Goal: Task Accomplishment & Management: Manage account settings

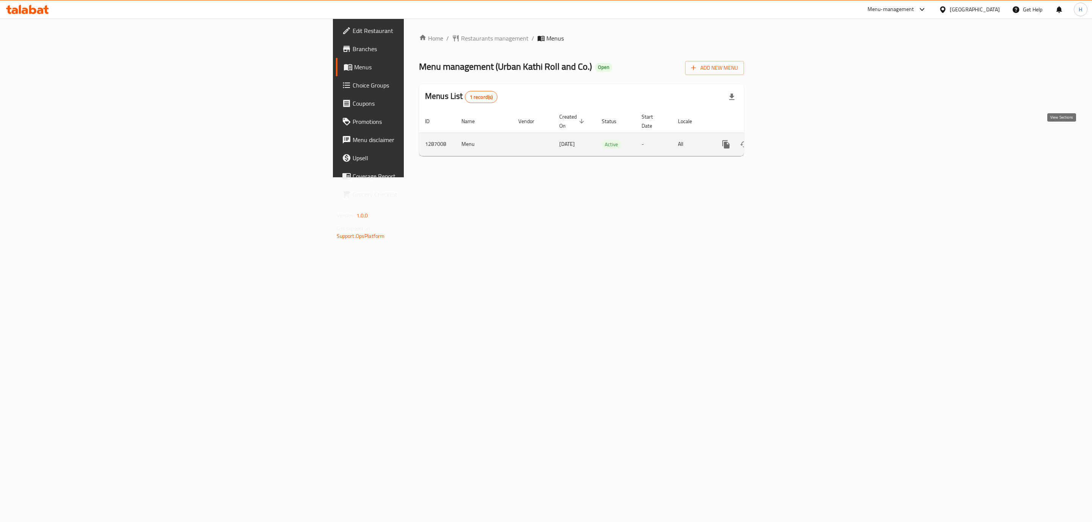
click at [785, 140] on icon "enhanced table" at bounding box center [780, 144] width 9 height 9
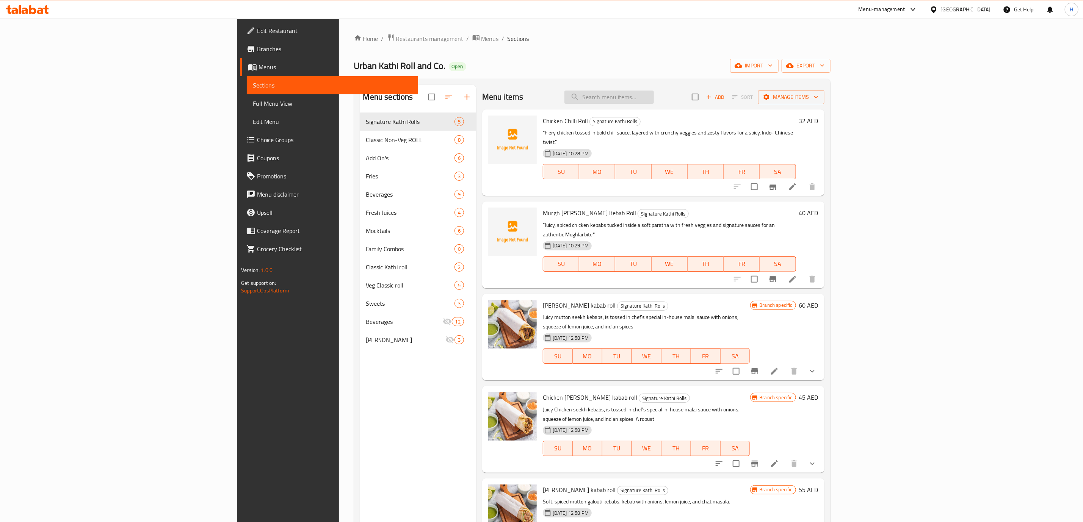
click at [654, 102] on input "search" at bounding box center [608, 97] width 89 height 13
paste input "Cheesy Corn Salsa Roll"
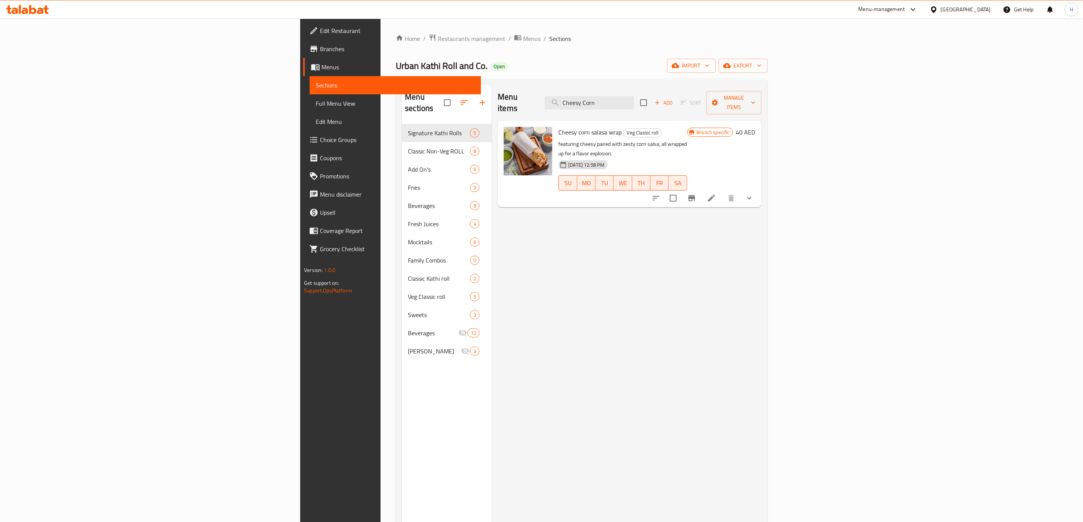
type input "Cheesy Corn"
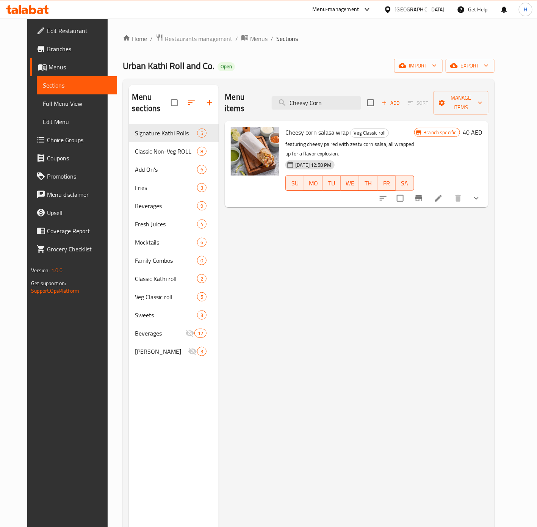
click at [47, 52] on span "Branches" at bounding box center [79, 48] width 64 height 9
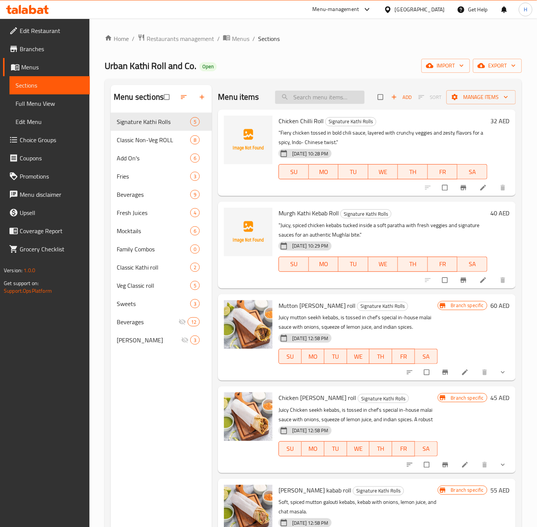
click at [302, 94] on input "search" at bounding box center [319, 97] width 89 height 13
paste input "34.00"
type input "34.00"
click at [321, 97] on input "search" at bounding box center [319, 97] width 89 height 13
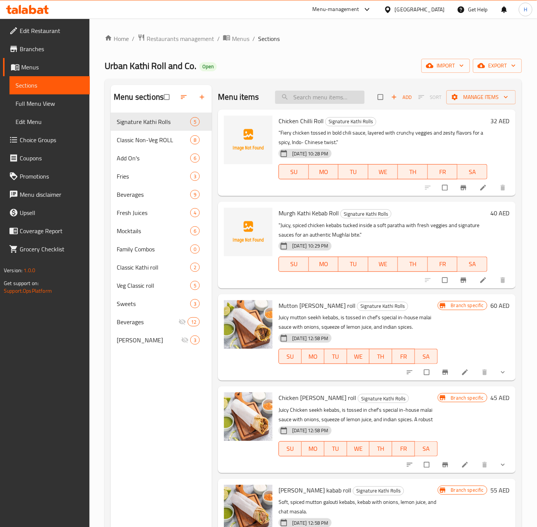
paste input "34.00"
type input "34.00"
click at [324, 96] on input "search" at bounding box center [319, 97] width 89 height 13
paste input "Cheesy Corn Salsa Roll"
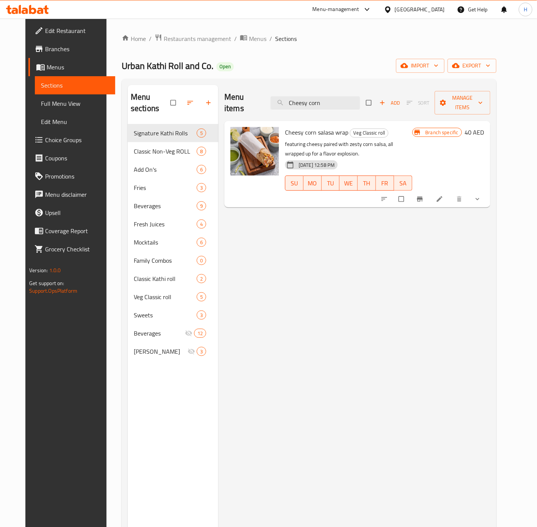
type input "Cheesy corn"
click at [424, 195] on icon "Branch-specific-item" at bounding box center [420, 199] width 8 height 8
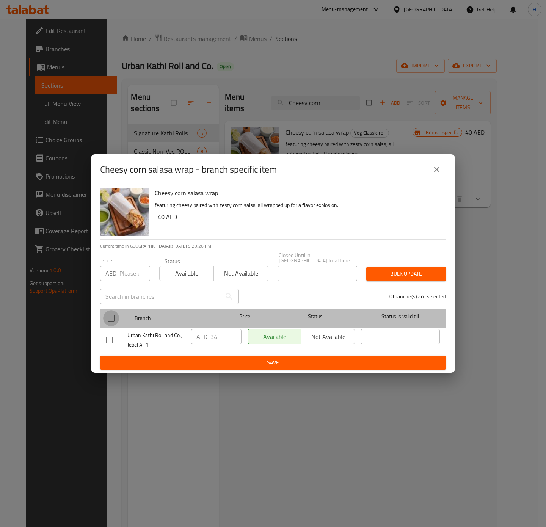
click at [111, 318] on input "checkbox" at bounding box center [111, 318] width 16 height 16
checkbox input "true"
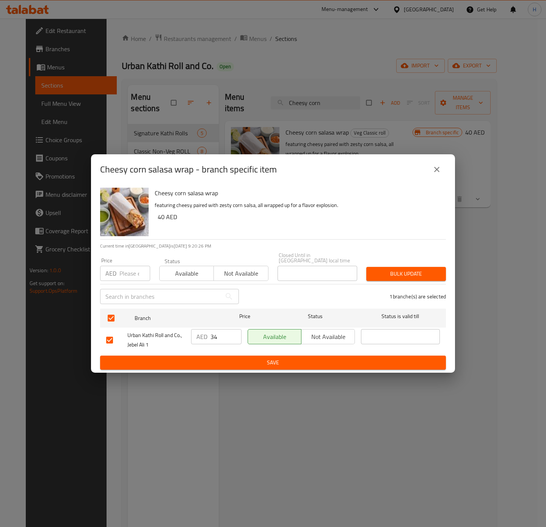
click at [218, 337] on input "34" at bounding box center [225, 336] width 31 height 15
paste input ".00"
type input "34.00"
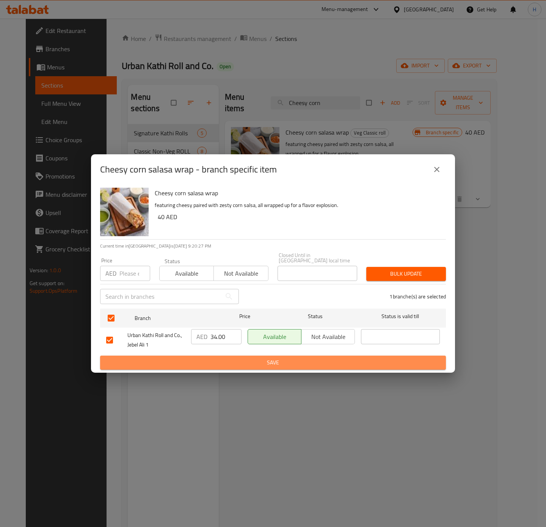
click at [276, 361] on span "Save" at bounding box center [273, 362] width 334 height 9
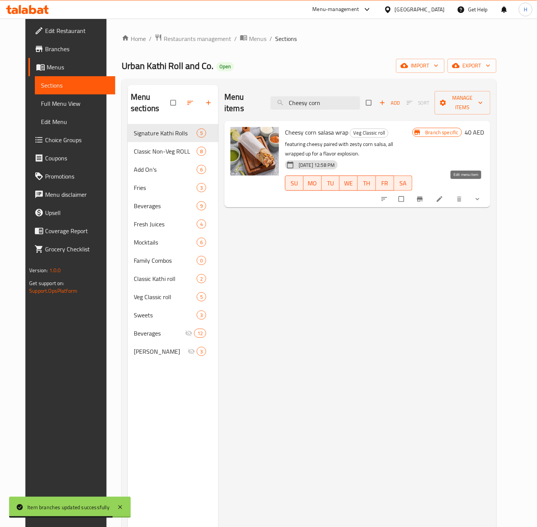
click at [443, 195] on icon at bounding box center [440, 199] width 8 height 8
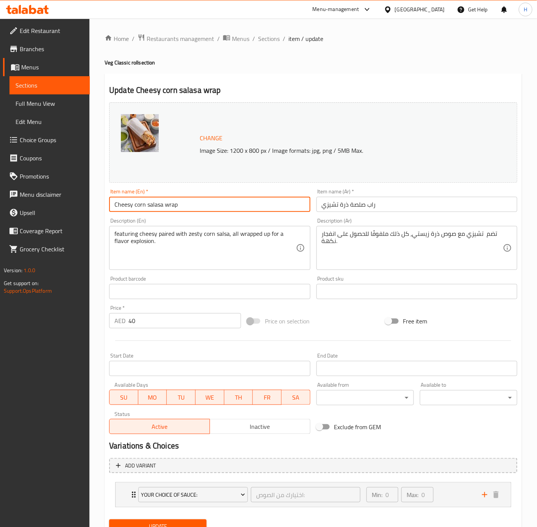
click at [173, 203] on input "Cheesy corn salasa wrap" at bounding box center [209, 204] width 201 height 15
click at [177, 205] on input "Cheesy corn salasa Roll" at bounding box center [209, 204] width 201 height 15
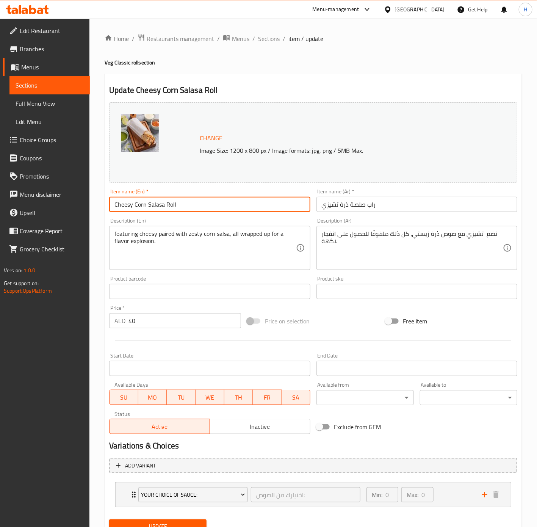
type input "Cheesy Corn Salasa Roll"
click at [371, 208] on input "راب صلصة ذرة تشيزي" at bounding box center [417, 204] width 201 height 15
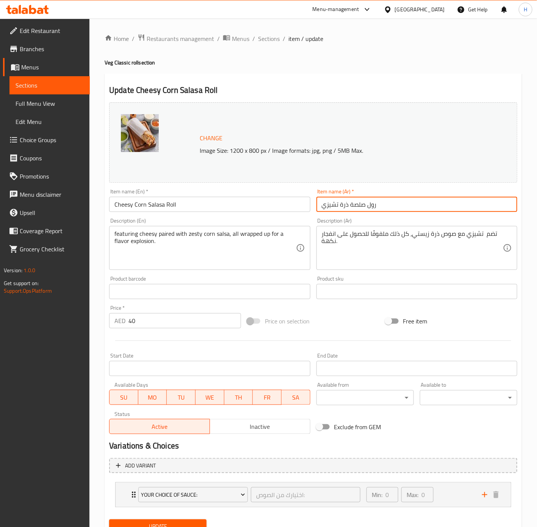
type input "رول صلصة ذرة تشيزي"
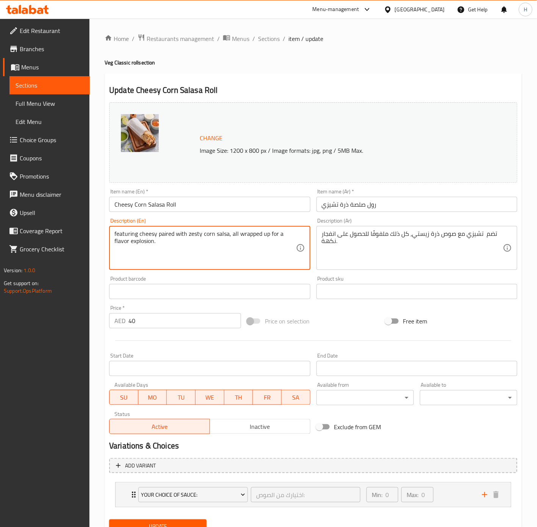
drag, startPoint x: 249, startPoint y: 243, endPoint x: 195, endPoint y: 237, distance: 54.9
click at [195, 237] on textarea "featuring cheesy paired with zesty corn salsa, all wrapped up for a flavor expl…" at bounding box center [204, 248] width 181 height 36
paste textarea "Sweet corn tossed with tangy salsa, creamy cheese, and spices, wrapped in a sof…"
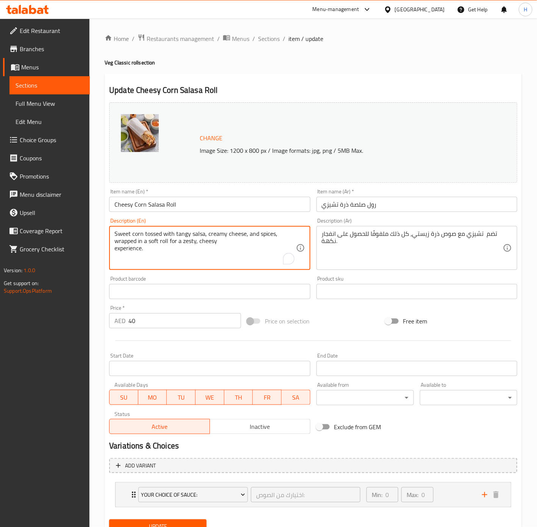
type textarea "Sweet corn tossed with tangy salsa, creamy cheese, and spices, wrapped in a sof…"
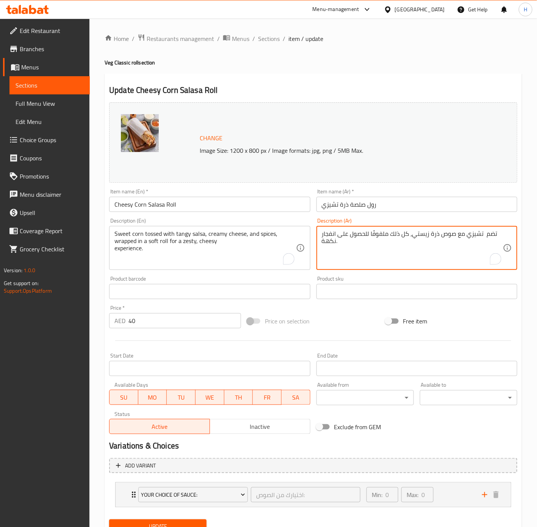
click at [382, 241] on textarea "تضم تشيزي مع صوص ذرة زيستي، كل ذلك ملفوفًا للحصول على انفجار نكهة." at bounding box center [412, 248] width 181 height 36
paste textarea "ذرة حلوة ممزوجة بصلصة لاذعة وجبن كريمي وتوابل، ملفوفة في لفافة ناعمة لتجربة جبن…"
click at [330, 232] on textarea "ذرة حلوة ممزوجة بصلصة لاذعة وجبن كريمي وتوابل، ملفوفة في لفافة ناعمة لتجربة جبن…" at bounding box center [412, 248] width 181 height 36
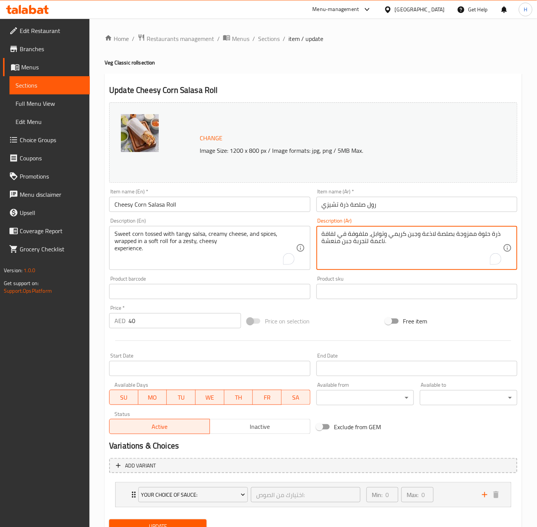
click at [330, 232] on textarea "ذرة حلوة ممزوجة بصلصة لاذعة وجبن كريمي وتوابل، ملفوفة في لفافة ناعمة لتجربة جبن…" at bounding box center [412, 248] width 181 height 36
click at [372, 208] on input "رول صلصة ذرة تشيزي" at bounding box center [417, 204] width 201 height 15
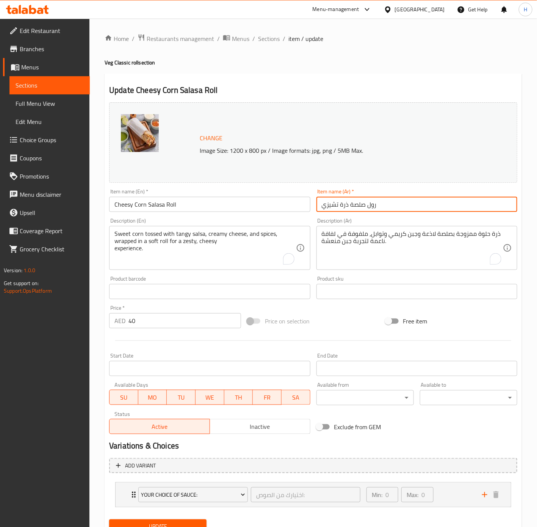
click at [372, 208] on input "رول صلصة ذرة تشيزي" at bounding box center [417, 204] width 201 height 15
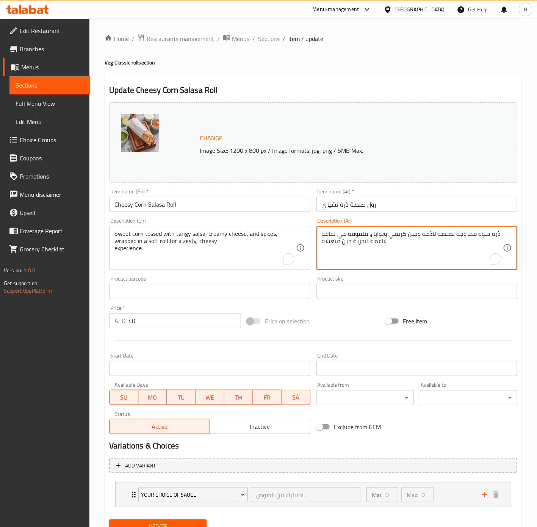
click at [326, 238] on textarea "ذرة حلوة ممزوجة بصلصة لاذعة وجبن كريمي وتوابل، ملفوفة في لفافة ناعمة لتجربة جبن…" at bounding box center [412, 248] width 181 height 36
paste textarea "رول"
click at [370, 240] on textarea "ذرة حلوة ممزوجة بصلصة لاذعة وجبن كريمي وتوابل، ملفوفة في رول ناعمة لتجربة جبن م…" at bounding box center [412, 248] width 181 height 36
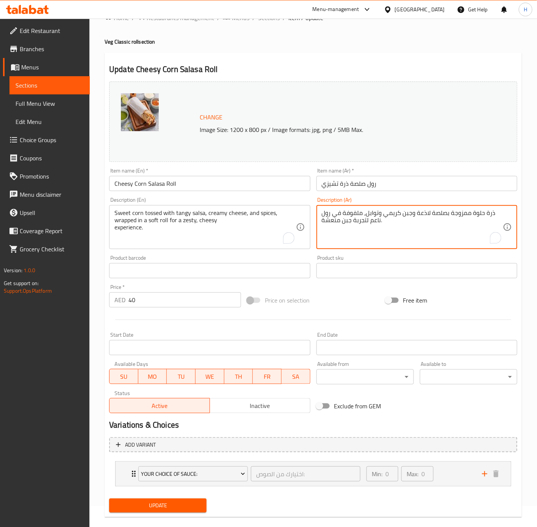
scroll to position [32, 0]
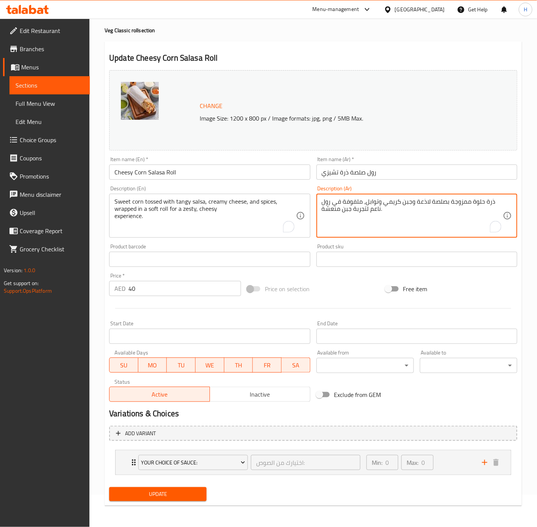
type textarea "ذرة حلوة ممزوجة بصلصة لاذعة وجبن كريمي وتوابل، ملفوفة في رول ناعم لتجربة جبن من…"
click at [180, 497] on span "Update" at bounding box center [157, 493] width 85 height 9
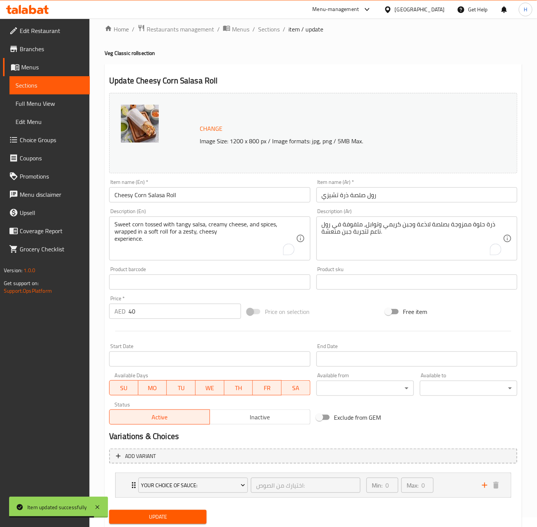
scroll to position [0, 0]
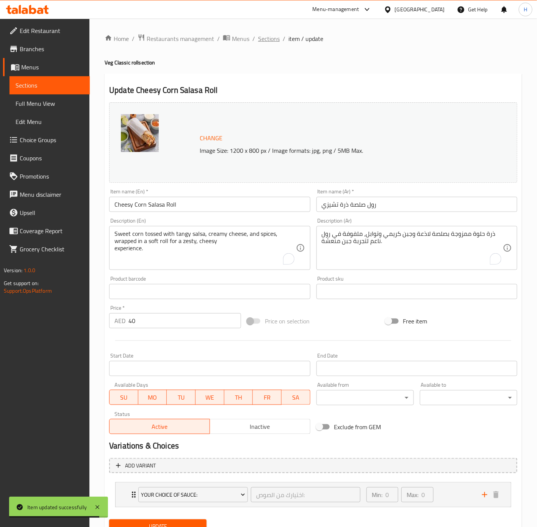
click at [272, 43] on span "Sections" at bounding box center [269, 38] width 22 height 9
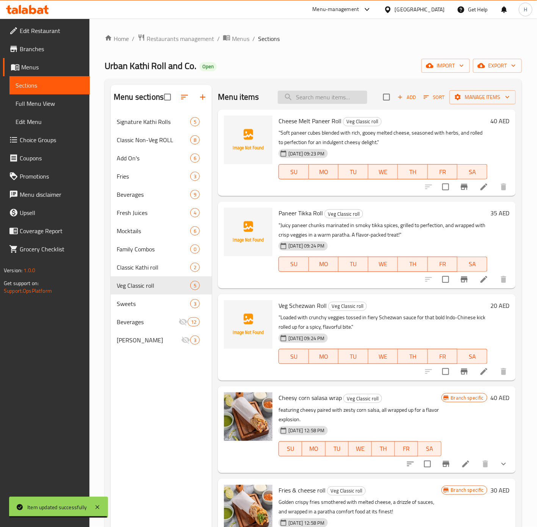
click at [335, 96] on input "search" at bounding box center [322, 97] width 89 height 13
paste input "Chicken Kathi Roll"
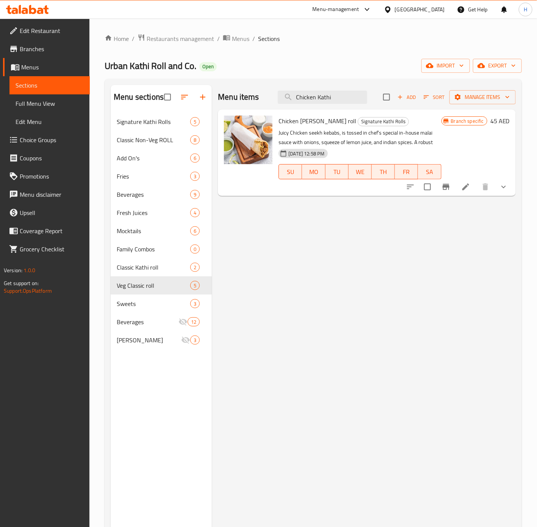
type input "Chicken Kathi"
click at [459, 182] on li at bounding box center [465, 187] width 21 height 14
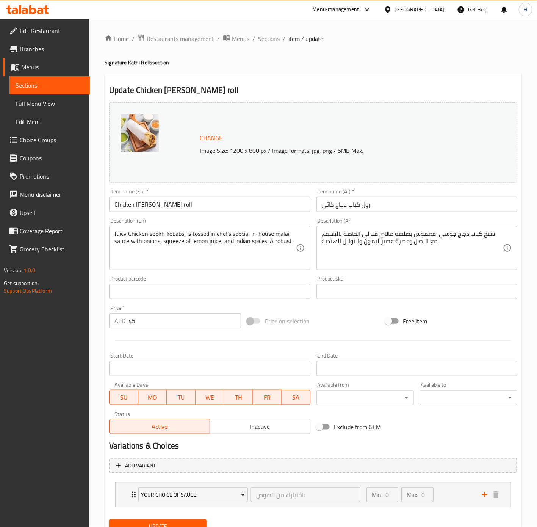
click at [254, 209] on input "Chicken kathi kabab roll" at bounding box center [209, 204] width 201 height 15
paste input "Kathi R"
type input "Chicken Kathi Roll"
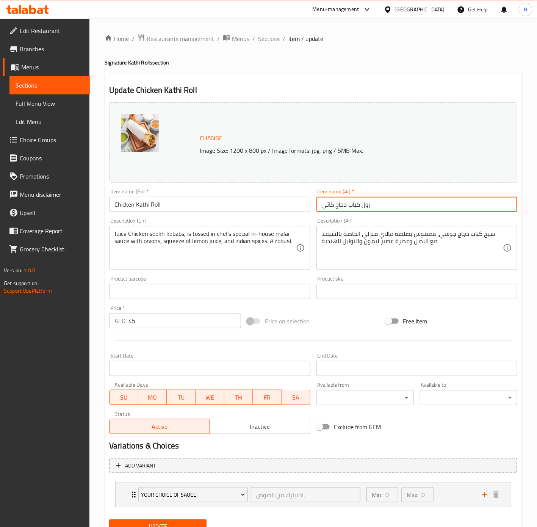
click at [354, 203] on input "رول كباب دجاج كاثي" at bounding box center [417, 204] width 201 height 15
click at [353, 207] on input "رول كباب دجاج كاثي" at bounding box center [417, 204] width 201 height 15
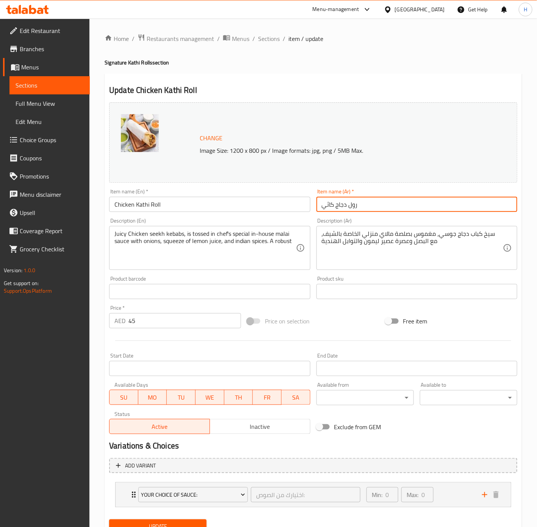
type input "رول دجاج كاثي"
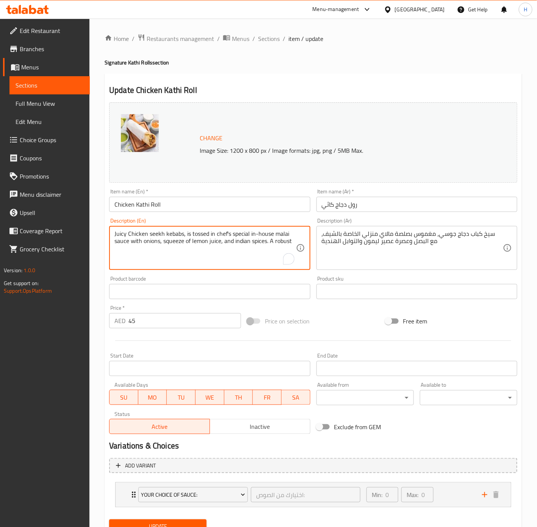
click at [220, 244] on textarea "Juicy Chicken seekh kebabs, is tossed in chef's special in-house malai sauce wi…" at bounding box center [204, 248] width 181 height 36
paste textarea ""Tender chicken chunks marinated in flavorful spices, grilled, and wrapped in a…"
type textarea "Tender chicken chunks marinated in flavorful spices, grilled, and wrapped in a …"
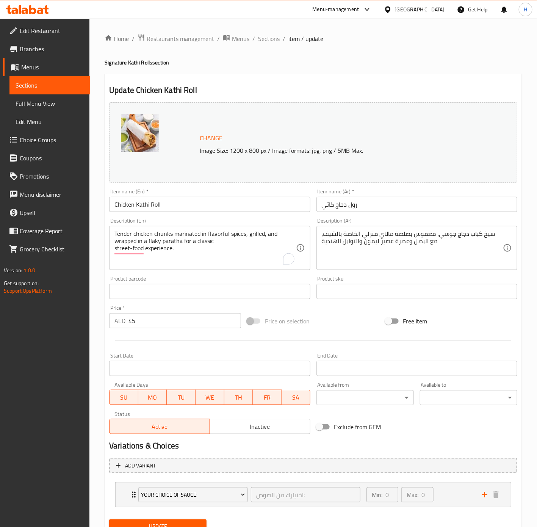
click at [420, 242] on textarea "سيخ كباب دجاج جوسي، مغموس بصلصة مالاي منزلي الخاصة بالشيف، مع البصل وعصرة عصير …" at bounding box center [412, 248] width 181 height 36
paste textarea "قطع دجاج طرية متبلة بتوابل لذيذة، مشوية، وملفوفة في خبز باراثا مقرمش لتجربة طعا…"
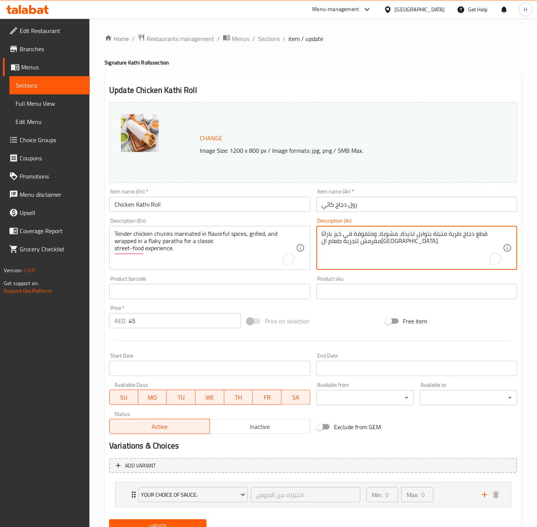
drag, startPoint x: 323, startPoint y: 232, endPoint x: 342, endPoint y: 247, distance: 23.4
click at [324, 232] on textarea "قطع دجاج طرية متبلة بتوابل لذيذة، مشوية، وملفوفة في خبز باراثا مقرمش لتجربة طعا…" at bounding box center [412, 248] width 181 height 36
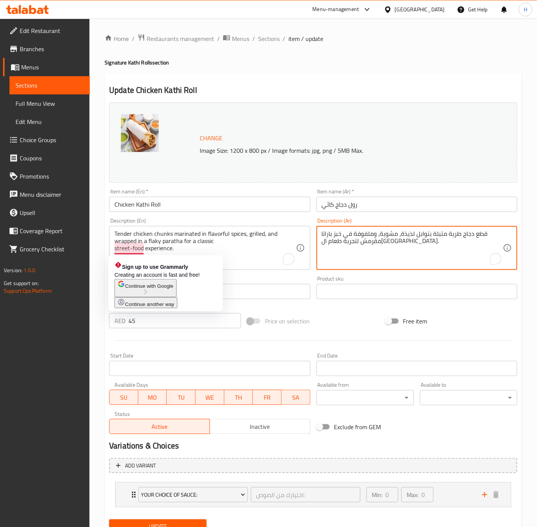
type textarea "قطع دجاج طرية متبلة بتوابل لذيذة، مشوية، وملفوفة في خبز باراتا مقرمش لتجربة طعا…"
click at [113, 252] on div "Tender chicken chunks marinated in flavorful spices, grilled, and wrapped in a …" at bounding box center [209, 248] width 201 height 44
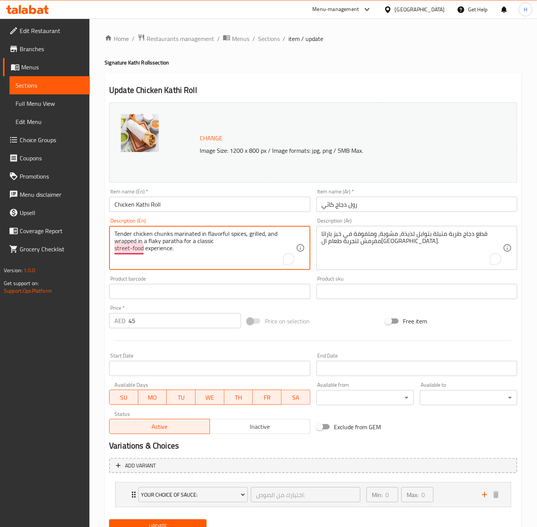
click at [115, 253] on textarea "Tender chicken chunks marinated in flavorful spices, grilled, and wrapped in a …" at bounding box center [204, 248] width 181 height 36
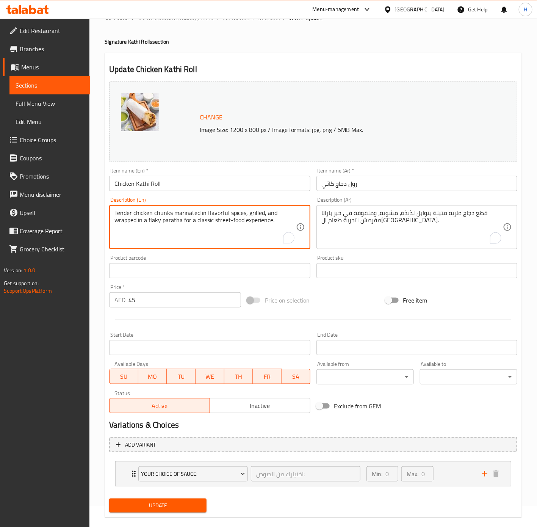
scroll to position [32, 0]
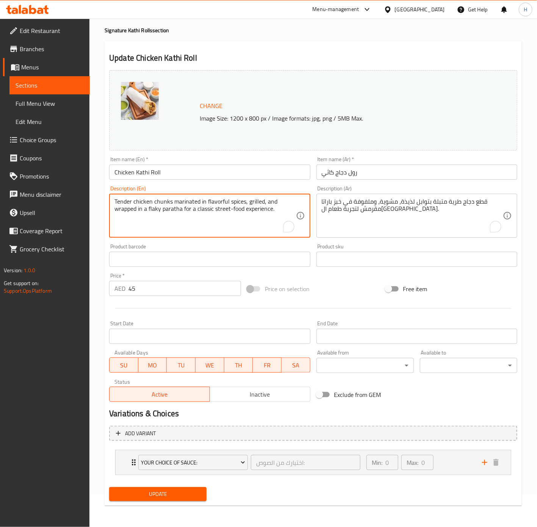
type textarea "Tender chicken chunks marinated in flavorful spices, grilled, and wrapped in a …"
click at [174, 496] on span "Update" at bounding box center [157, 493] width 85 height 9
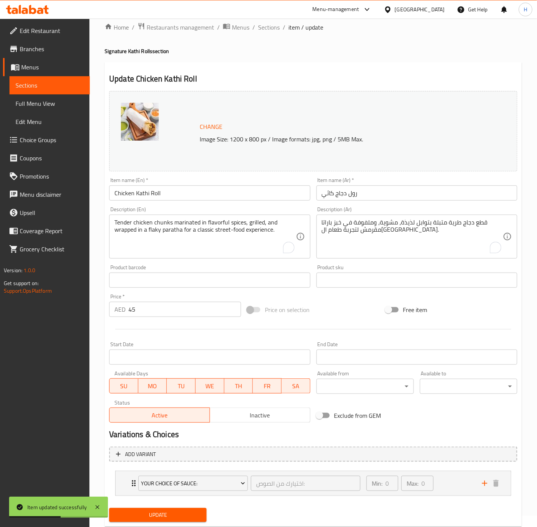
scroll to position [0, 0]
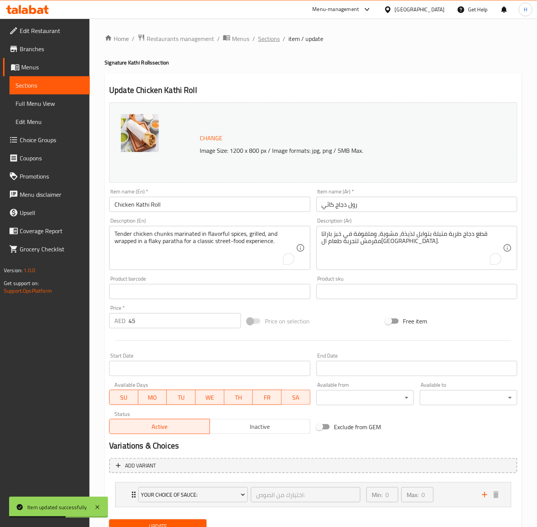
click at [268, 41] on span "Sections" at bounding box center [269, 38] width 22 height 9
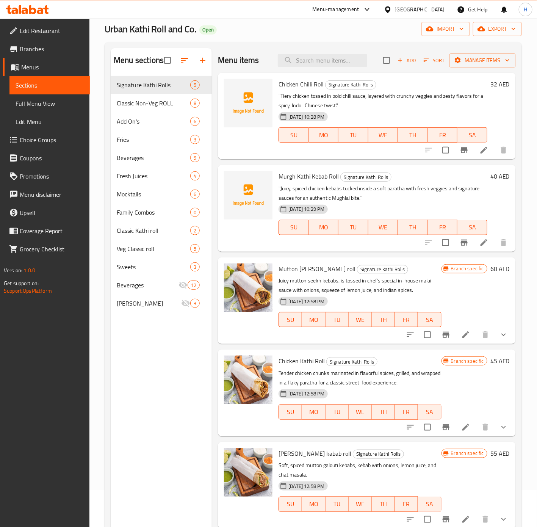
scroll to position [57, 0]
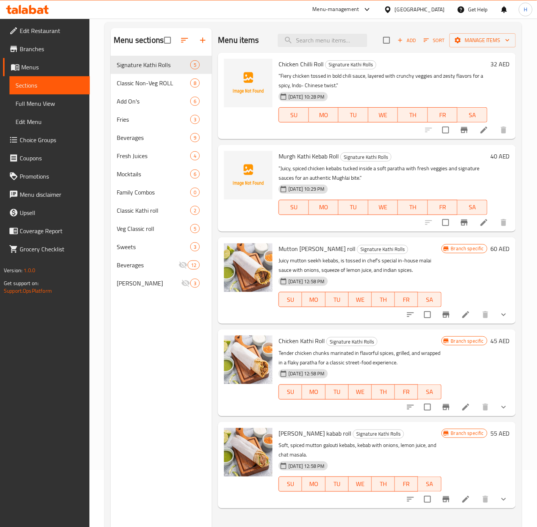
click at [450, 406] on icon "Branch-specific-item" at bounding box center [446, 407] width 9 height 9
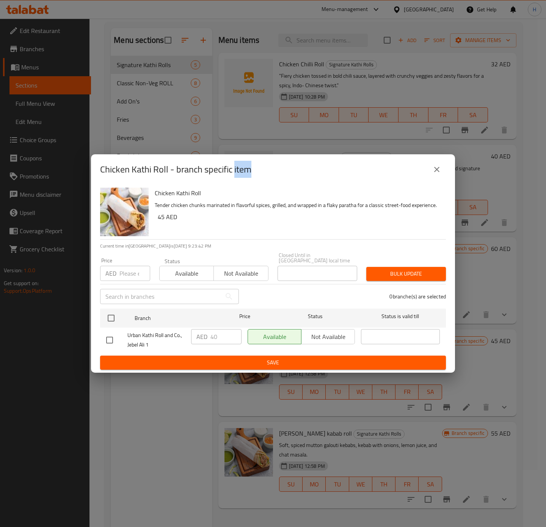
click at [438, 170] on icon "close" at bounding box center [436, 169] width 9 height 9
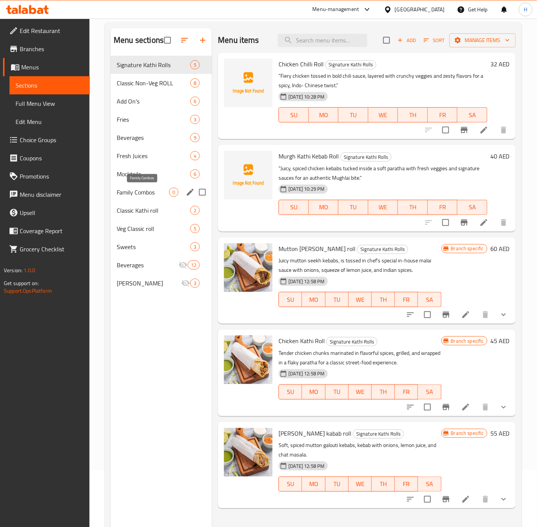
click at [155, 193] on span "Family Combos" at bounding box center [143, 192] width 52 height 9
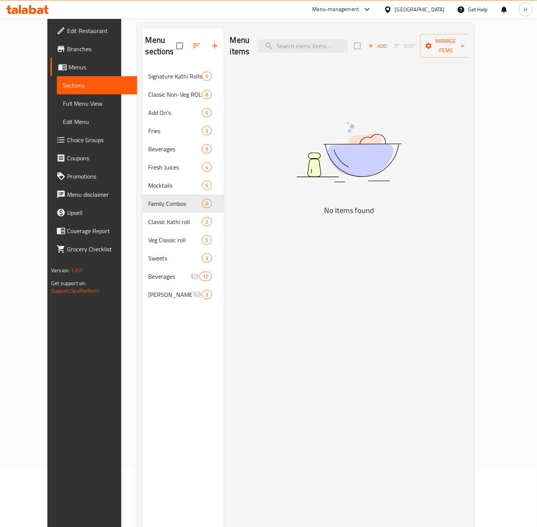
drag, startPoint x: 398, startPoint y: 46, endPoint x: 398, endPoint y: 52, distance: 5.7
click at [390, 46] on button "Add" at bounding box center [377, 46] width 24 height 12
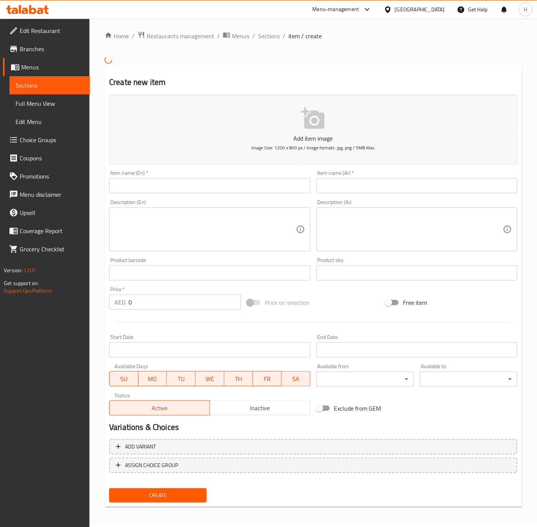
scroll to position [8, 0]
click at [275, 190] on input "text" at bounding box center [209, 185] width 201 height 15
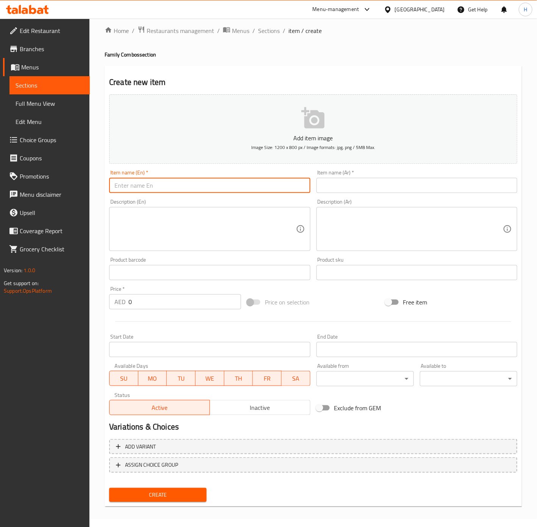
paste input "Mixed Feast"
type input "Mixed Feast"
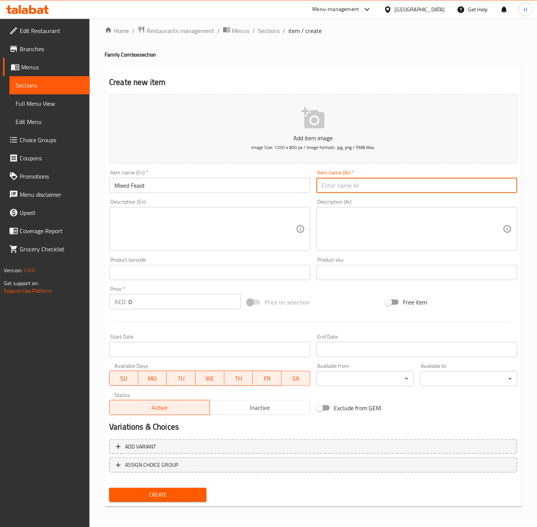
click at [453, 188] on input "text" at bounding box center [417, 185] width 201 height 15
type input "وليمة مشكلة"
click at [243, 243] on textarea at bounding box center [204, 229] width 181 height 36
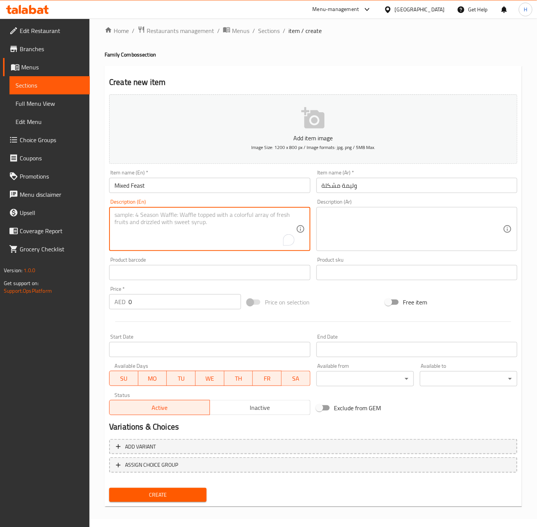
paste textarea ""Two veg rolls and two non-veg rolls with your choice of large fries or 8 steam…"
click at [271, 227] on textarea ""Two veg rolls and two non-veg rolls with your choice of large fries or 8 steam…" at bounding box center [204, 229] width 181 height 36
click at [118, 214] on textarea ""Two veg rolls and two non-veg rolls with your choice of large fries or 8 steam…" at bounding box center [204, 229] width 181 height 36
type textarea "Two veg rolls and two non-veg rolls with your choice of large fries or 8 steame…"
click at [229, 217] on textarea "Two veg rolls and two non-veg rolls with your choice of large fries or 8 steame…" at bounding box center [204, 229] width 181 height 36
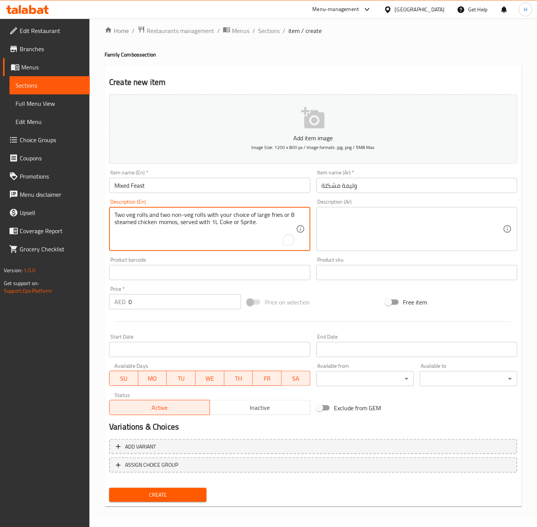
click at [229, 217] on textarea "Two veg rolls and two non-veg rolls with your choice of large fries or 8 steame…" at bounding box center [204, 229] width 181 height 36
click at [423, 237] on textarea at bounding box center [412, 229] width 181 height 36
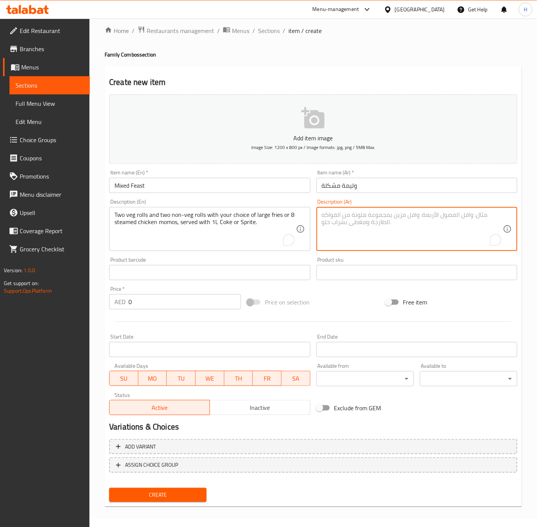
paste textarea "لفافتان نباتيتان ولفافتان غير نباتيتان مع اختيارك من البطاطس المقلية الكبيرة أو…"
click at [487, 212] on textarea "لفافتان نباتيتان ولفافتان غير نباتيتان مع اختيارك من البطاطس المقلية الكبيرة أو…" at bounding box center [412, 229] width 181 height 36
type textarea "2 رول خضار 2 رزل غير نباتي مع اختيارك من البطاطس المقلية الكبيرة أو 8 مومو دجاج…"
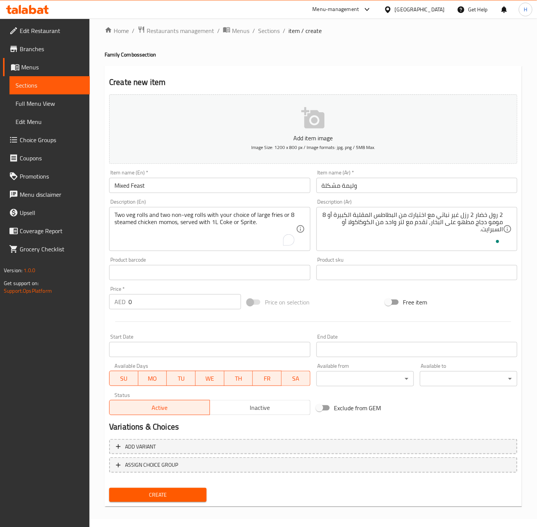
click at [155, 302] on input "0" at bounding box center [185, 301] width 113 height 15
paste input "250.0"
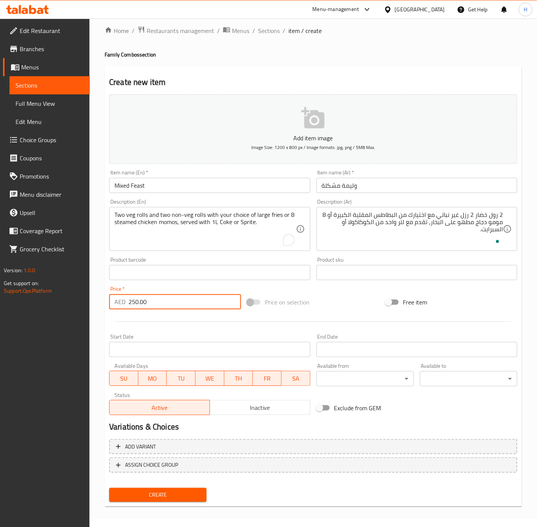
click at [191, 304] on input "250.00" at bounding box center [185, 301] width 113 height 15
type input "250"
click at [191, 492] on span "Create" at bounding box center [157, 494] width 85 height 9
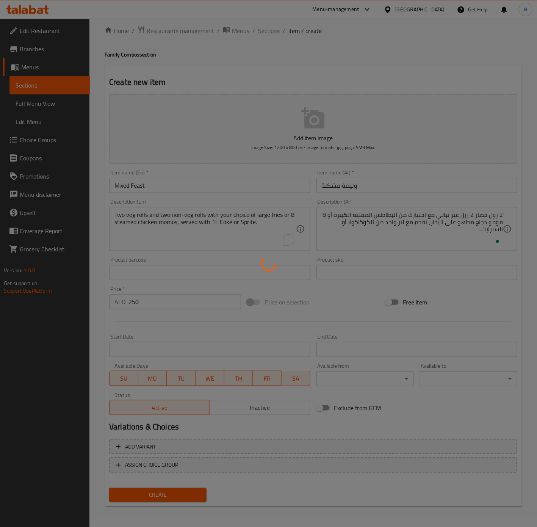
type input "0"
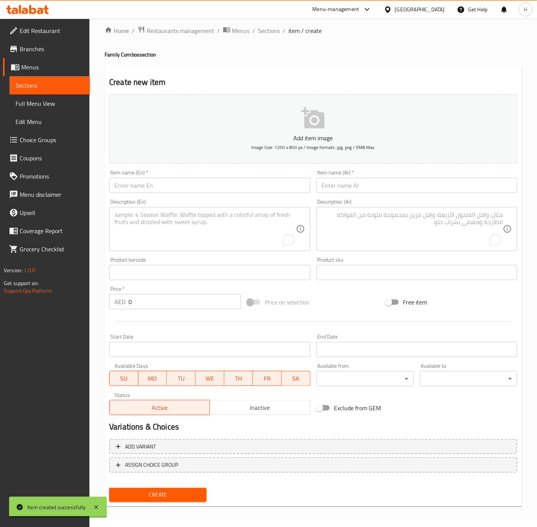
click at [214, 185] on input "text" at bounding box center [209, 185] width 201 height 15
paste input "2. Non-Veg Lovers"
click at [122, 185] on input "2. Non-Veg Lovers" at bounding box center [209, 185] width 201 height 15
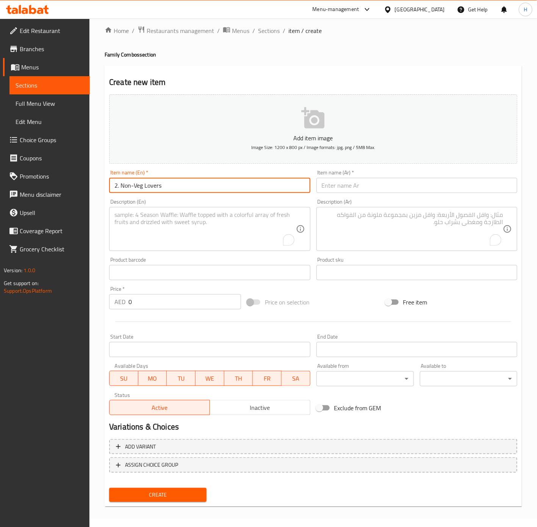
click at [122, 185] on input "2. Non-Veg Lovers" at bounding box center [209, 185] width 201 height 15
type input "Non-Veg Lovers"
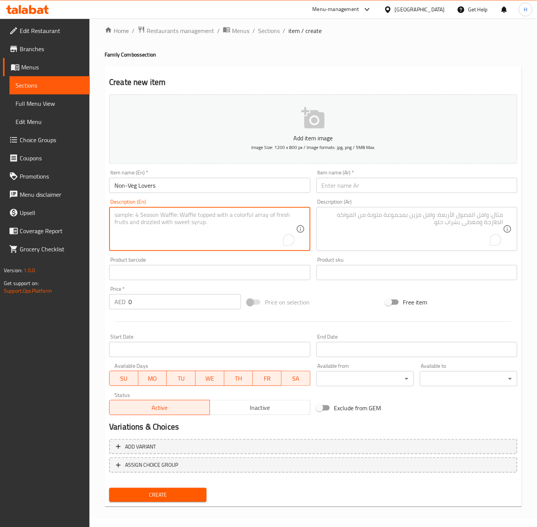
click at [208, 233] on textarea "To enrich screen reader interactions, please activate Accessibility in Grammarl…" at bounding box center [204, 229] width 181 height 36
paste textarea ""Any four non-veg rolls with your choice of large fries or 8 steamed chicken mo…"
type textarea "Any four non-veg rolls with your choice of large fries or 8 steamed chicken mom…"
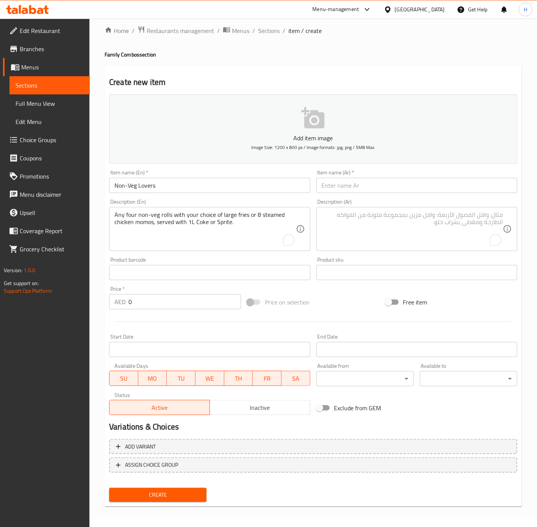
click at [381, 230] on textarea "To enrich screen reader interactions, please activate Accessibility in Grammarl…" at bounding box center [412, 229] width 181 height 36
paste textarea ""أي أربع لفائف غير نباتية مع اختيارك من البطاطس المقلية الكبيرة أو 8 مومو دجاج …"
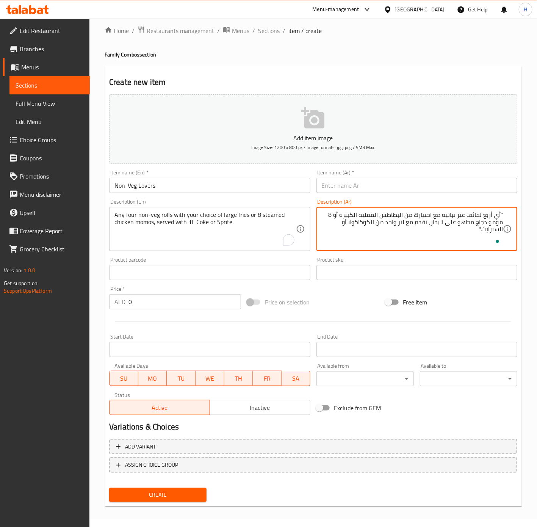
click at [502, 213] on textarea ""أي أربع لفائف غير نباتية مع اختيارك من البطاطس المقلية الكبيرة أو 8 مومو دجاج …" at bounding box center [412, 229] width 181 height 36
click at [322, 227] on textarea "أي 4 رول غير نباتية مع اختيارك من البطاطس المقلية الكبيرة أو 8 مومو دجاج مطهو ع…" at bounding box center [412, 229] width 181 height 36
type textarea "أي 4 رول غير نباتية مع اختيارك من البطاطس المقلية الكبيرة أو 8 مومو دجاج مطهو ع…"
click at [202, 467] on span "ASSIGN CHOICE GROUP" at bounding box center [313, 464] width 395 height 9
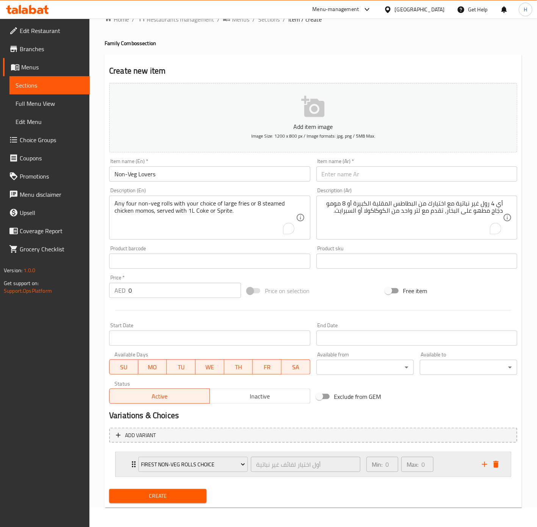
scroll to position [22, 0]
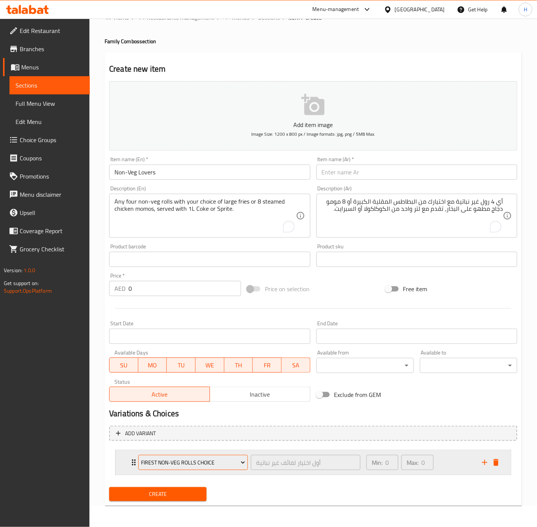
click at [207, 459] on span "firest non-veg rolls choice" at bounding box center [193, 462] width 104 height 9
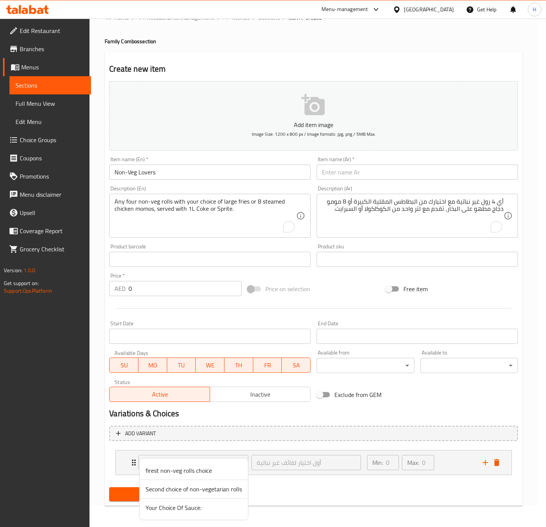
click at [288, 488] on div at bounding box center [273, 263] width 546 height 527
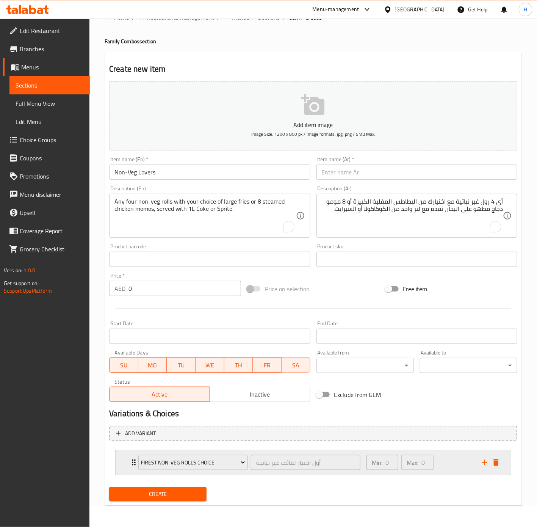
click at [497, 459] on icon "delete" at bounding box center [496, 462] width 5 height 7
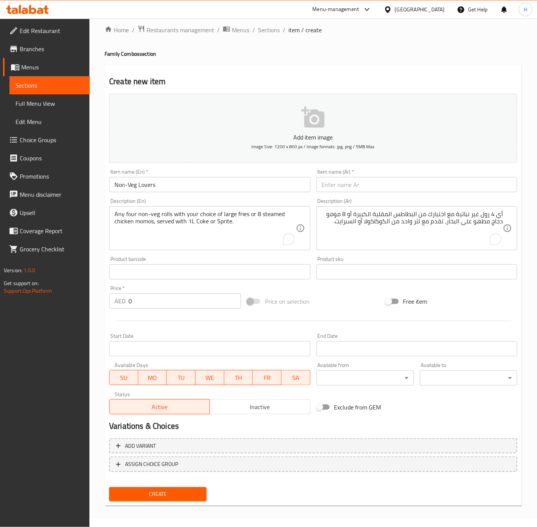
scroll to position [8, 0]
click at [175, 300] on input "0" at bounding box center [185, 301] width 113 height 15
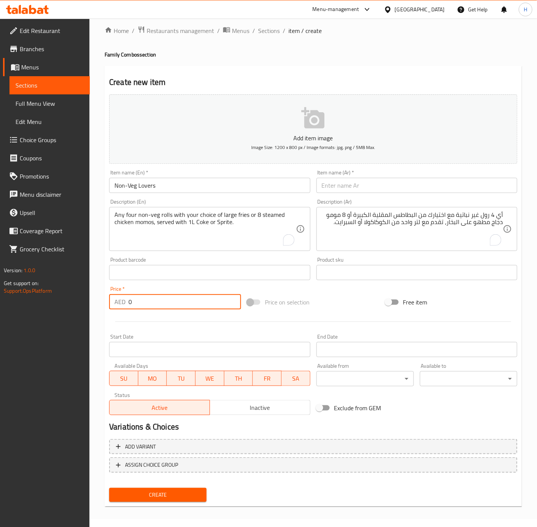
click at [175, 300] on input "0" at bounding box center [185, 301] width 113 height 15
paste input "245.0"
type input "245"
click at [202, 183] on input "Non-Veg Lovers" at bounding box center [209, 185] width 201 height 15
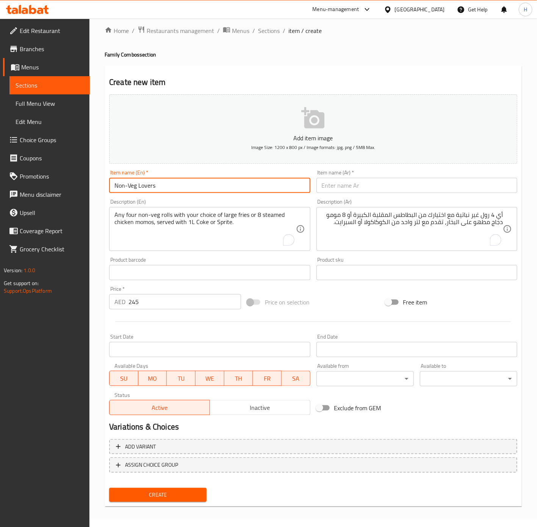
click at [202, 183] on input "Non-Veg Lovers" at bounding box center [209, 185] width 201 height 15
click at [345, 181] on input "text" at bounding box center [417, 185] width 201 height 15
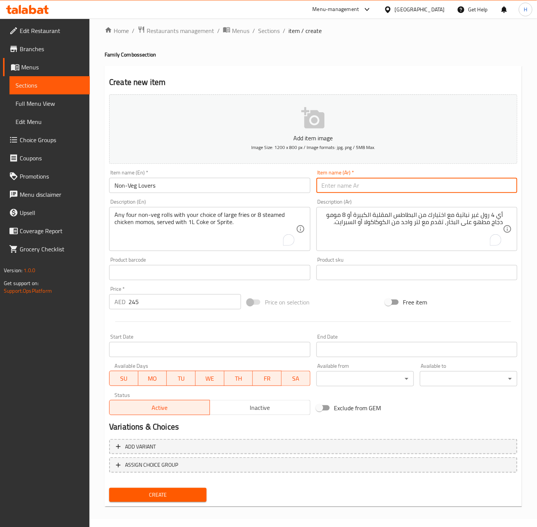
paste input "عشاق غير النباتيين"
click at [349, 190] on input "عشاق غير النباتيين" at bounding box center [417, 185] width 201 height 15
click at [352, 190] on input "عشاق غير النباتيين" at bounding box center [417, 185] width 201 height 15
type input "عشاق الغير نباتي"
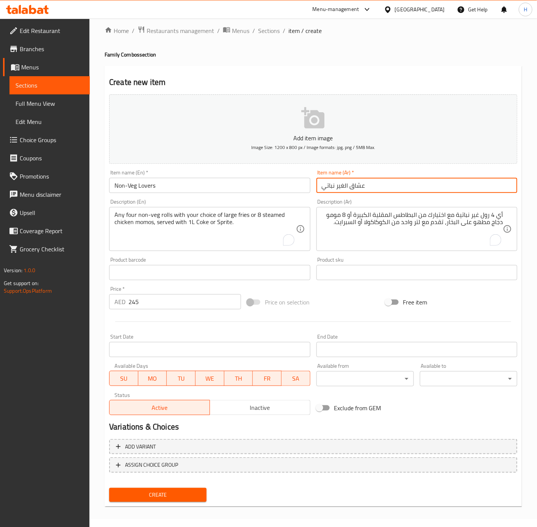
click at [109, 488] on button "Create" at bounding box center [157, 495] width 97 height 14
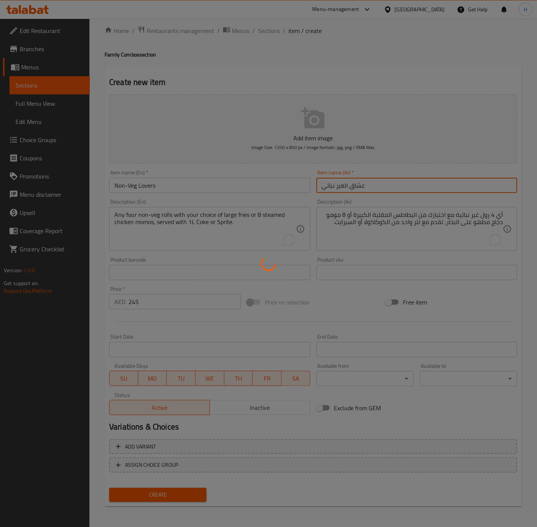
type input "0"
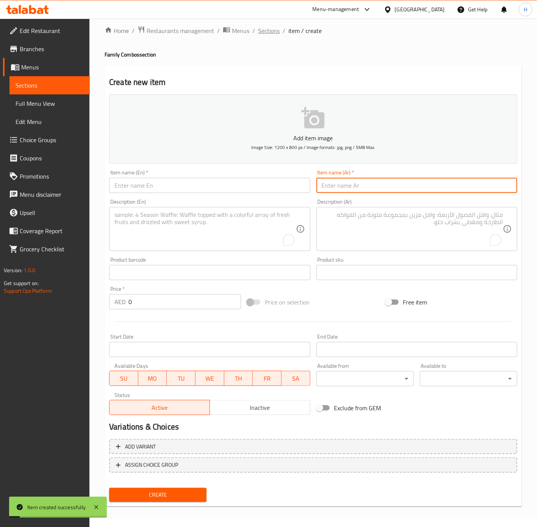
click at [266, 31] on span "Sections" at bounding box center [269, 30] width 22 height 9
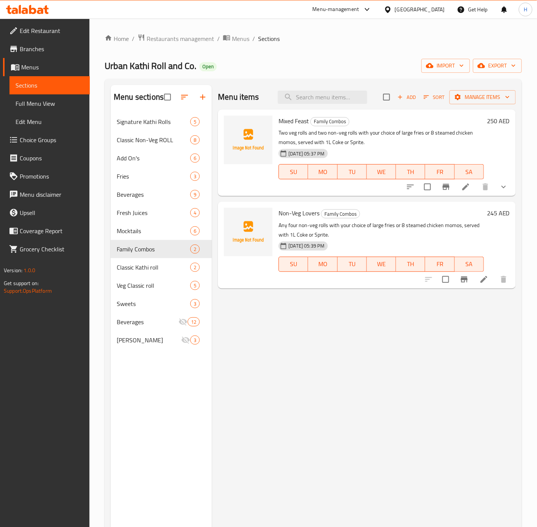
click at [491, 281] on li at bounding box center [483, 280] width 21 height 14
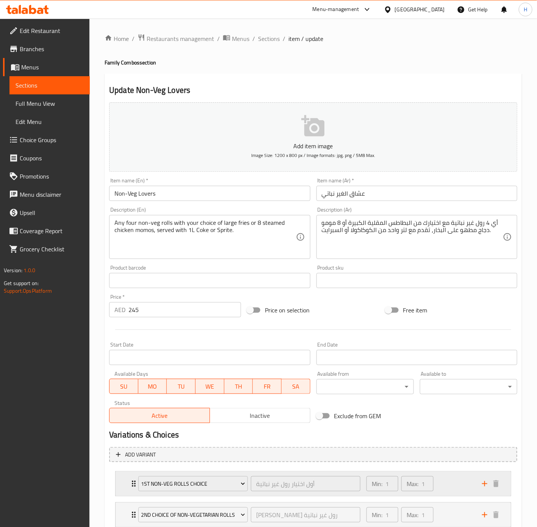
scroll to position [136, 0]
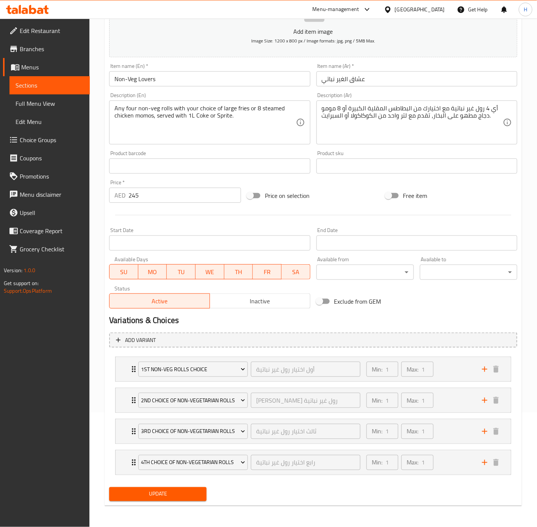
click at [288, 496] on div "Update" at bounding box center [313, 494] width 414 height 20
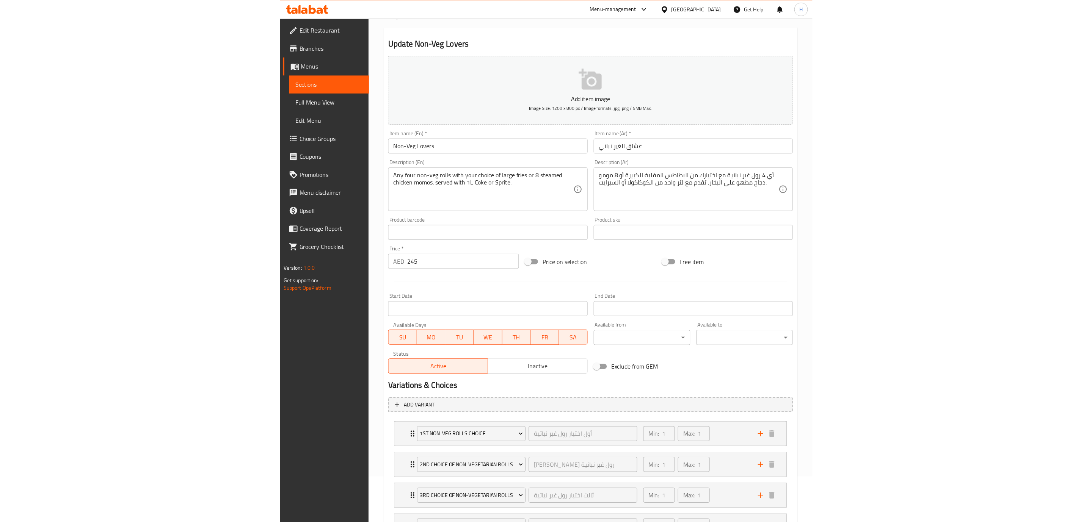
scroll to position [0, 0]
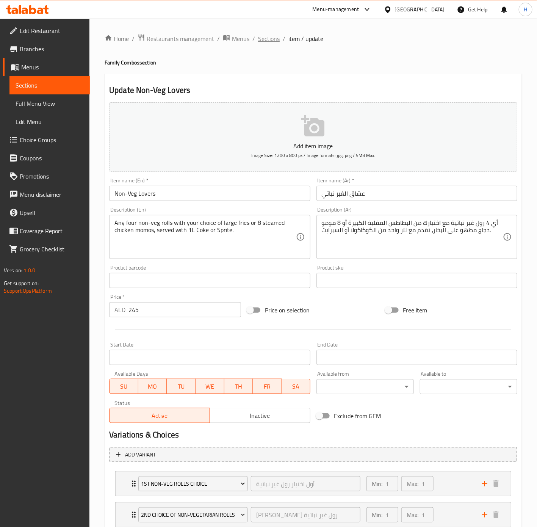
click at [261, 36] on span "Sections" at bounding box center [269, 38] width 22 height 9
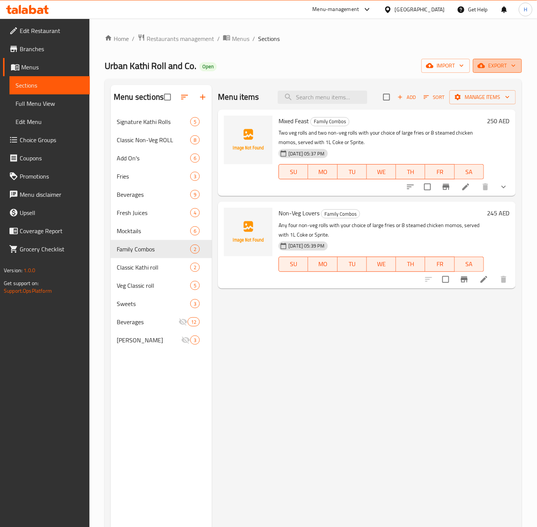
click at [510, 67] on icon "button" at bounding box center [514, 66] width 8 height 8
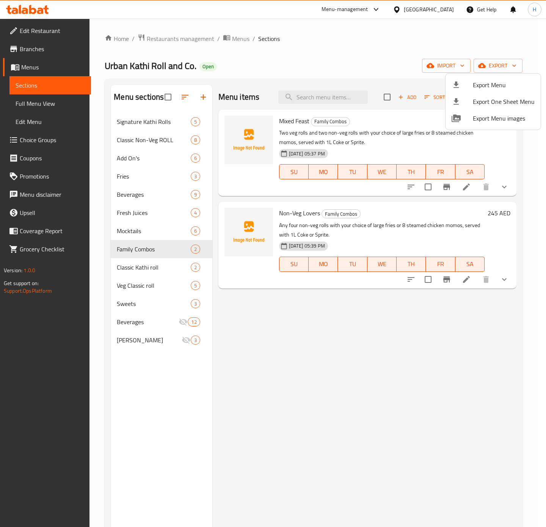
click at [494, 79] on li "Export Menu" at bounding box center [492, 85] width 95 height 17
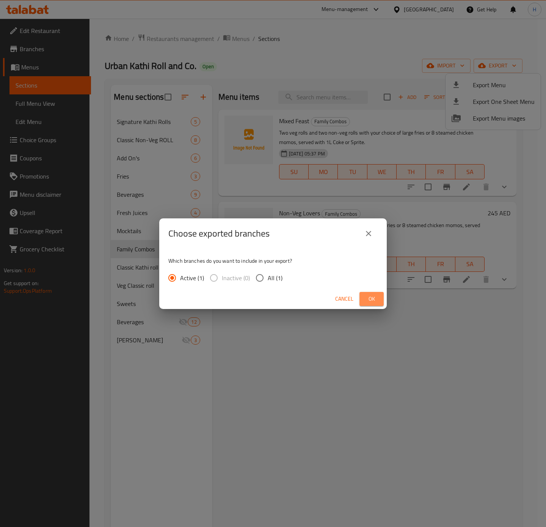
click at [370, 303] on span "Ok" at bounding box center [371, 298] width 12 height 9
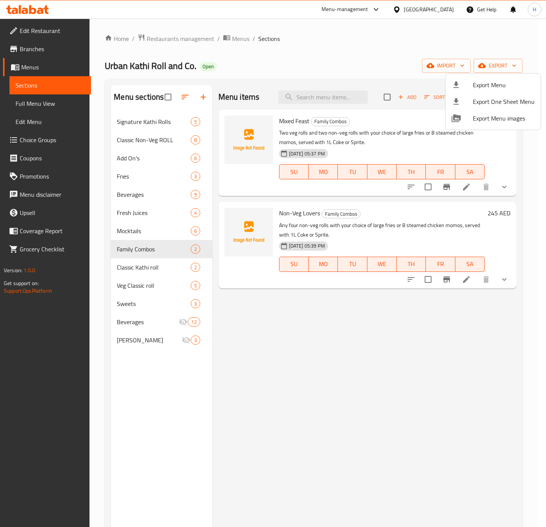
click at [506, 82] on span "Export Menu" at bounding box center [504, 84] width 62 height 9
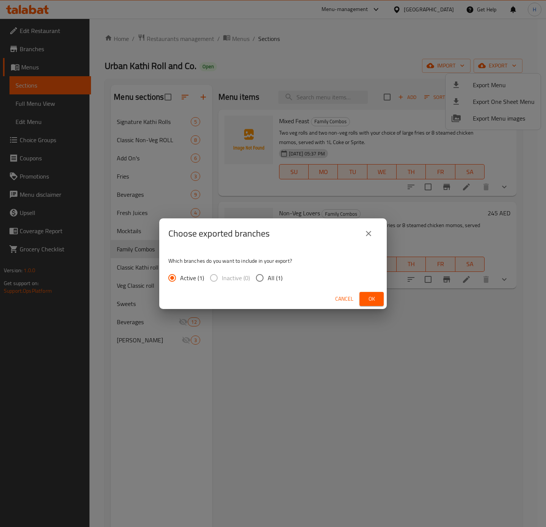
click at [371, 303] on span "Ok" at bounding box center [371, 298] width 12 height 9
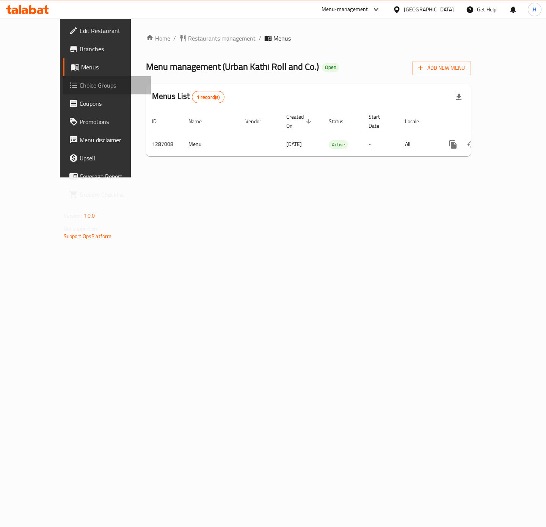
click at [80, 81] on span "Choice Groups" at bounding box center [112, 85] width 65 height 9
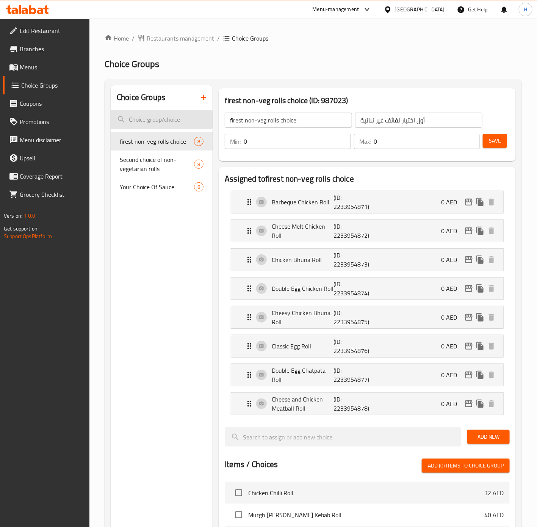
click at [170, 121] on input "search" at bounding box center [162, 119] width 102 height 19
click at [202, 103] on button "button" at bounding box center [203, 97] width 18 height 18
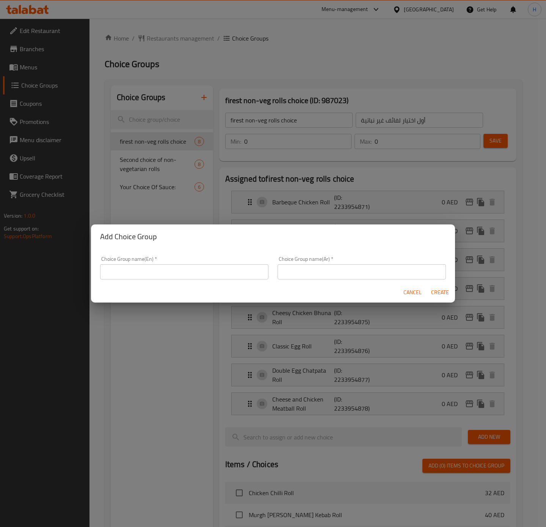
click at [177, 272] on input "text" at bounding box center [184, 271] width 168 height 15
type input "Your Choice Of :"
click at [305, 271] on input "text" at bounding box center [361, 271] width 168 height 15
type input "إختيارك من :"
click at [438, 293] on span "Create" at bounding box center [440, 292] width 18 height 9
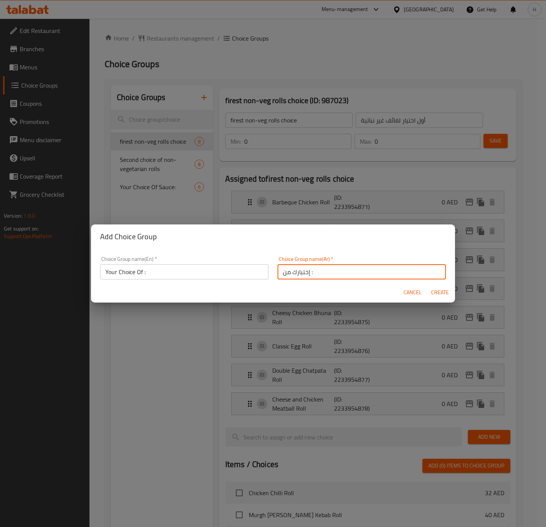
click at [438, 293] on span "Create" at bounding box center [440, 292] width 18 height 9
type input "Your Choice Of :"
type input "إختيارك من :"
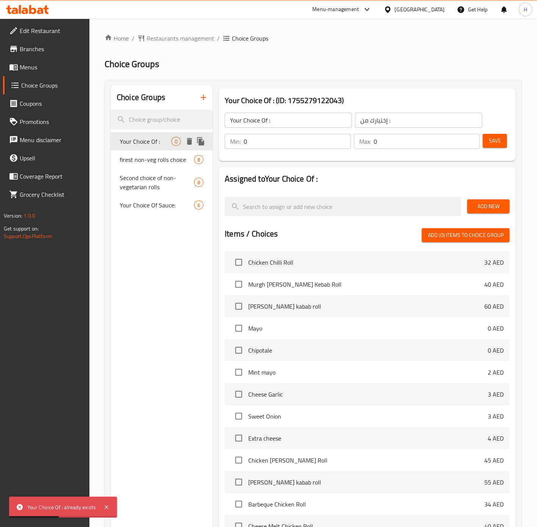
click at [158, 142] on span "Your Choice Of :" at bounding box center [146, 141] width 52 height 9
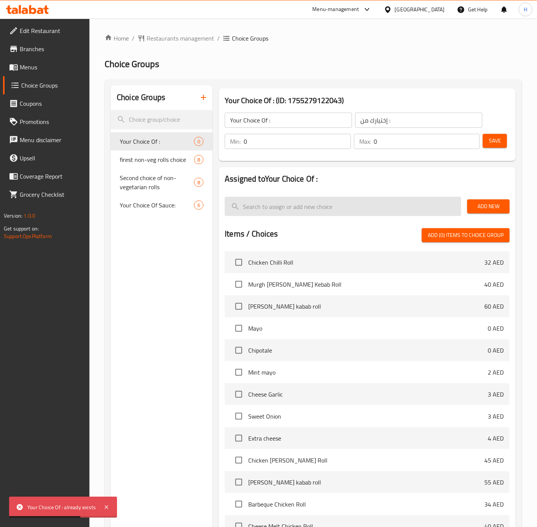
click at [346, 206] on input "search" at bounding box center [343, 206] width 237 height 19
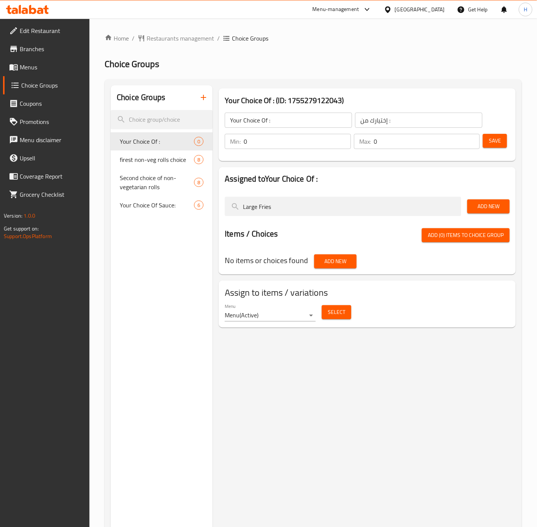
type input "Large Fries"
click at [500, 212] on button "Add New" at bounding box center [488, 206] width 42 height 14
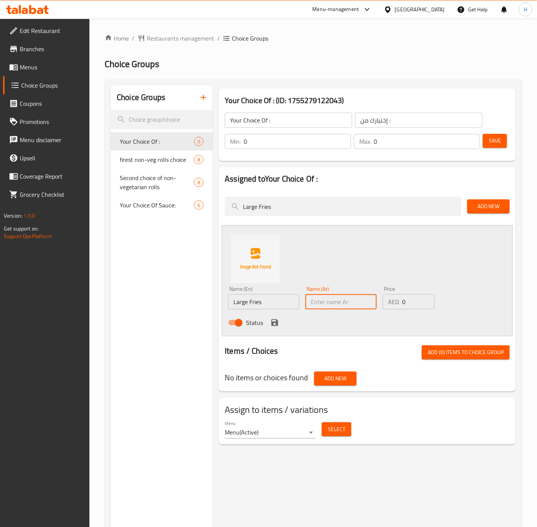
click at [329, 309] on input "text" at bounding box center [341, 301] width 71 height 15
type input "بطاطا مقلية كبيرة"
click at [277, 321] on icon "save" at bounding box center [274, 322] width 7 height 7
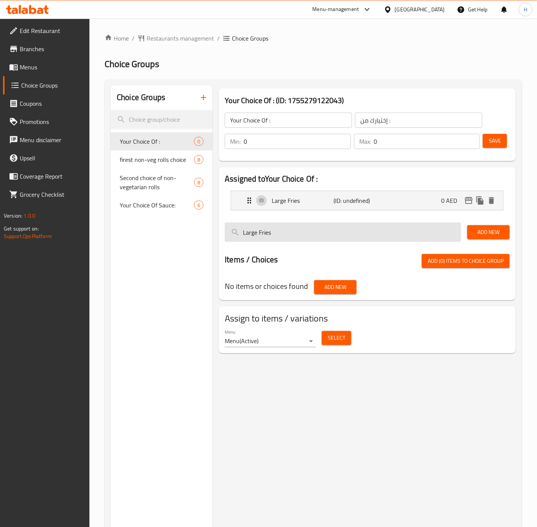
click at [331, 239] on input "Large Fries" at bounding box center [343, 232] width 237 height 19
type input "8 Steamed Chicken Momos"
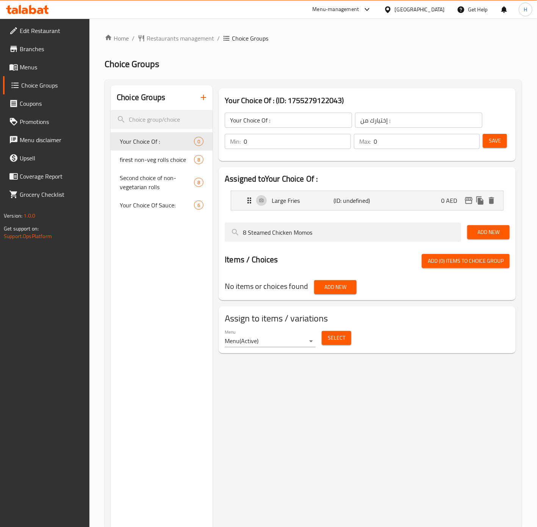
click at [491, 237] on span "Add New" at bounding box center [488, 231] width 30 height 9
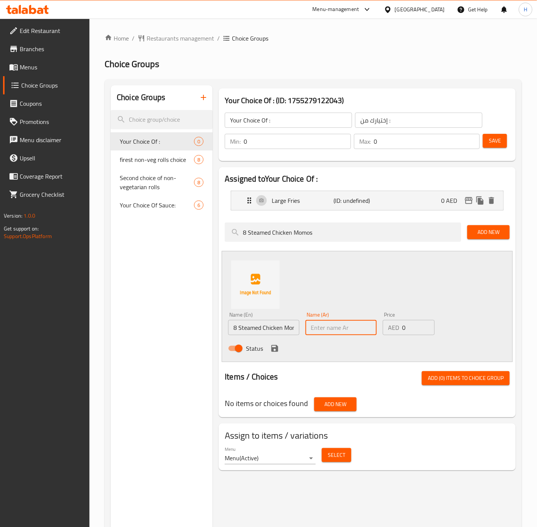
click at [320, 331] on input "text" at bounding box center [341, 327] width 71 height 15
type input "8 موموز دجاج مطهية على البخار"
click at [273, 349] on icon "save" at bounding box center [274, 348] width 7 height 7
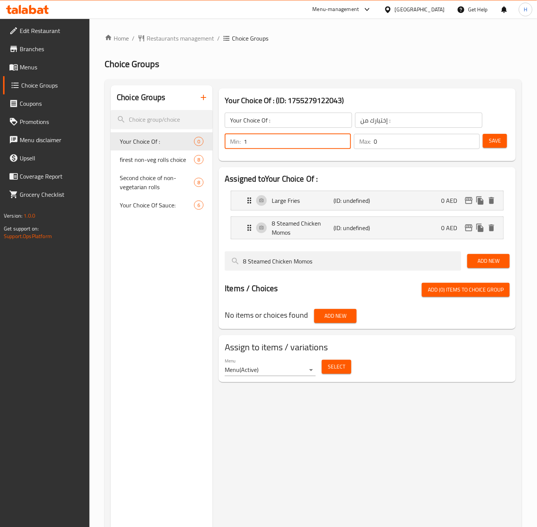
type input "1"
click at [341, 141] on input "1" at bounding box center [297, 141] width 107 height 15
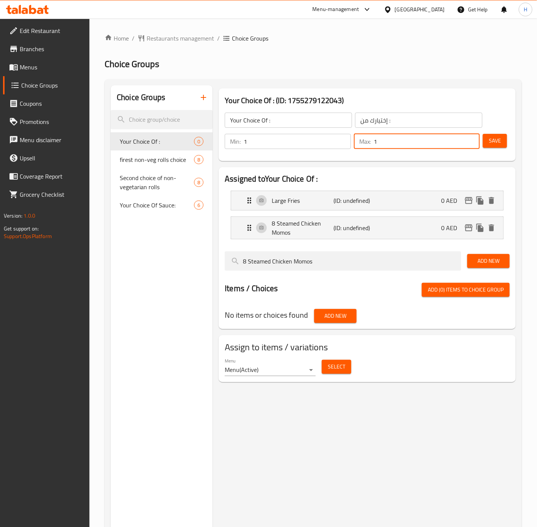
type input "1"
click at [473, 139] on input "1" at bounding box center [427, 141] width 106 height 15
click at [495, 140] on span "Save" at bounding box center [495, 140] width 12 height 9
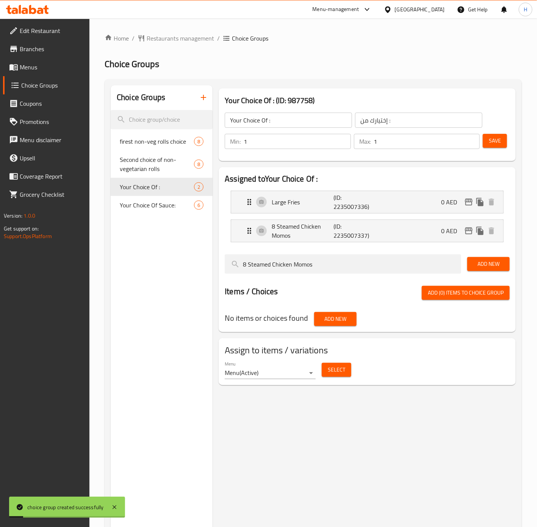
click at [202, 98] on icon "button" at bounding box center [203, 97] width 9 height 9
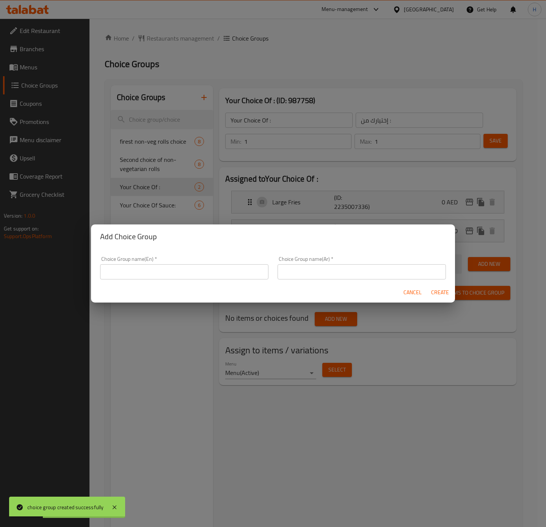
click at [190, 272] on input "text" at bounding box center [184, 271] width 168 height 15
type input "Your Choice Of Drink:"
click at [339, 275] on input "text" at bounding box center [361, 271] width 168 height 15
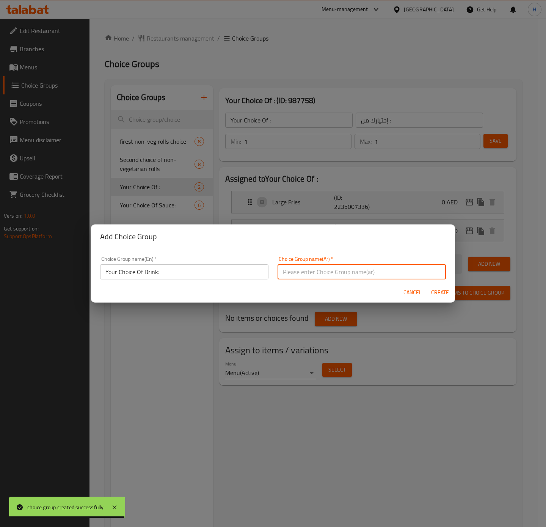
click at [308, 274] on input "text" at bounding box center [361, 271] width 168 height 15
type input "إختيارك من المشروب:"
click at [428, 285] on button "Create" at bounding box center [440, 292] width 24 height 14
type input "Your Choice Of Drink:"
type input "إختيارك من المشروب:"
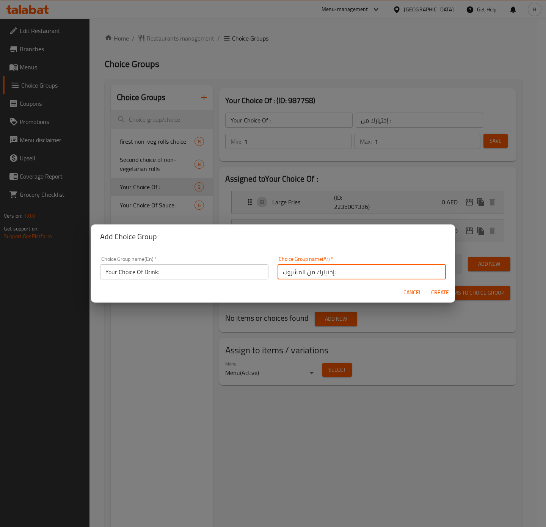
type input "0"
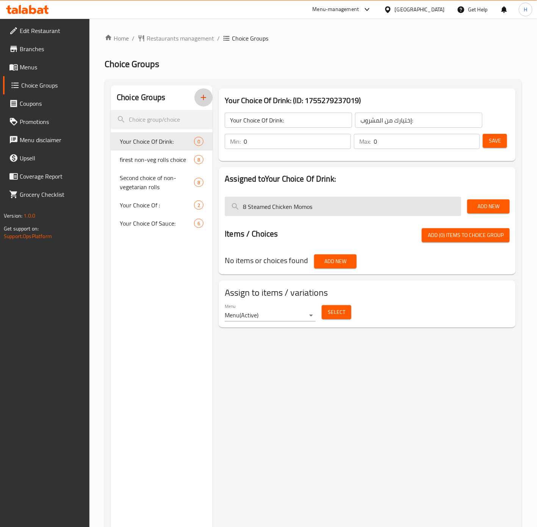
click at [346, 206] on input "8 Steamed Chicken Momos" at bounding box center [343, 206] width 237 height 19
type input "}"
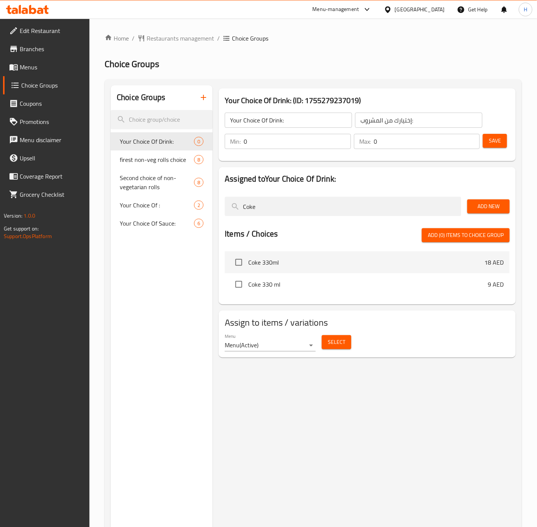
type input "Coke"
click at [491, 211] on span "Add New" at bounding box center [488, 206] width 30 height 9
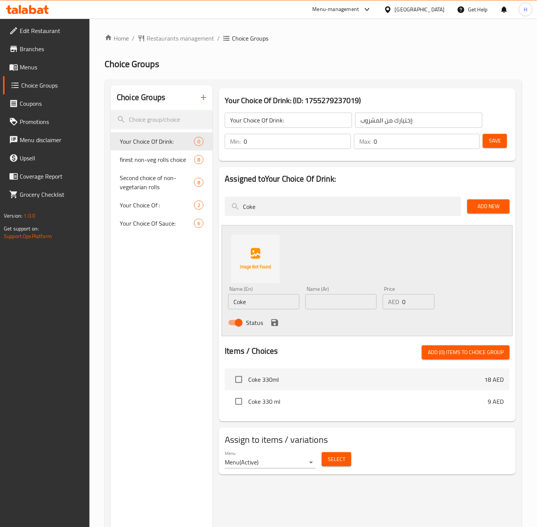
drag, startPoint x: 537, startPoint y: 193, endPoint x: 338, endPoint y: 306, distance: 229.0
click at [338, 306] on input "text" at bounding box center [341, 301] width 71 height 15
click at [359, 305] on input "text" at bounding box center [341, 301] width 71 height 15
click at [364, 303] on input "text" at bounding box center [341, 301] width 71 height 15
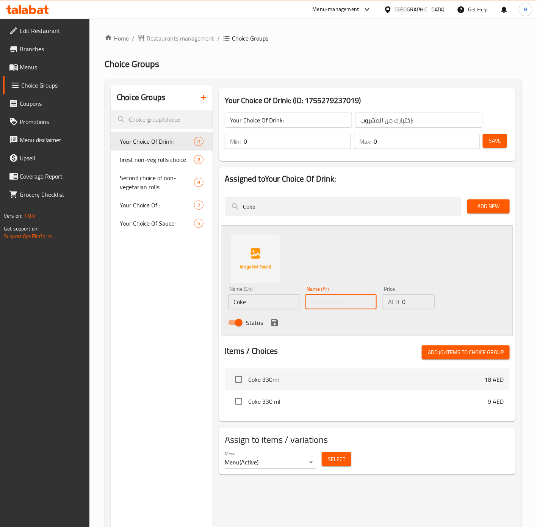
paste input "كوكاكولا"
type input "كوكاكولا"
click at [274, 320] on icon "save" at bounding box center [274, 322] width 7 height 7
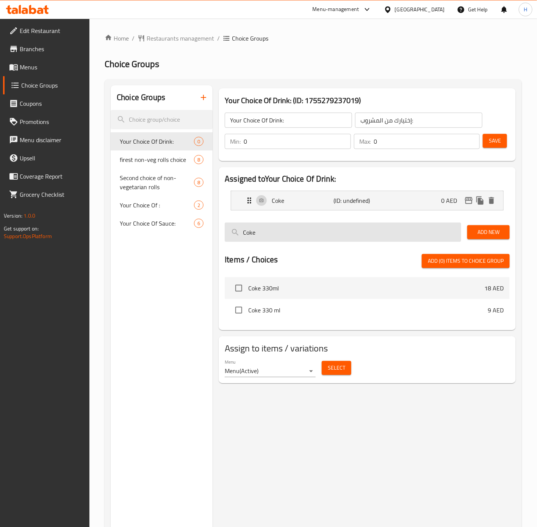
click at [380, 233] on input "Coke" at bounding box center [343, 232] width 237 height 19
type input "Sprite"
click at [480, 233] on span "Add New" at bounding box center [488, 231] width 30 height 9
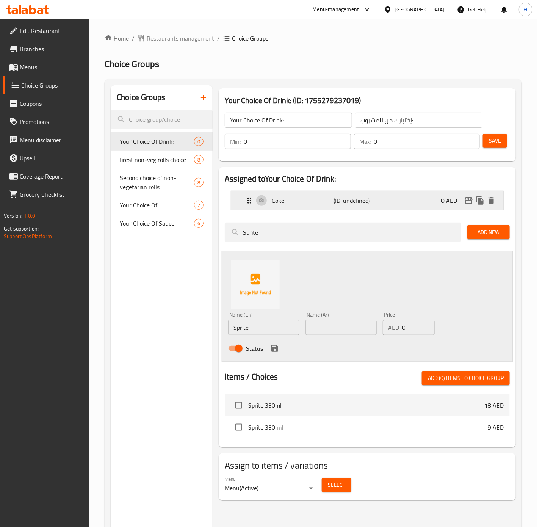
click at [387, 195] on div "Coke (ID: undefined) 0 AED" at bounding box center [369, 200] width 249 height 19
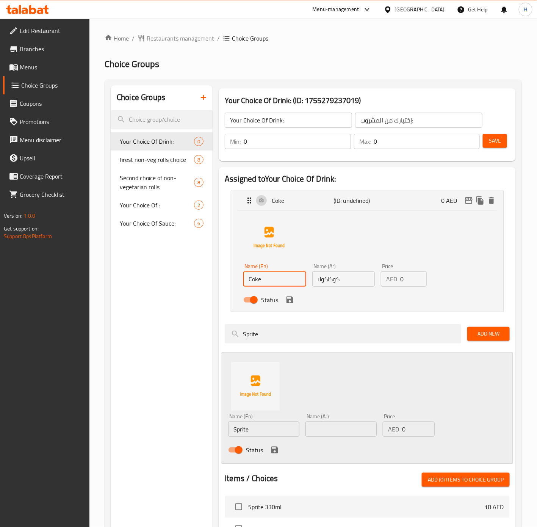
click at [277, 282] on input "Coke" at bounding box center [274, 278] width 63 height 15
type input "Coke 1 Liter"
click at [357, 282] on input "كوكاكولا" at bounding box center [343, 278] width 63 height 15
click at [292, 304] on icon "save" at bounding box center [289, 299] width 9 height 9
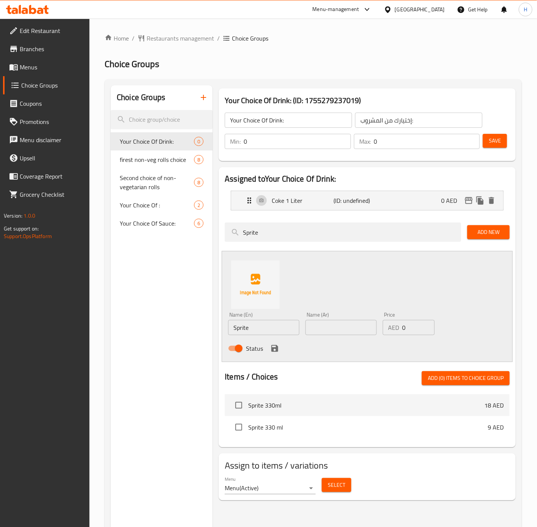
type input "كوكاكولا 1 لتر"
click at [261, 332] on input "Sprite" at bounding box center [263, 327] width 71 height 15
click at [260, 332] on input "Sprite" at bounding box center [263, 327] width 71 height 15
type input "Sprite 1 Liter"
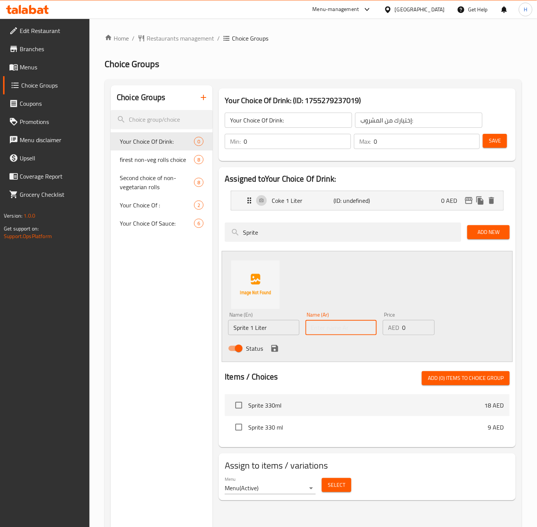
type input "1"
type input "سبرايت 1 لتر"
click at [271, 351] on icon "save" at bounding box center [274, 348] width 9 height 9
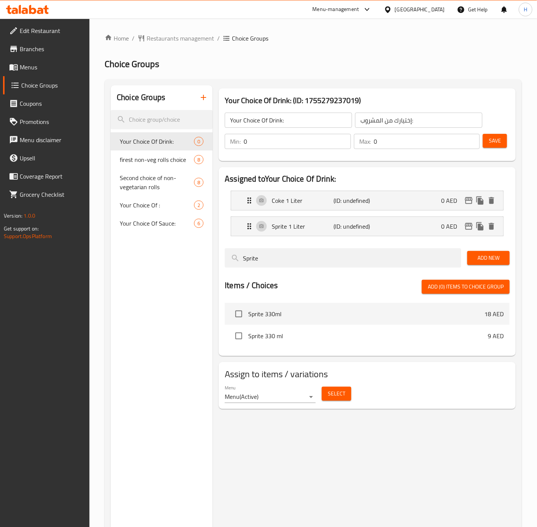
click at [493, 138] on span "Save" at bounding box center [495, 140] width 12 height 9
drag, startPoint x: 493, startPoint y: 138, endPoint x: 498, endPoint y: 146, distance: 9.3
click at [497, 145] on div at bounding box center [268, 263] width 537 height 527
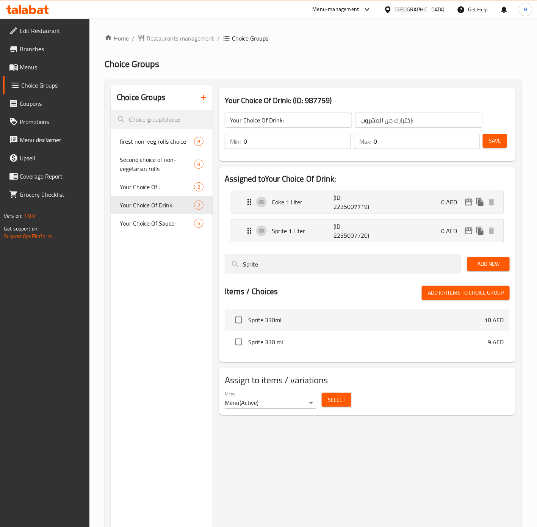
click at [338, 400] on span "Select" at bounding box center [336, 399] width 17 height 9
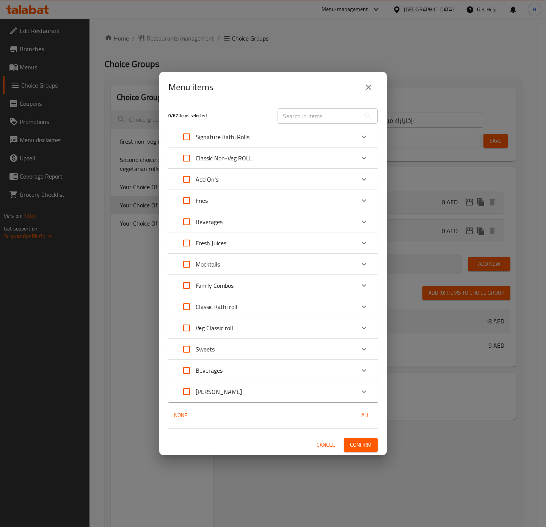
click at [245, 285] on div "Family Combos" at bounding box center [265, 285] width 177 height 18
click at [239, 290] on div "Family Combos" at bounding box center [265, 285] width 177 height 18
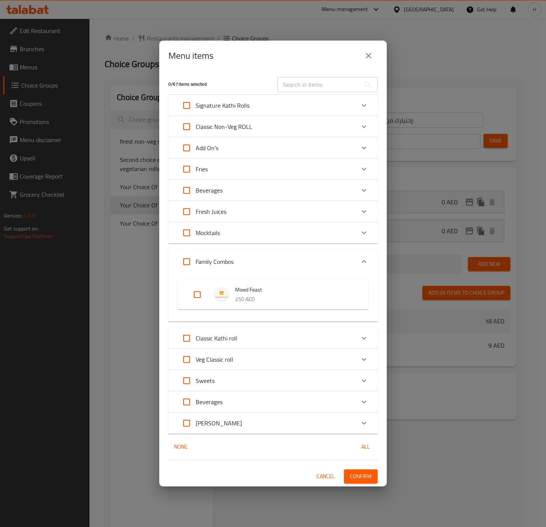
click at [194, 295] on input "Expand" at bounding box center [197, 294] width 18 height 18
checkbox input "true"
click at [372, 483] on button "Confirm" at bounding box center [361, 476] width 34 height 14
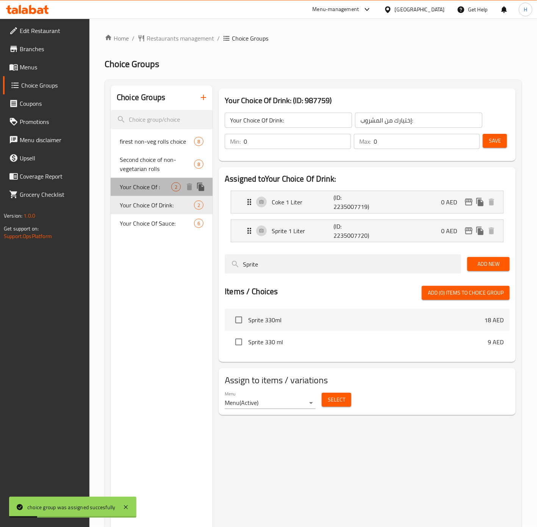
click at [163, 186] on span "Your Choice Of :" at bounding box center [146, 186] width 52 height 9
type input "Your Choice Of :"
type input "إختيارك من :"
type input "1"
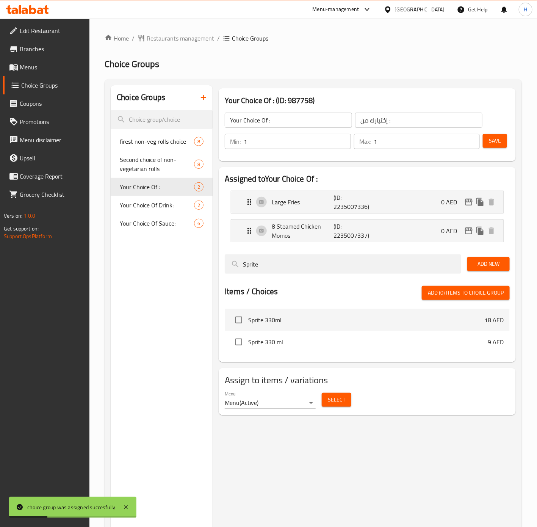
click at [348, 404] on button "Select" at bounding box center [337, 400] width 30 height 14
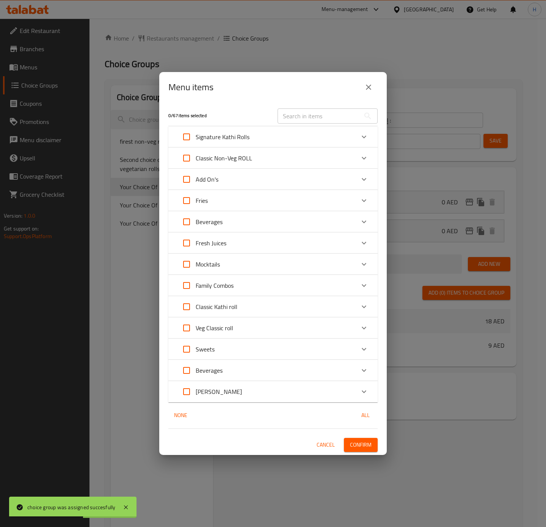
click at [248, 286] on div "Family Combos" at bounding box center [265, 285] width 177 height 18
click at [252, 292] on div "Family Combos" at bounding box center [265, 285] width 177 height 18
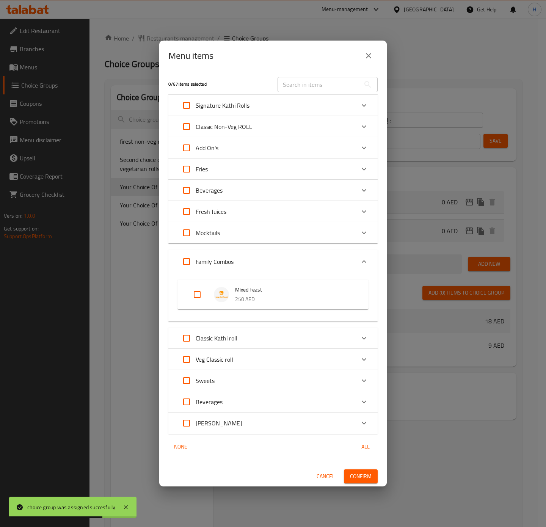
click at [197, 297] on input "Expand" at bounding box center [197, 294] width 18 height 18
checkbox input "true"
click at [355, 473] on span "Confirm" at bounding box center [361, 476] width 22 height 9
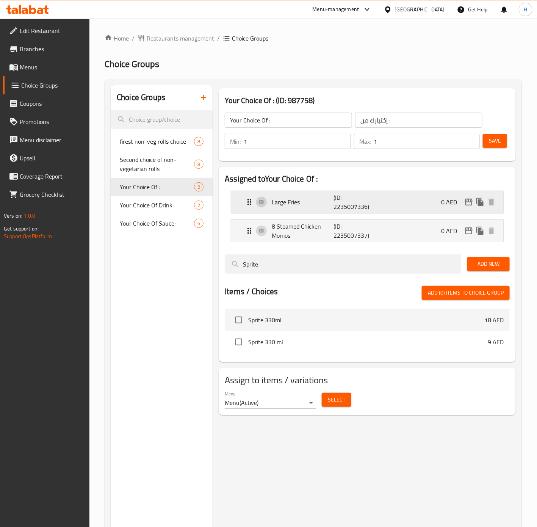
click at [371, 203] on p "(ID: 2235007336)" at bounding box center [354, 202] width 41 height 18
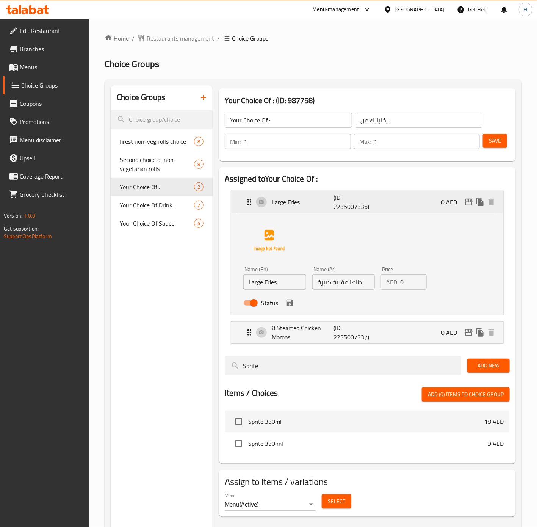
click at [371, 203] on p "(ID: 2235007336)" at bounding box center [354, 202] width 41 height 18
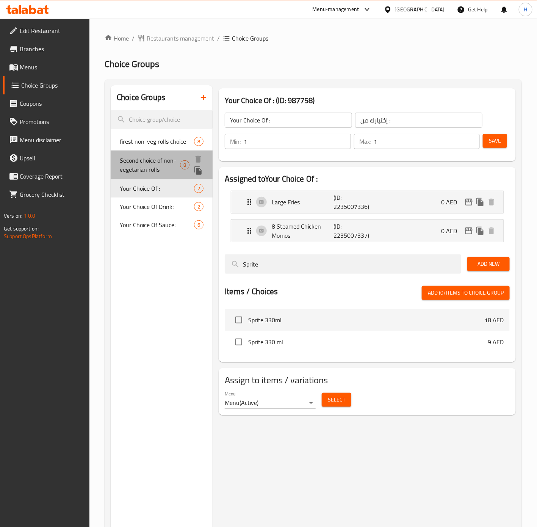
click at [148, 168] on span "Second choice of non-vegetarian rolls" at bounding box center [150, 165] width 60 height 18
type input "Second choice of non-vegetarian rolls"
type input "ثانى اختيار لفائف غير نباتية"
type input "0"
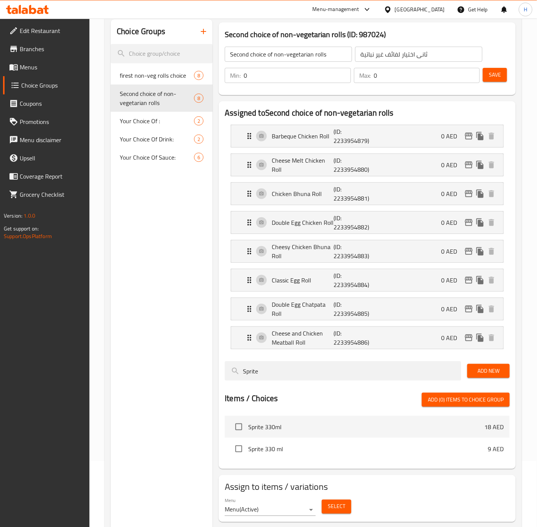
scroll to position [106, 0]
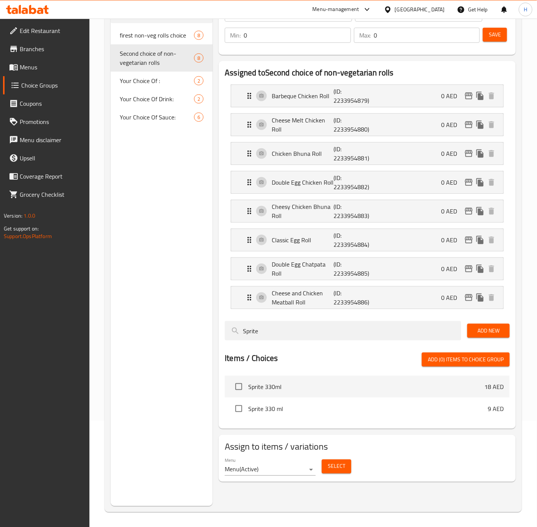
click at [342, 471] on span "Select" at bounding box center [336, 466] width 17 height 9
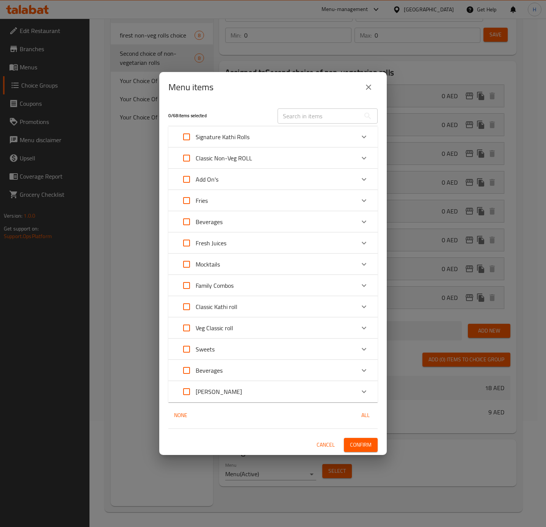
click at [238, 288] on div "Family Combos" at bounding box center [265, 285] width 177 height 18
click at [255, 296] on div "Classic Kathi roll" at bounding box center [272, 306] width 209 height 21
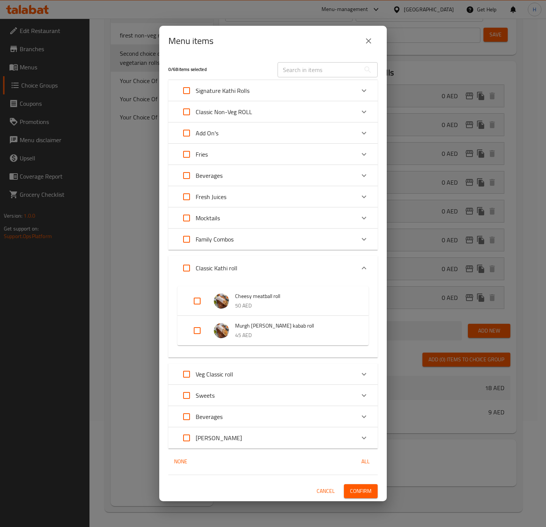
click at [186, 267] on input "Expand" at bounding box center [186, 268] width 18 height 18
checkbox input "true"
click at [186, 267] on input "Expand" at bounding box center [186, 268] width 18 height 18
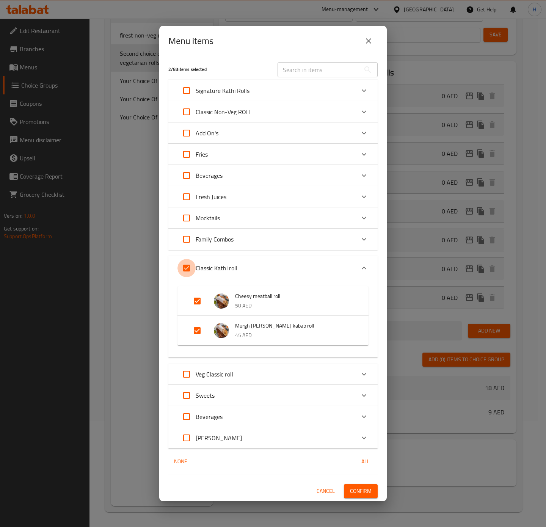
checkbox input "false"
click at [206, 238] on p "Family Combos" at bounding box center [215, 239] width 38 height 9
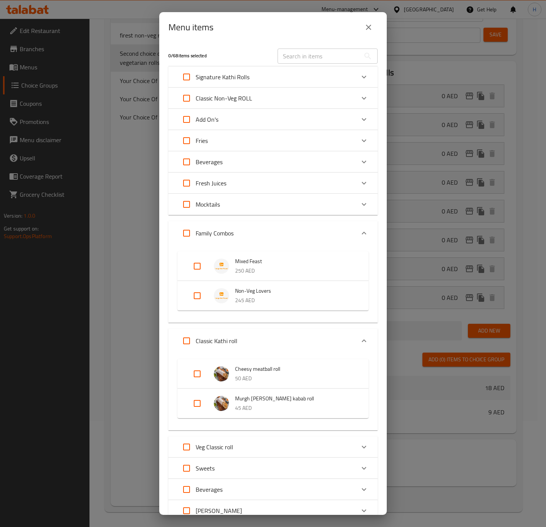
click at [248, 338] on div "Classic Kathi roll" at bounding box center [265, 341] width 177 height 18
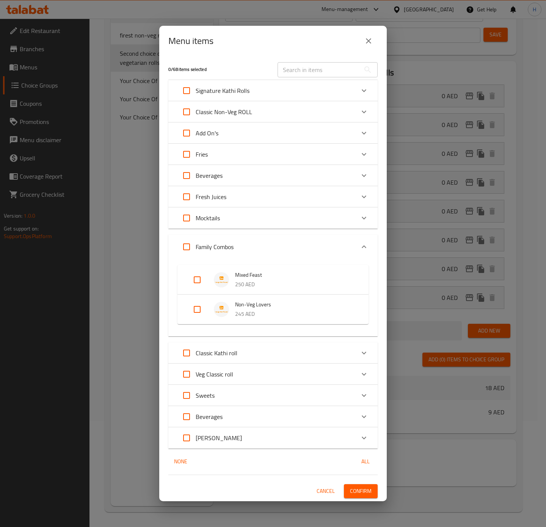
click at [196, 307] on input "Expand" at bounding box center [197, 309] width 18 height 18
click at [191, 307] on input "Expand" at bounding box center [197, 309] width 18 height 18
click at [194, 307] on input "Expand" at bounding box center [197, 309] width 18 height 18
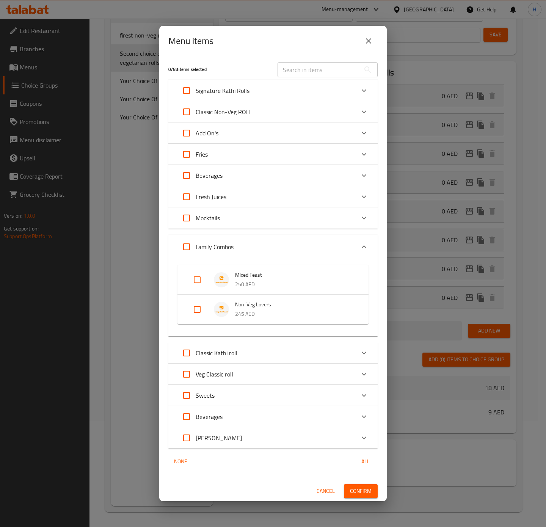
checkbox input "true"
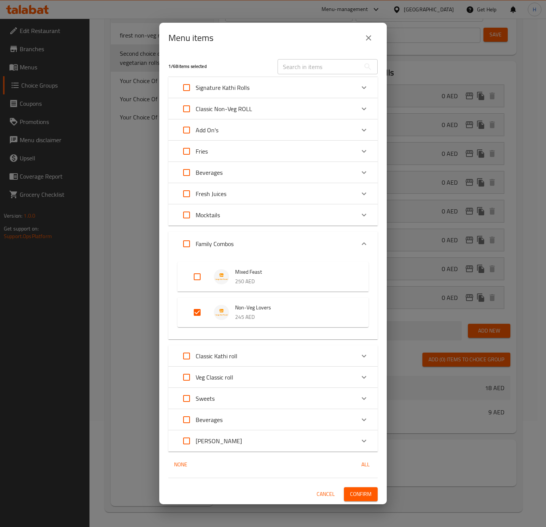
click at [364, 498] on span "Confirm" at bounding box center [361, 493] width 22 height 9
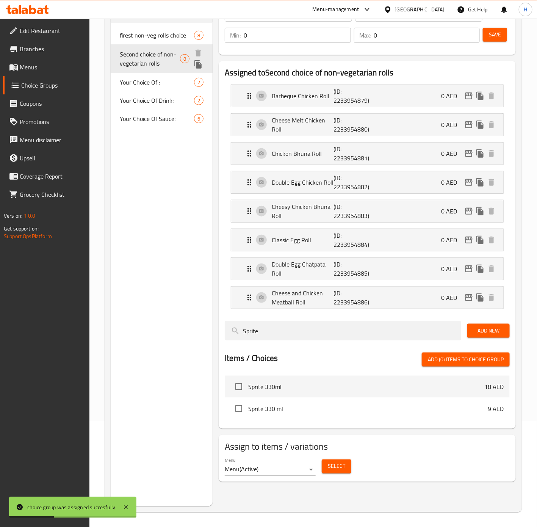
click at [201, 67] on icon "duplicate" at bounding box center [197, 64] width 7 height 8
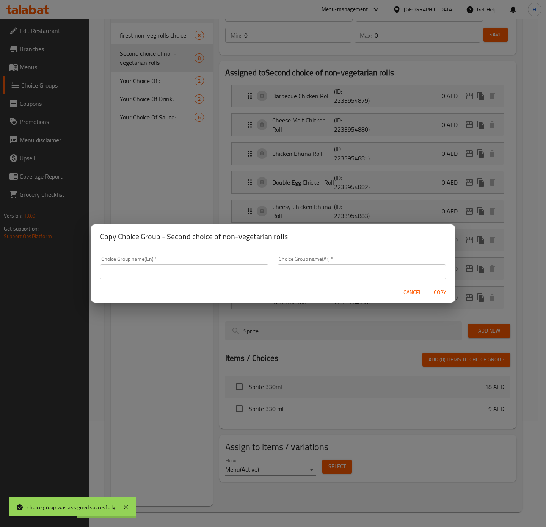
click at [196, 256] on div "Choice Group name(En)   * Choice Group name(En) *" at bounding box center [184, 267] width 168 height 23
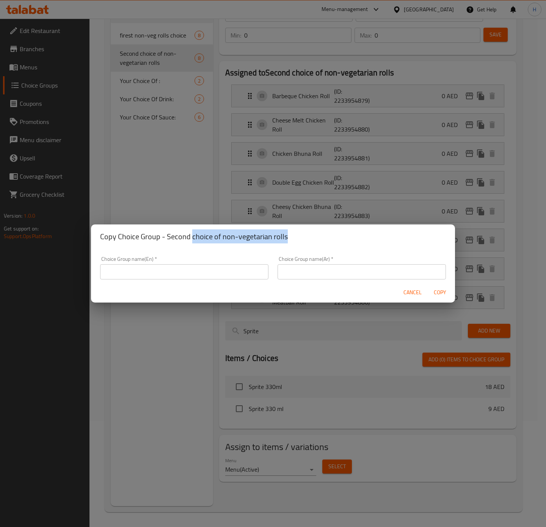
drag, startPoint x: 191, startPoint y: 237, endPoint x: 292, endPoint y: 237, distance: 101.2
click at [292, 237] on h2 "Copy Choice Group - Second choice of non-vegetarian rolls" at bounding box center [273, 236] width 346 height 12
click at [136, 267] on input "text" at bounding box center [184, 271] width 168 height 15
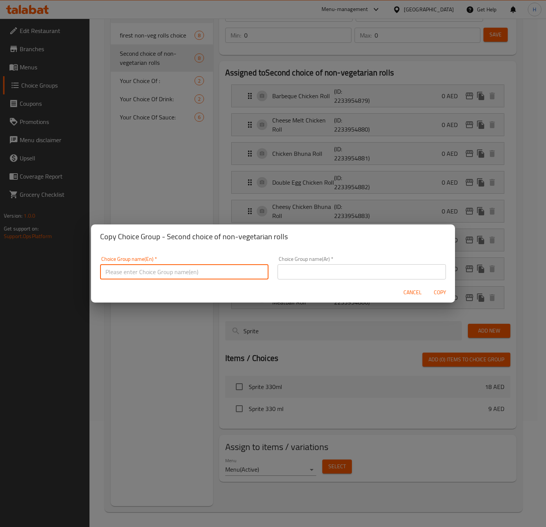
paste input "عشاق غير النباتيين"
type input "عشاق غير النباتيين"
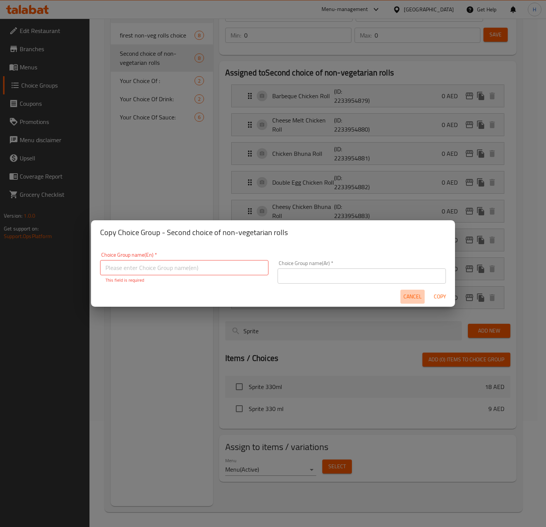
click at [406, 298] on span "Cancel" at bounding box center [412, 296] width 18 height 9
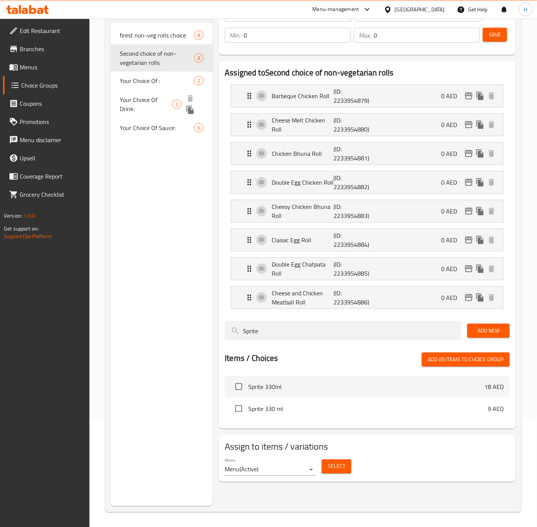
scroll to position [0, 0]
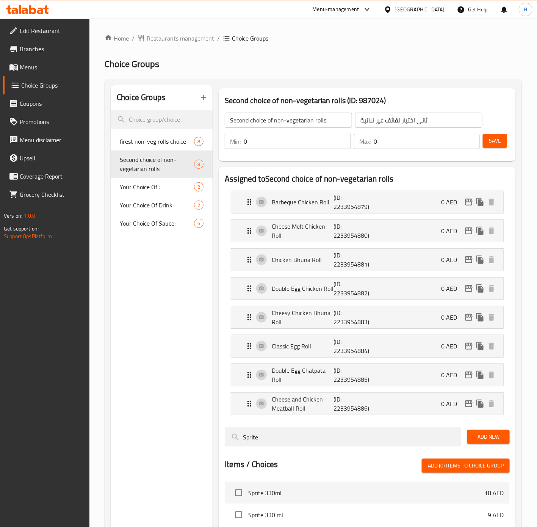
click at [406, 121] on input "ثانى اختيار لفائف غير نباتية" at bounding box center [418, 120] width 127 height 15
click at [198, 172] on icon "duplicate" at bounding box center [197, 170] width 7 height 8
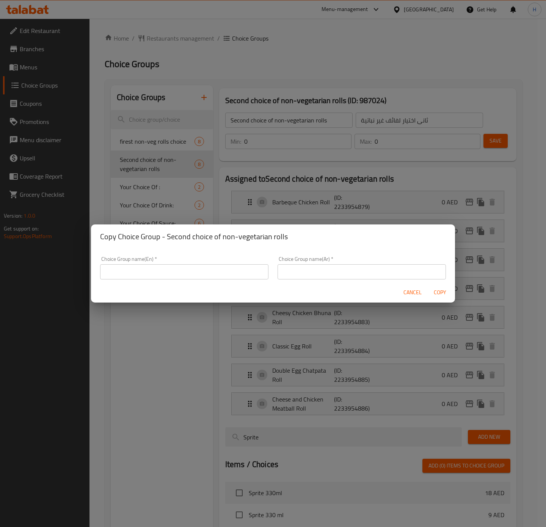
click at [317, 272] on input "text" at bounding box center [361, 271] width 168 height 15
paste input "ثانى اختيار لفائف غير نباتية"
type input "ثانى اختيار لفائف غير نباتية"
click at [181, 237] on h2 "Copy Choice Group - Second choice of non-vegetarian rolls" at bounding box center [273, 236] width 346 height 12
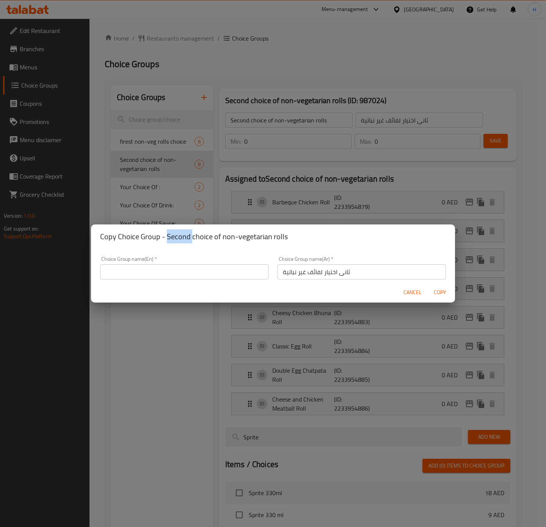
click at [181, 237] on h2 "Copy Choice Group - Second choice of non-vegetarian rolls" at bounding box center [273, 236] width 346 height 12
click at [182, 272] on input "text" at bounding box center [184, 271] width 168 height 15
type input "ل"
drag, startPoint x: 192, startPoint y: 237, endPoint x: 301, endPoint y: 238, distance: 109.2
click at [301, 238] on h2 "Copy Choice Group - Second choice of non-vegetarian rolls" at bounding box center [273, 236] width 346 height 12
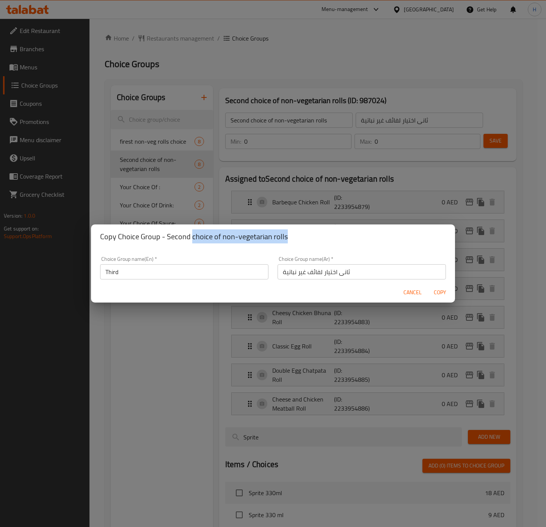
copy h2 "choice of non-vegetarian rolls"
click at [162, 279] on input "Third" at bounding box center [184, 271] width 168 height 15
paste input "choice of non-vegetarian rolls"
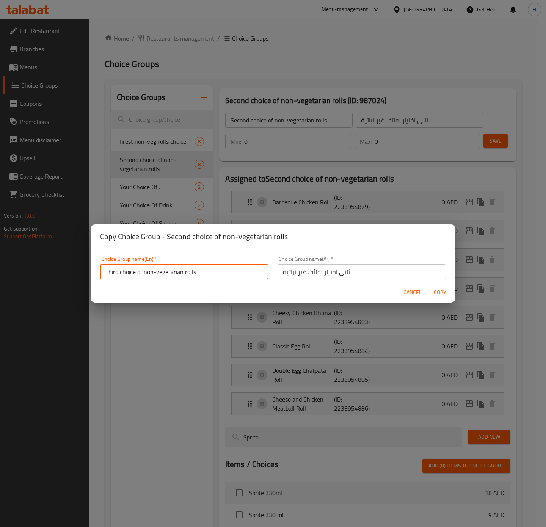
type input "Third choice of non-vegetarian rolls"
click at [341, 273] on input "ثانى اختيار لفائف غير نباتية" at bounding box center [361, 271] width 168 height 15
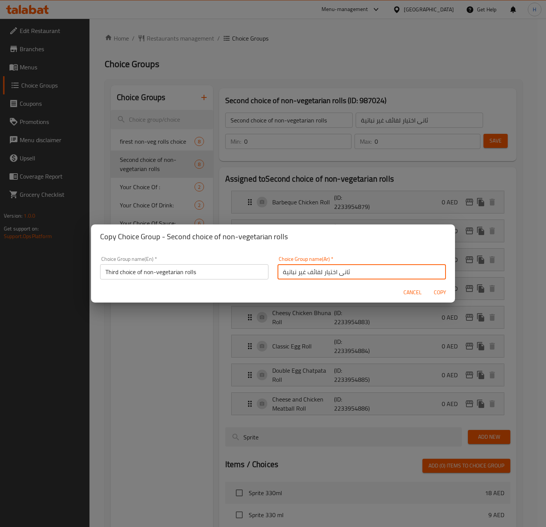
click at [341, 273] on input "ثانى اختيار لفائف غير نباتية" at bounding box center [361, 271] width 168 height 15
click at [340, 271] on input "ثانى اختيار لفائف غير نباتية" at bounding box center [361, 271] width 168 height 15
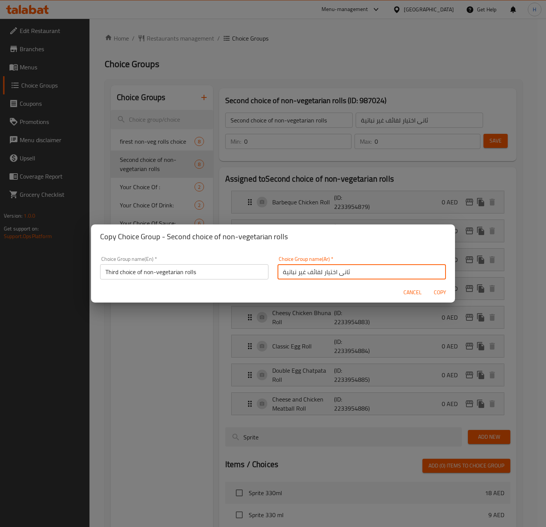
click at [342, 272] on input "ثانى اختيار لفائف غير نباتية" at bounding box center [361, 271] width 168 height 15
click at [345, 272] on input "ثانى اختيار لفائف غير نباتية" at bounding box center [361, 271] width 168 height 15
click at [341, 272] on input "ثانى اختيار لفائف غير نباتية" at bounding box center [361, 271] width 168 height 15
click at [312, 271] on input "ثالث اختيار لفائف غير نباتية" at bounding box center [361, 271] width 168 height 15
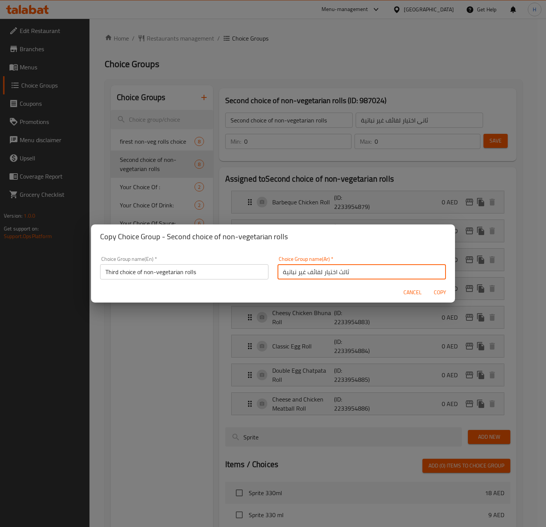
click at [312, 271] on input "ثالث اختيار لفائف غير نباتية" at bounding box center [361, 271] width 168 height 15
type input "ثالث اختيار رول غير نباتية"
click at [438, 289] on span "Copy" at bounding box center [440, 292] width 18 height 9
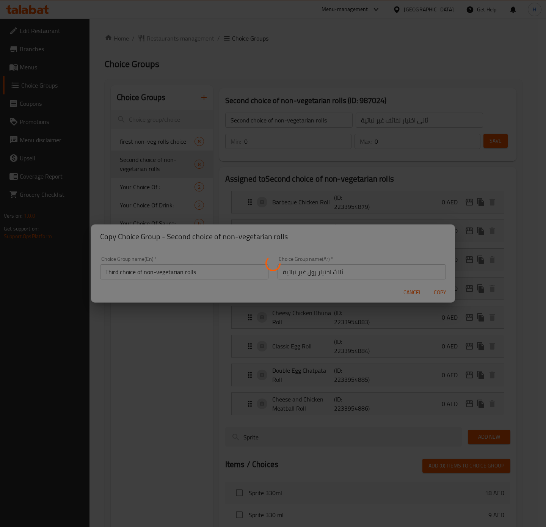
type input "Third choice of non-vegetarian rolls"
type input "ثالث اختيار رول غير نباتية"
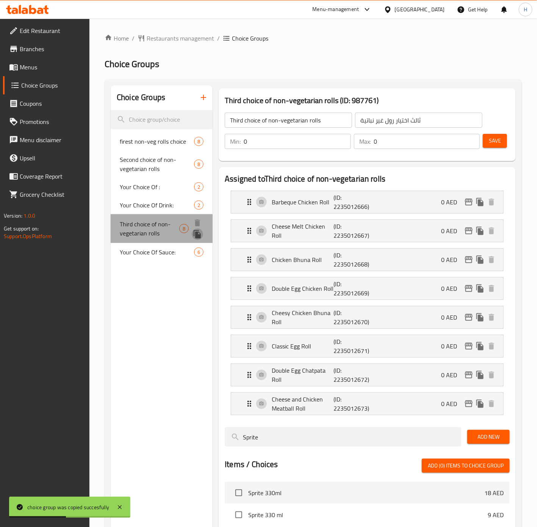
click at [198, 236] on icon "duplicate" at bounding box center [197, 234] width 7 height 8
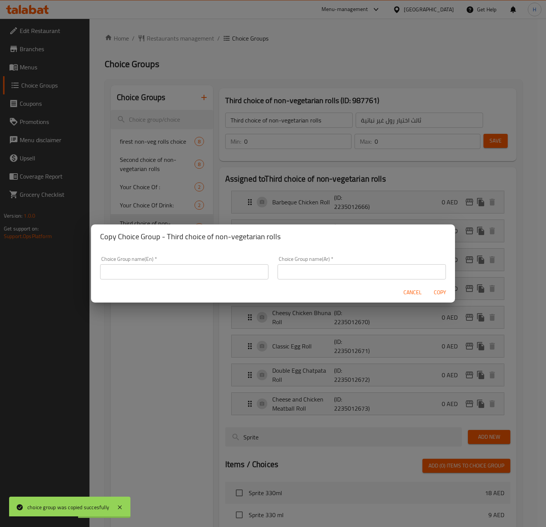
click at [304, 263] on div "Choice Group name(Ar)   * Choice Group name(Ar) *" at bounding box center [361, 267] width 168 height 23
click at [306, 266] on input "text" at bounding box center [361, 271] width 168 height 15
paste input "choice of non-vegetarian rolls"
type input "choice of non-vegetarian rolls"
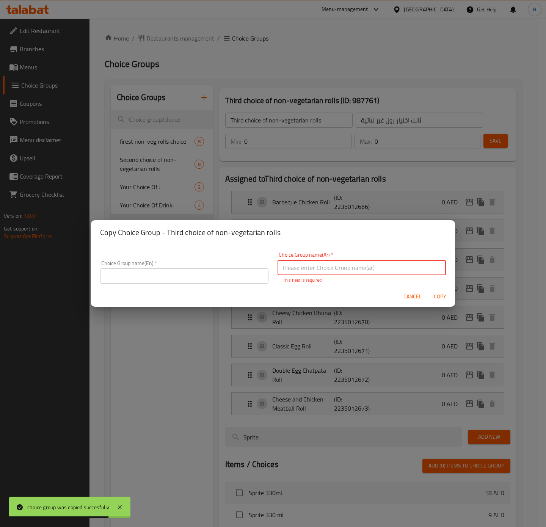
click at [415, 296] on span "Cancel" at bounding box center [412, 296] width 18 height 9
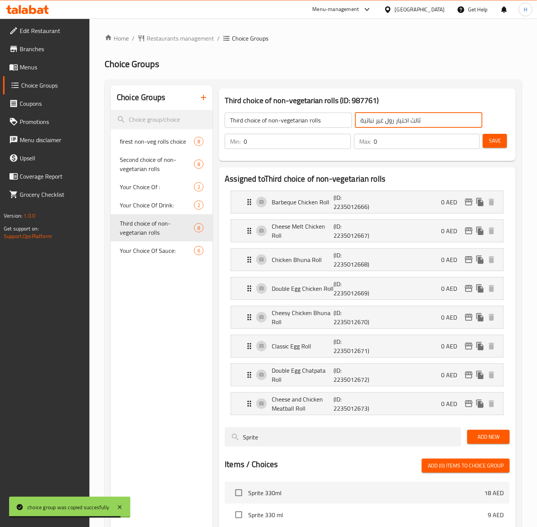
click at [402, 122] on input "ثالث اختيار رول غير نباتية" at bounding box center [418, 120] width 127 height 15
click at [195, 235] on icon "duplicate" at bounding box center [197, 234] width 9 height 9
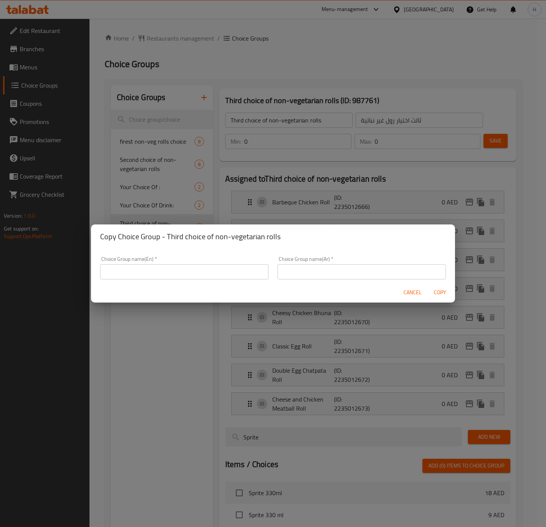
click at [375, 277] on input "text" at bounding box center [361, 271] width 168 height 15
paste input "ثالث اختيار رول غير نباتية"
type input "ثالث اختيار رول غير نباتية"
click at [180, 277] on input "text" at bounding box center [184, 271] width 168 height 15
type input "["
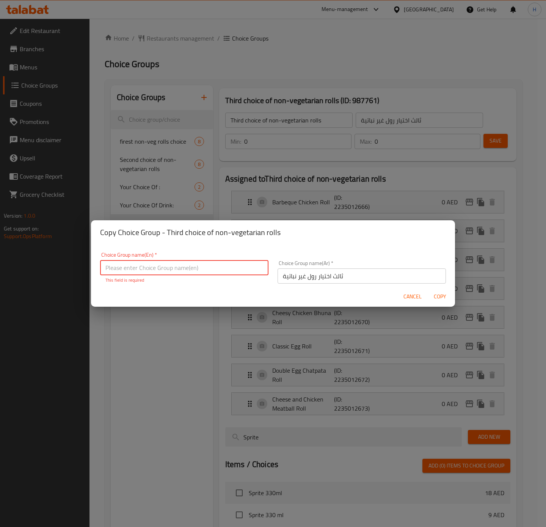
type input "$"
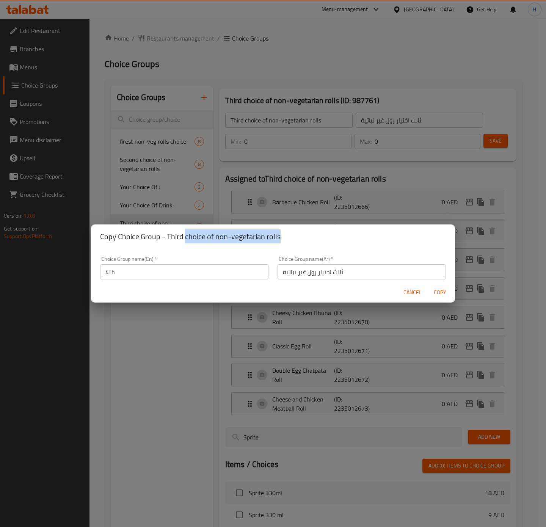
drag, startPoint x: 184, startPoint y: 237, endPoint x: 297, endPoint y: 233, distance: 112.6
click at [297, 233] on h2 "Copy Choice Group - Third choice of non-vegetarian rolls" at bounding box center [273, 236] width 346 height 12
copy h2 "choice of non-vegetarian rolls"
click at [174, 272] on input "4Th" at bounding box center [184, 271] width 168 height 15
paste input "choice of non-vegetarian rolls"
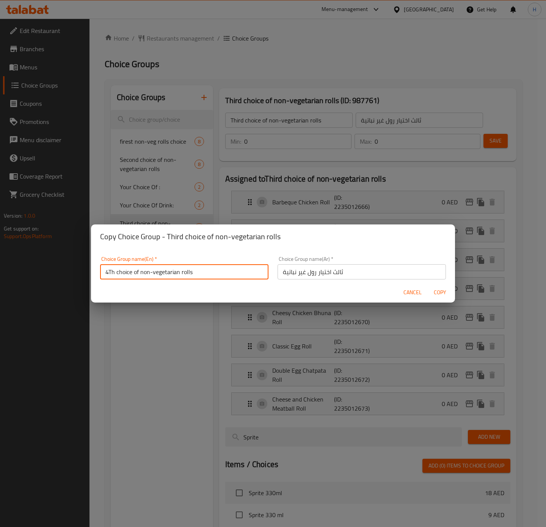
click at [174, 272] on input "4Th choice of non-vegetarian rolls" at bounding box center [184, 271] width 168 height 15
click at [140, 288] on div "Cancel Copy" at bounding box center [273, 292] width 364 height 20
click at [111, 270] on input "4 Th Choice of Non-Vegetarian Rolls" at bounding box center [184, 271] width 168 height 15
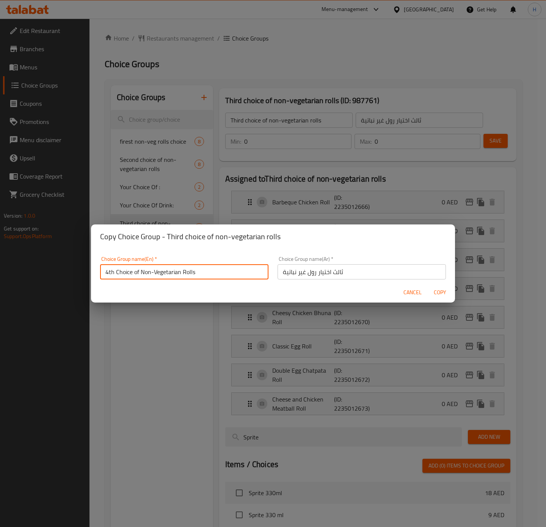
type input "4th Choice of Non-Vegetarian Rolls"
click at [334, 272] on input "ثالث اختيار رول غير نباتية" at bounding box center [361, 271] width 168 height 15
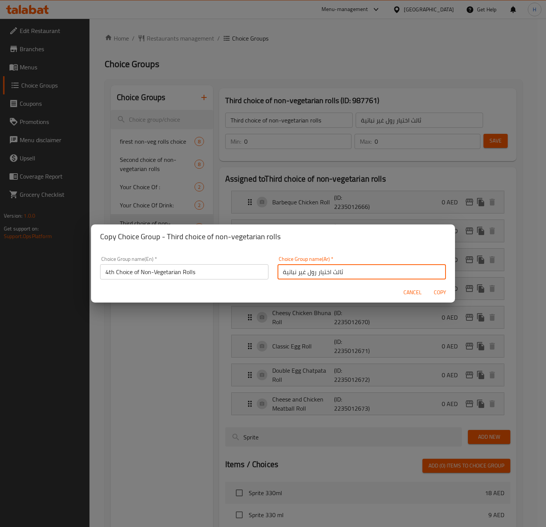
click at [334, 272] on input "ثالث اختيار رول غير نباتية" at bounding box center [361, 271] width 168 height 15
type input "رابع اختيار رول غير نباتية"
click at [428, 285] on button "Copy" at bounding box center [440, 292] width 24 height 14
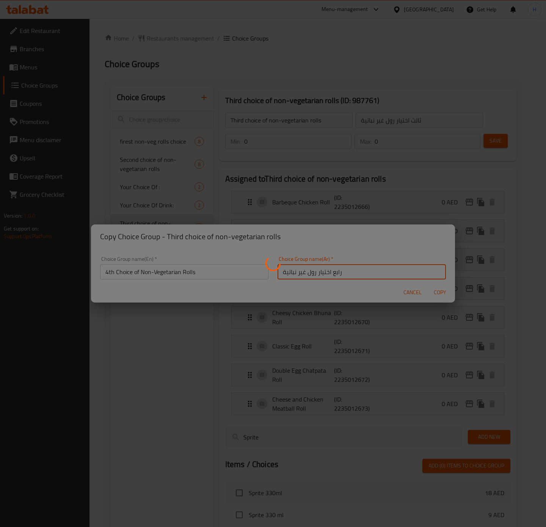
type input "4th Choice of Non-Vegetarian Rolls"
type input "رابع اختيار رول غير نباتية"
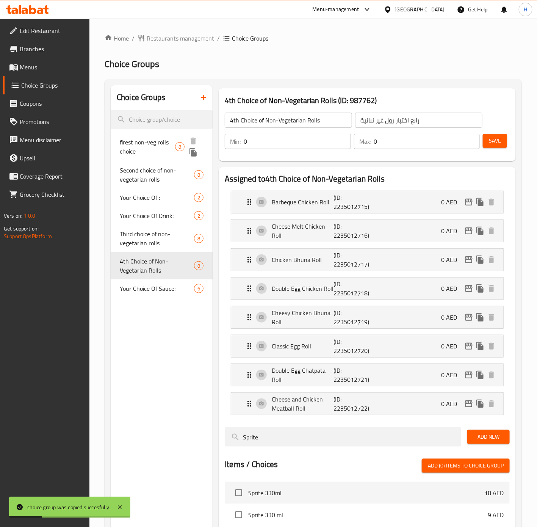
click at [150, 141] on span "firest non-veg rolls choice" at bounding box center [147, 147] width 55 height 18
type input "firest non-veg rolls choice"
type input "أول اختيار لفائف غير نباتية"
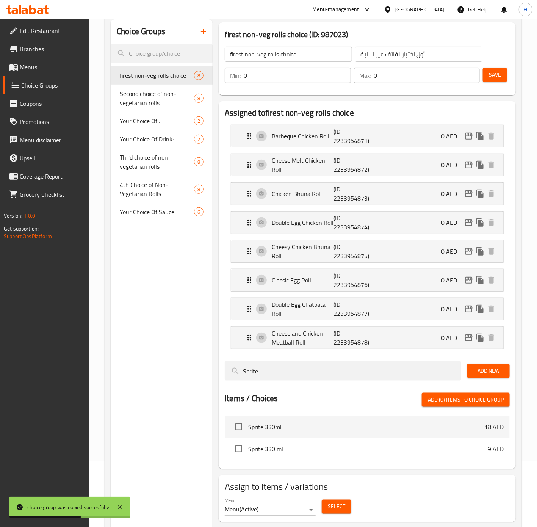
scroll to position [106, 0]
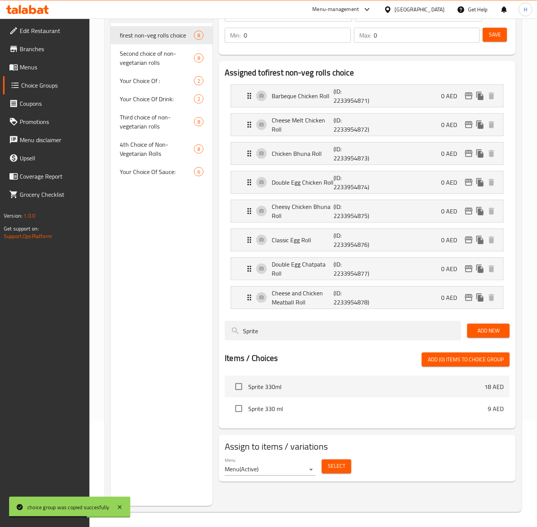
click at [339, 473] on button "Select" at bounding box center [337, 466] width 30 height 14
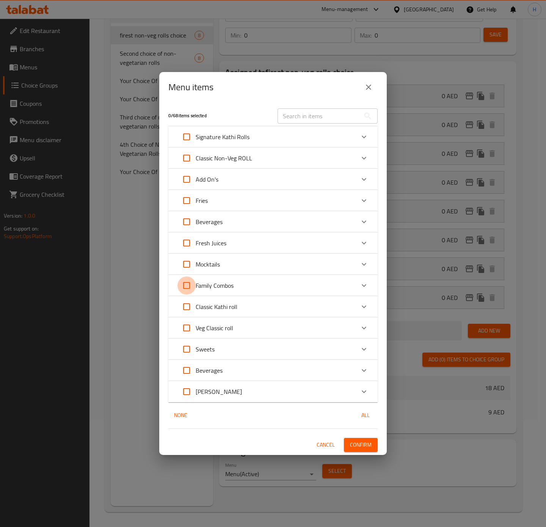
click at [189, 284] on input "Expand" at bounding box center [186, 285] width 18 height 18
checkbox input "true"
click at [185, 280] on input "Expand" at bounding box center [186, 285] width 18 height 18
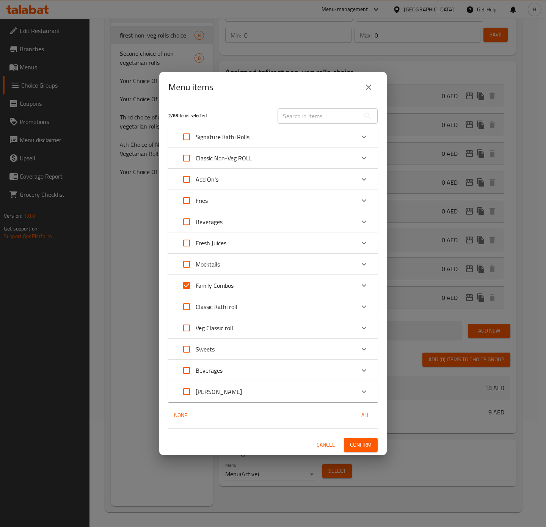
checkbox input "false"
click at [246, 284] on div "Family Combos" at bounding box center [265, 285] width 177 height 18
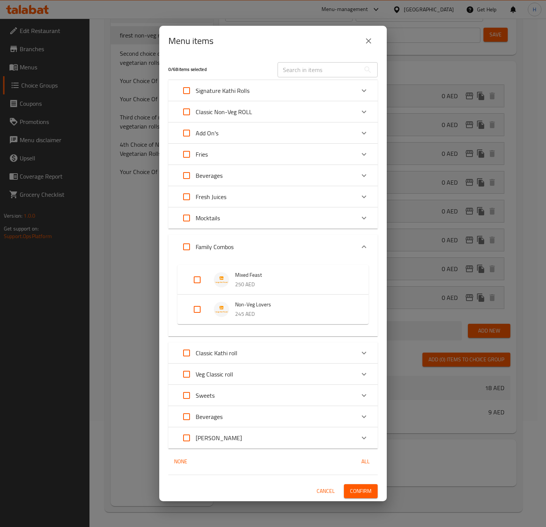
drag, startPoint x: 201, startPoint y: 305, endPoint x: 221, endPoint y: 318, distance: 24.6
click at [201, 305] on input "Expand" at bounding box center [197, 309] width 18 height 18
checkbox input "true"
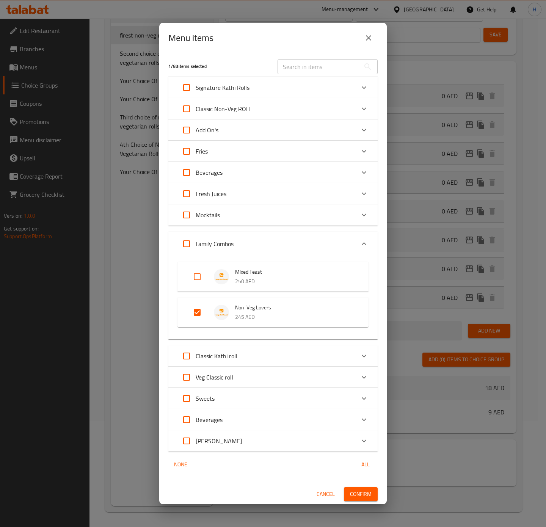
click at [362, 493] on span "Confirm" at bounding box center [361, 493] width 22 height 9
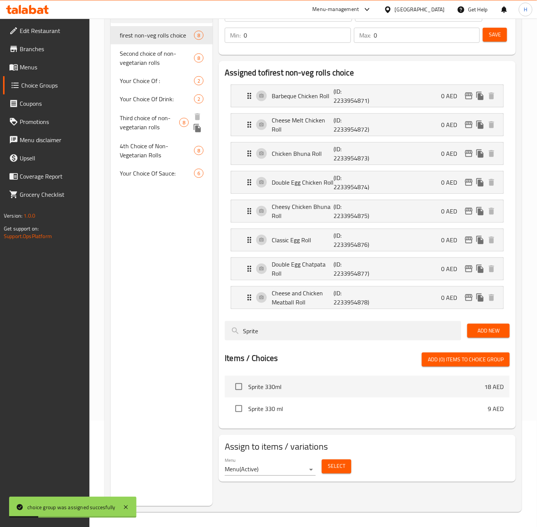
click at [160, 125] on span "Third choice of non-vegetarian rolls" at bounding box center [150, 122] width 60 height 18
type input "Third choice of non-vegetarian rolls"
type input "ثالث اختيار رول غير نباتية"
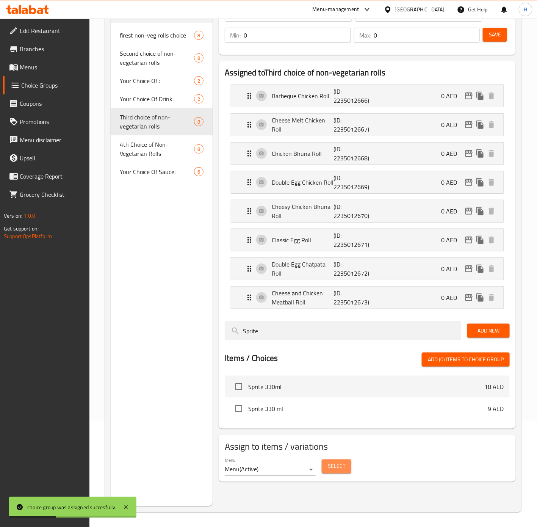
click at [345, 473] on button "Select" at bounding box center [337, 466] width 30 height 14
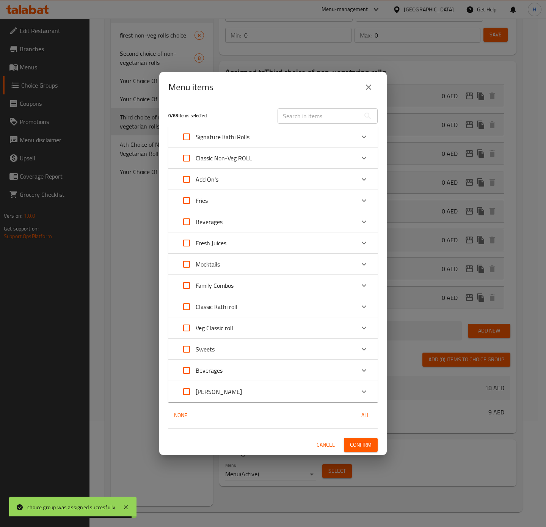
click at [210, 285] on p "Family Combos" at bounding box center [215, 285] width 38 height 9
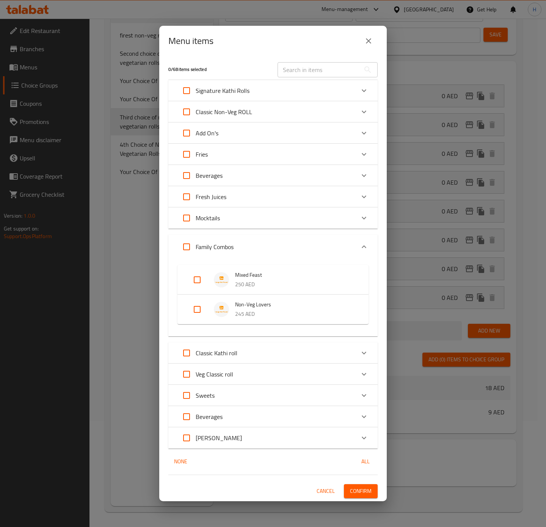
click at [197, 308] on input "Expand" at bounding box center [197, 309] width 18 height 18
checkbox input "true"
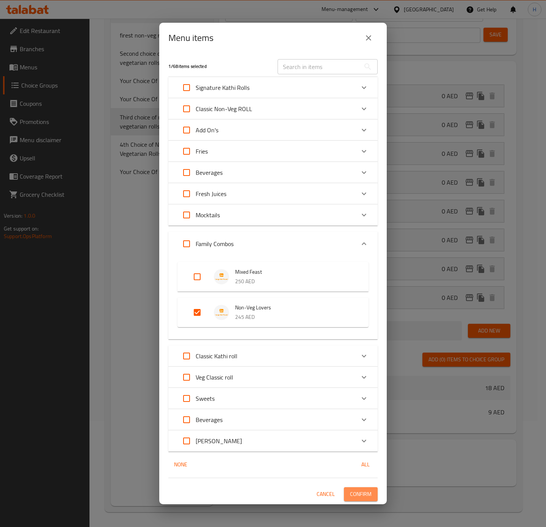
click at [351, 488] on button "Confirm" at bounding box center [361, 494] width 34 height 14
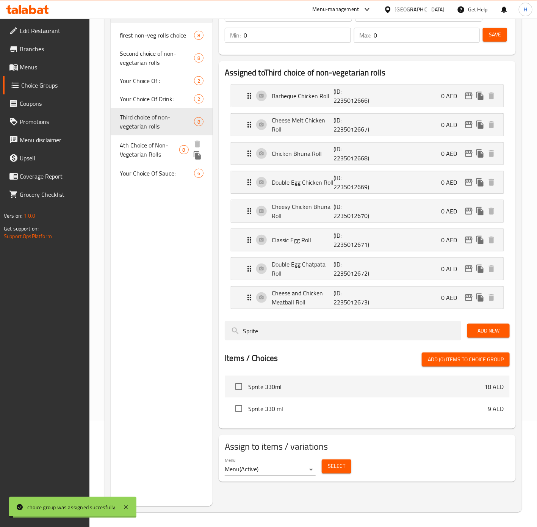
click at [133, 148] on span "4th Choice of Non-Vegetarian Rolls" at bounding box center [149, 150] width 59 height 18
type input "4th Choice of Non-Vegetarian Rolls"
type input "رابع اختيار رول غير نباتية"
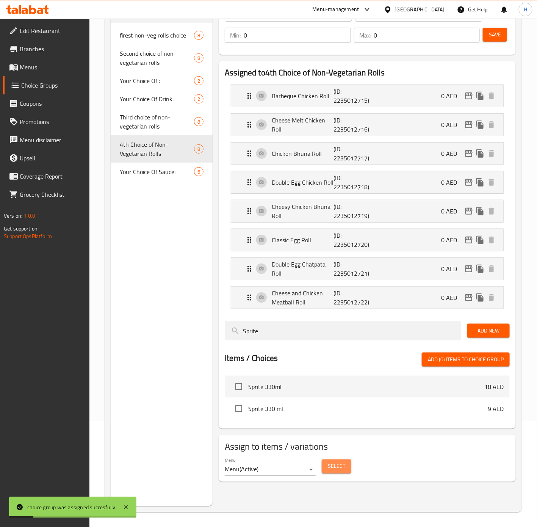
click at [329, 473] on button "Select" at bounding box center [337, 466] width 30 height 14
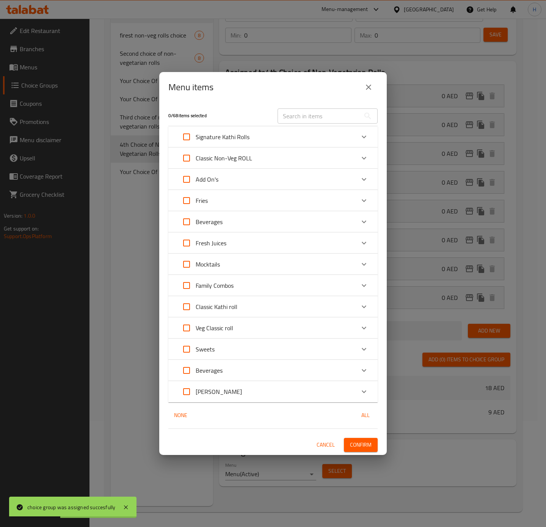
click at [223, 290] on p "Family Combos" at bounding box center [215, 285] width 38 height 9
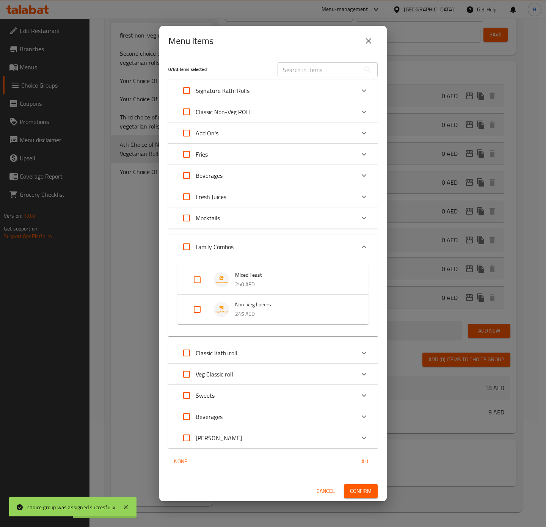
click at [193, 303] on input "Expand" at bounding box center [197, 309] width 18 height 18
checkbox input "true"
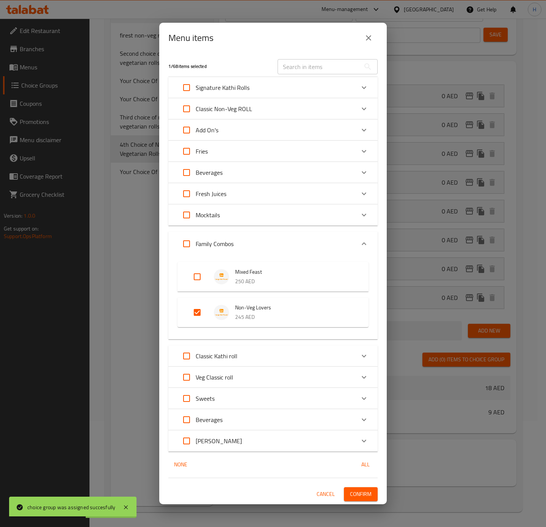
click at [356, 490] on span "Confirm" at bounding box center [361, 493] width 22 height 9
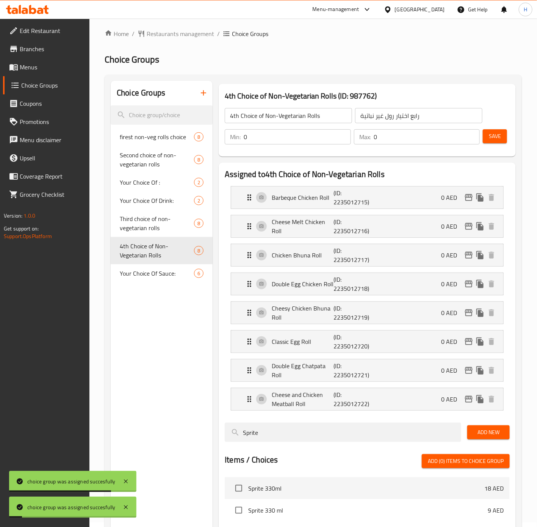
scroll to position [0, 0]
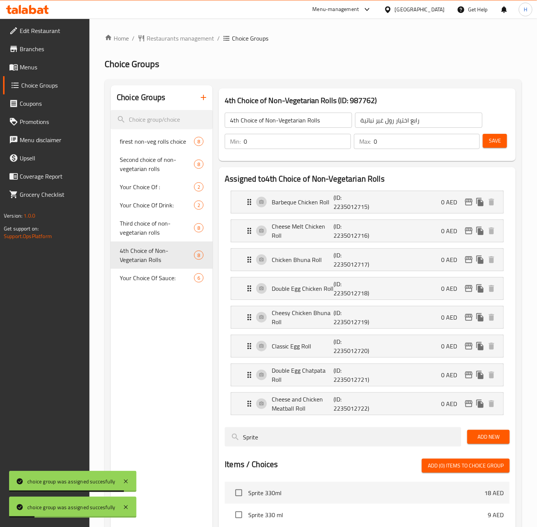
click at [342, 141] on input "0" at bounding box center [297, 141] width 107 height 15
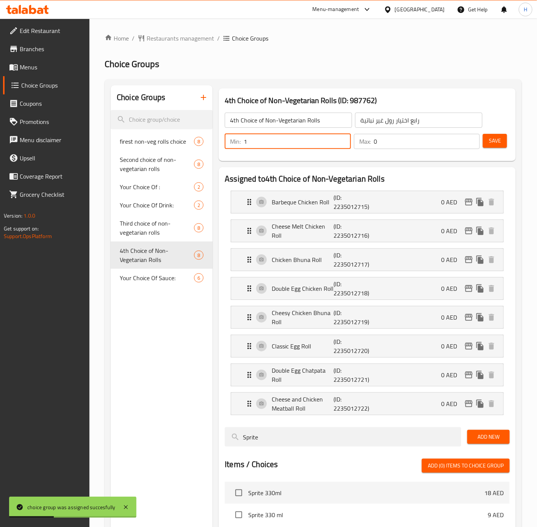
type input "1"
click at [343, 139] on input "1" at bounding box center [297, 141] width 107 height 15
type input "1"
click at [472, 140] on input "1" at bounding box center [427, 141] width 106 height 15
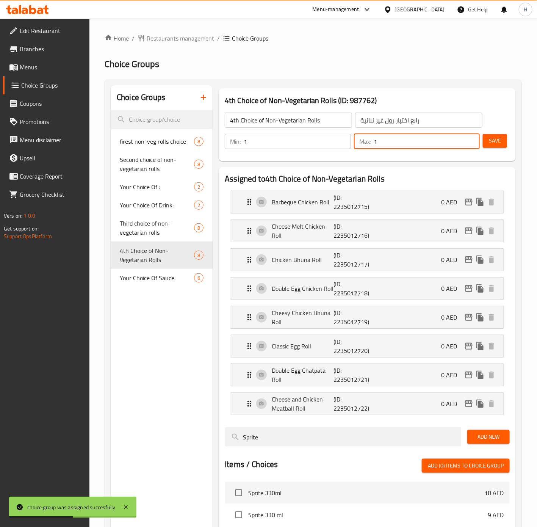
click at [505, 144] on button "Save" at bounding box center [495, 141] width 24 height 14
click at [140, 231] on span "Third choice of non-vegetarian rolls" at bounding box center [150, 228] width 60 height 18
type input "Third choice of non-vegetarian rolls"
type input "ثالث اختيار رول غير نباتية"
type input "0"
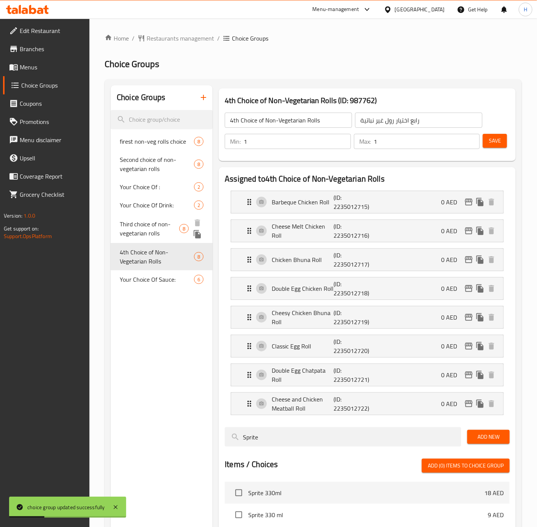
type input "0"
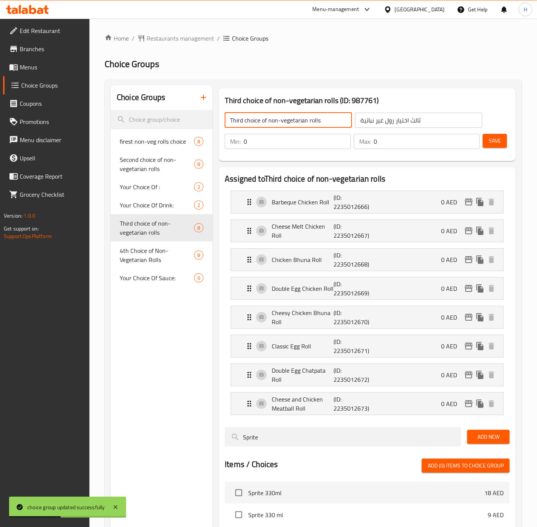
drag, startPoint x: 242, startPoint y: 119, endPoint x: 214, endPoint y: 121, distance: 28.1
click at [214, 121] on div "Third choice of non-vegetarian rolls (ID: 987761) Third choice of non-vegetaria…" at bounding box center [366, 348] width 306 height 527
type input "3rd Choice of Non-Vegetarian Rolls"
type input "1"
click at [470, 136] on input "1" at bounding box center [427, 141] width 106 height 15
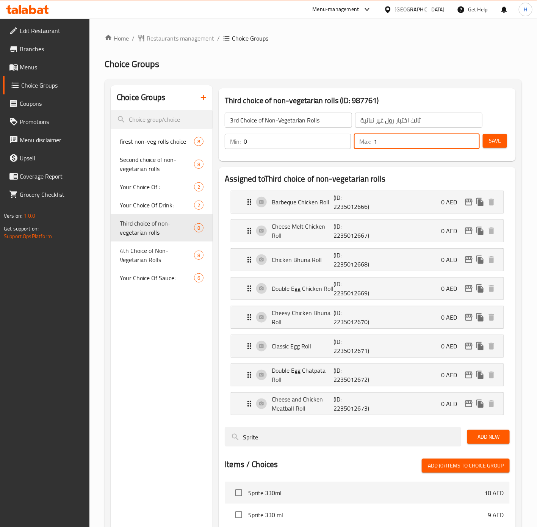
type input "1"
click at [342, 136] on input "1" at bounding box center [297, 141] width 107 height 15
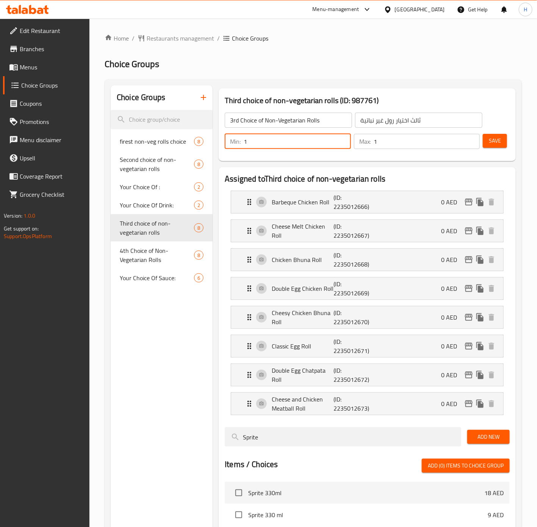
click at [489, 146] on button "Save" at bounding box center [495, 141] width 24 height 14
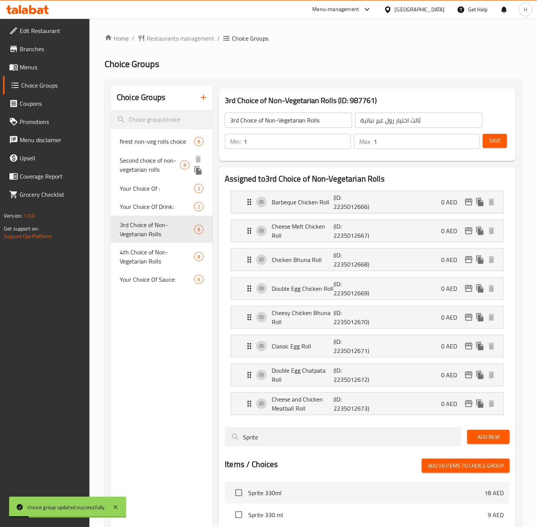
click at [158, 169] on span "Second choice of non-vegetarian rolls" at bounding box center [150, 165] width 60 height 18
type input "Second choice of non-vegetarian rolls"
type input "ثانى اختيار لفائف غير نباتية"
type input "0"
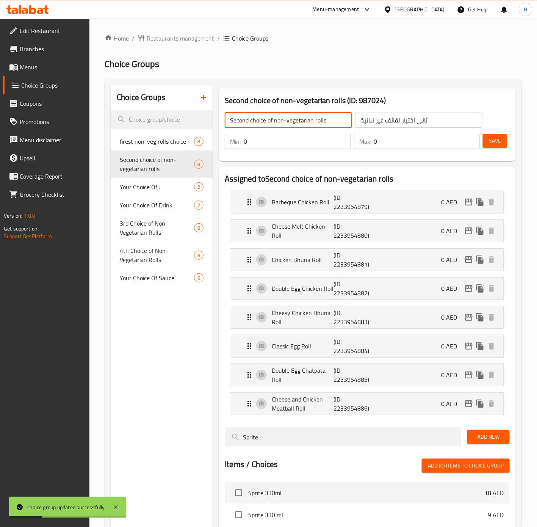
click at [247, 121] on input "Second choice of non-vegetarian rolls" at bounding box center [288, 120] width 127 height 15
type input "2nd Choice of Non-Vegetarian Rolls"
click at [386, 119] on input "ثانى اختيار لفائف غير نباتية" at bounding box center [418, 120] width 127 height 15
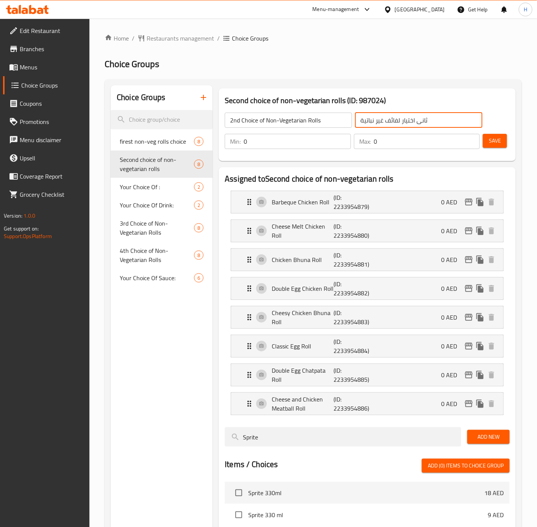
click at [386, 119] on input "ثانى اختيار لفائف غير نباتية" at bounding box center [418, 120] width 127 height 15
click at [392, 118] on input "ثانى اختيار لفائف غير نباتية" at bounding box center [418, 120] width 127 height 15
type input "ثانى اختيار رول غير نباتية"
type input "1"
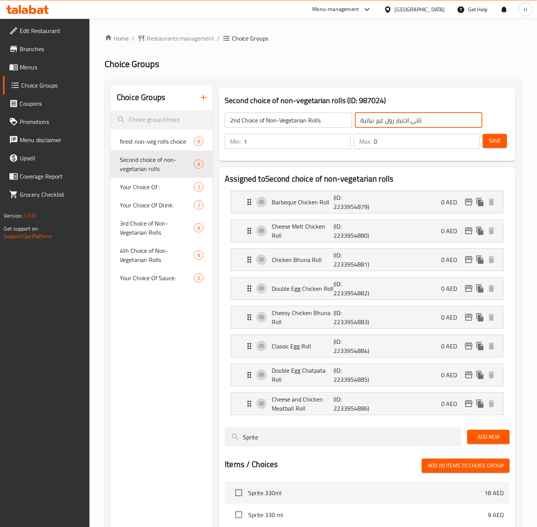
click at [342, 139] on input "1" at bounding box center [297, 141] width 107 height 15
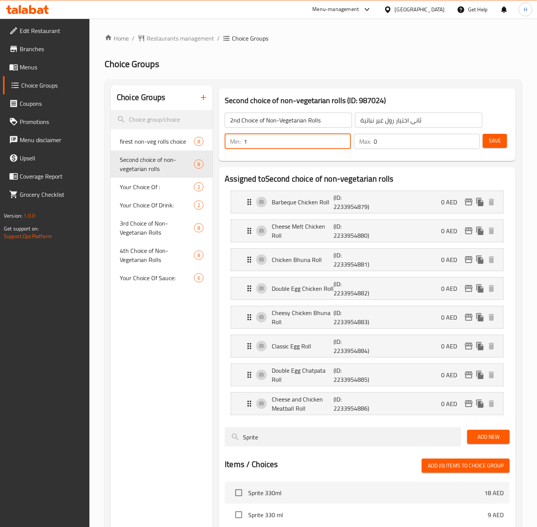
type input "1"
click at [471, 135] on input "1" at bounding box center [427, 141] width 106 height 15
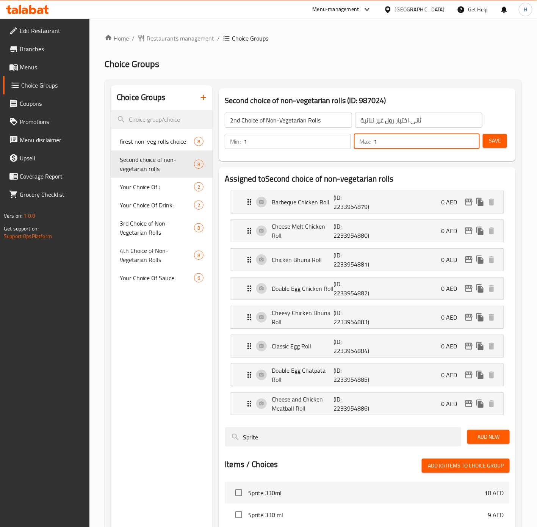
click at [489, 139] on span "Save" at bounding box center [495, 140] width 12 height 9
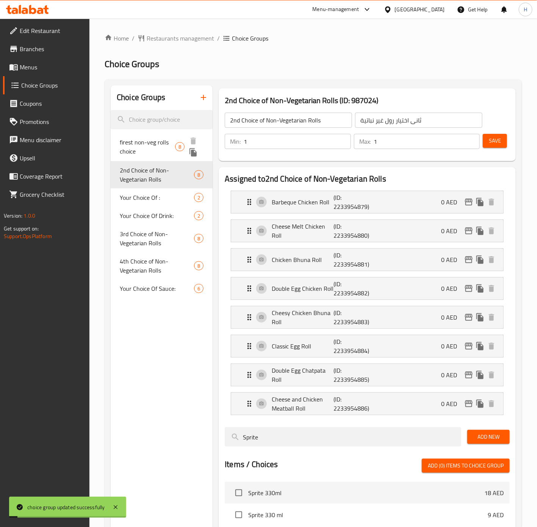
click at [159, 138] on span "firest non-veg rolls choice" at bounding box center [147, 147] width 55 height 18
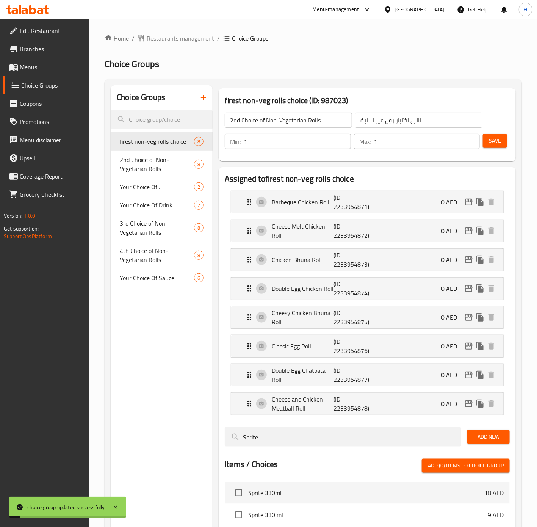
type input "firest non-veg rolls choice"
type input "أول اختيار لفائف غير نباتية"
type input "0"
click at [291, 124] on input "firest non-veg rolls choice" at bounding box center [288, 120] width 127 height 15
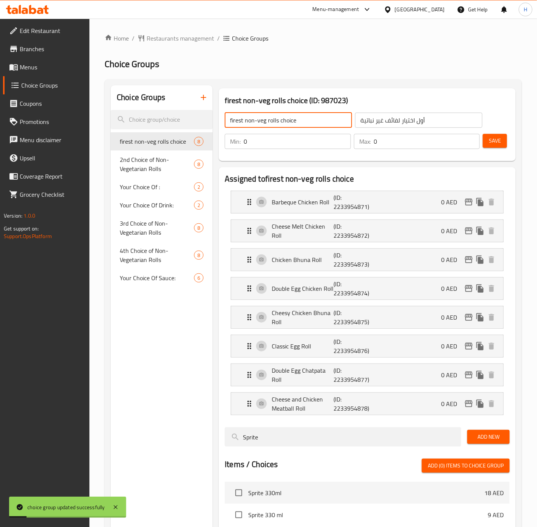
click at [291, 124] on input "firest non-veg rolls choice" at bounding box center [288, 120] width 127 height 15
click at [237, 121] on input "firest non-veg rolls choice" at bounding box center [288, 120] width 127 height 15
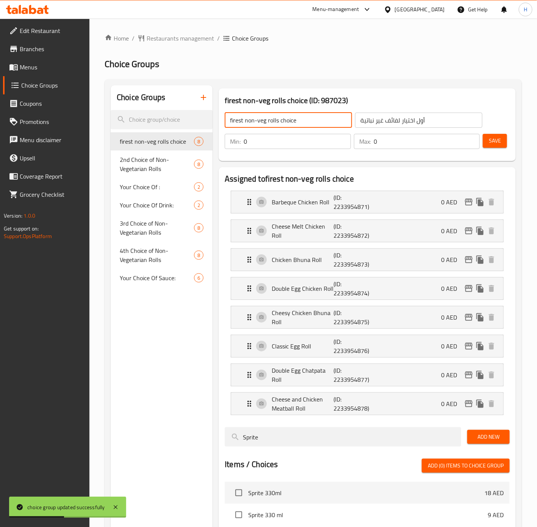
click at [237, 121] on input "firest non-veg rolls choice" at bounding box center [288, 120] width 127 height 15
click at [240, 122] on input "firest non-veg rolls choice" at bounding box center [288, 120] width 127 height 15
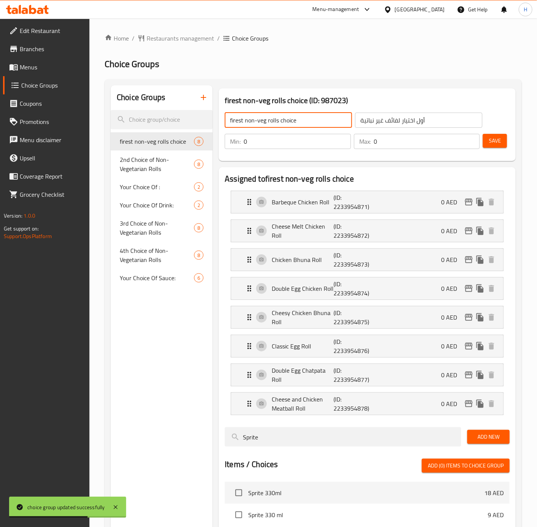
click at [234, 117] on input "firest non-veg rolls choice" at bounding box center [288, 120] width 127 height 15
click at [233, 119] on input "firest non-veg rolls choice" at bounding box center [288, 120] width 127 height 15
click at [243, 121] on input "firest non-veg rolls choice" at bounding box center [288, 120] width 127 height 15
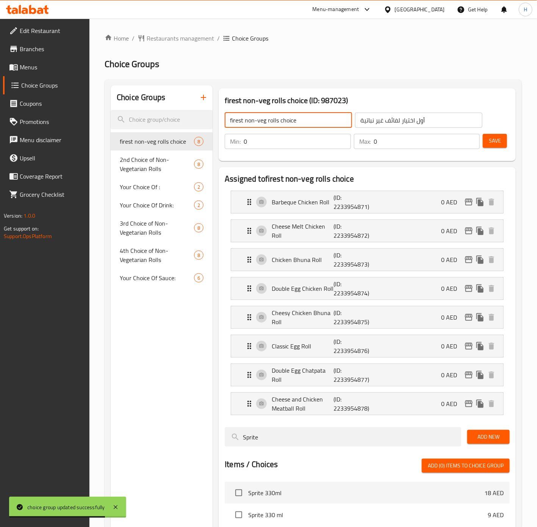
click at [243, 121] on input "firest non-veg rolls choice" at bounding box center [288, 120] width 127 height 15
click at [219, 122] on div "firest non-veg rolls choice (ID: 987023) firest non-veg rolls choice ​ أول اختي…" at bounding box center [367, 124] width 297 height 73
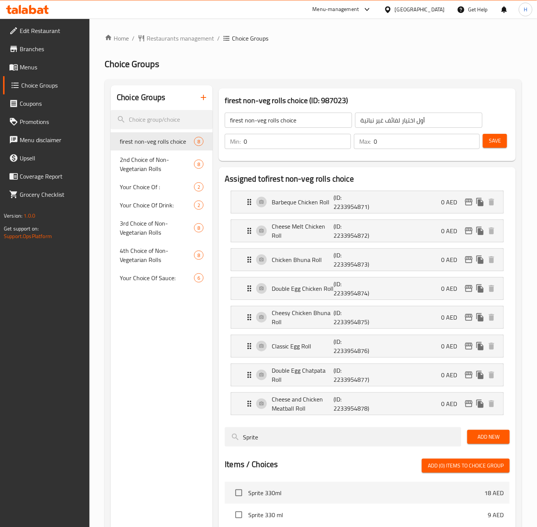
click at [241, 119] on input "firest non-veg rolls choice" at bounding box center [288, 120] width 127 height 15
type input "1st Non-Veg Rolls Choice"
click at [392, 119] on input "أول اختيار لفائف غير نباتية" at bounding box center [418, 120] width 127 height 15
type input "أول اختيار رول غير نباتية"
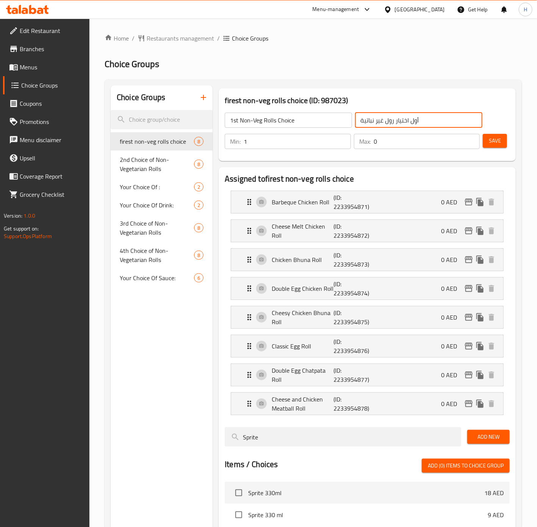
type input "1"
click at [344, 138] on input "1" at bounding box center [297, 141] width 107 height 15
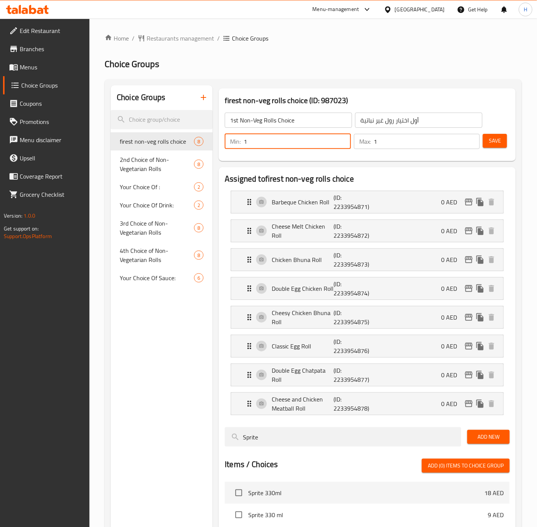
type input "1"
click at [471, 140] on input "1" at bounding box center [427, 141] width 106 height 15
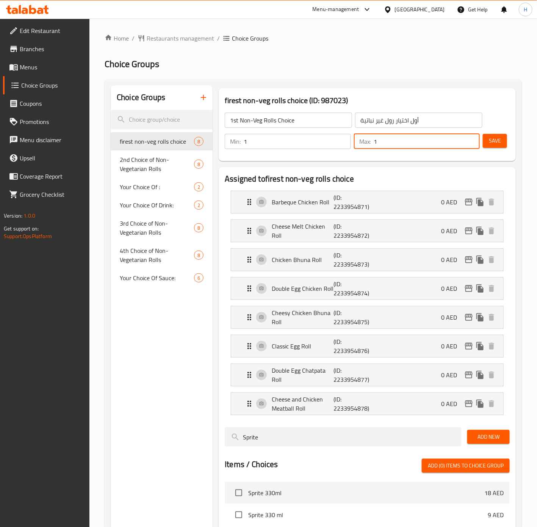
click at [497, 150] on div "Save" at bounding box center [493, 141] width 24 height 18
click at [494, 143] on span "Save" at bounding box center [495, 140] width 12 height 9
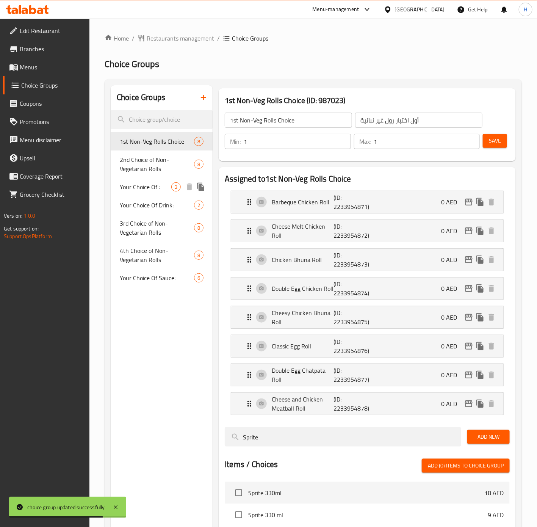
click at [145, 189] on span "Your Choice Of :" at bounding box center [146, 186] width 52 height 9
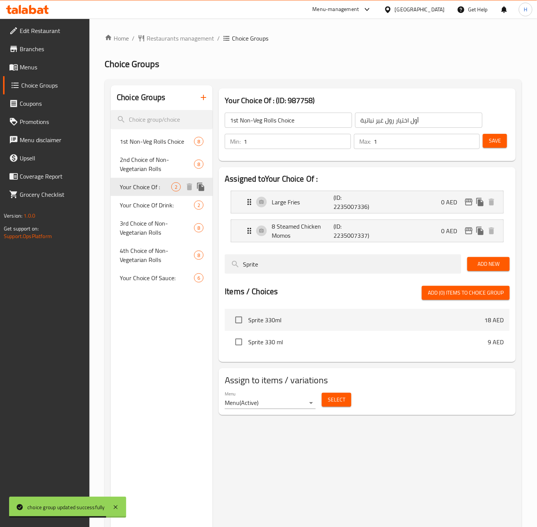
type input "Your Choice Of :"
type input "إختيارك من :"
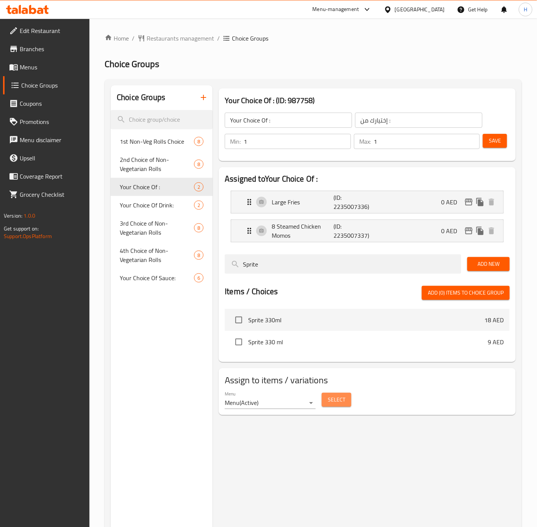
click at [342, 400] on span "Select" at bounding box center [336, 399] width 17 height 9
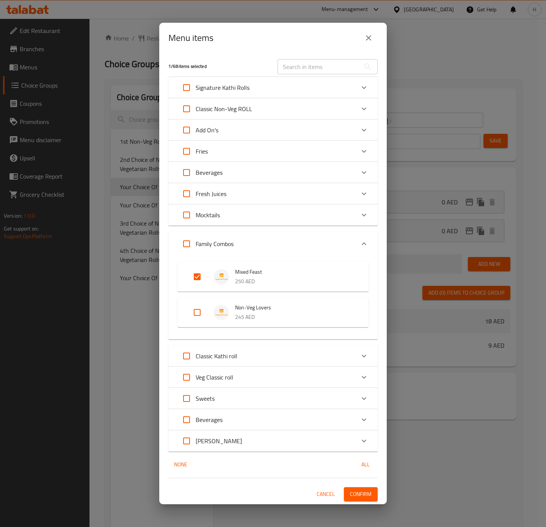
click at [197, 315] on input "Expand" at bounding box center [197, 312] width 18 height 18
checkbox input "true"
click at [365, 493] on span "Confirm" at bounding box center [361, 493] width 22 height 9
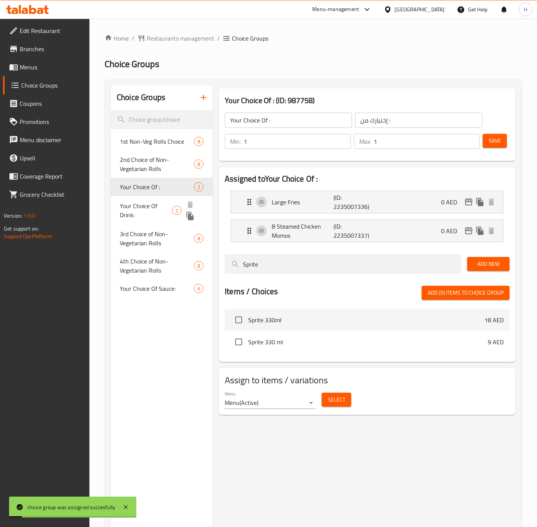
click at [149, 208] on span "Your Choice Of Drink:" at bounding box center [146, 210] width 52 height 18
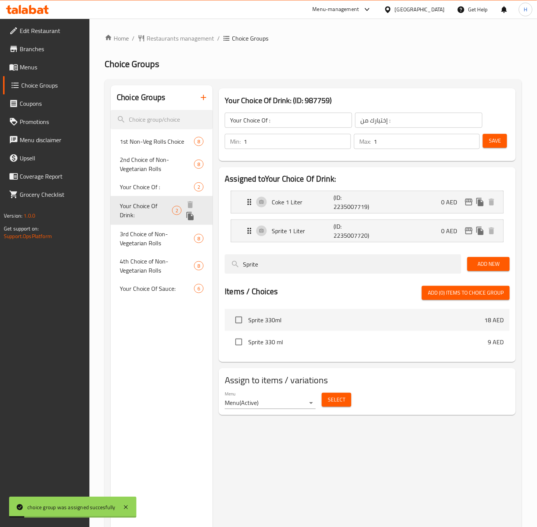
type input "Your Choice Of Drink:"
type input "إختيارك من المشروب:"
type input "0"
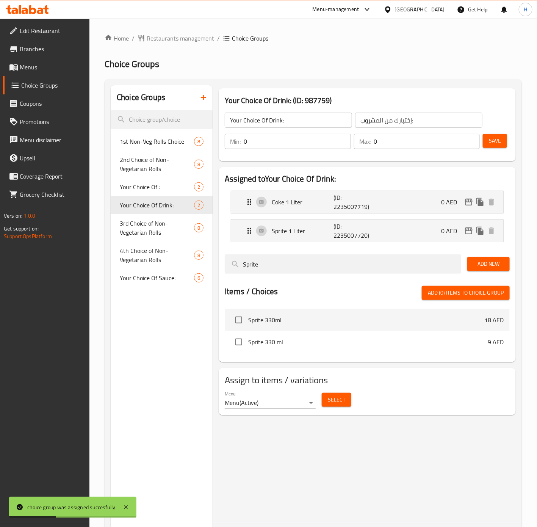
click at [327, 403] on button "Select" at bounding box center [337, 400] width 30 height 14
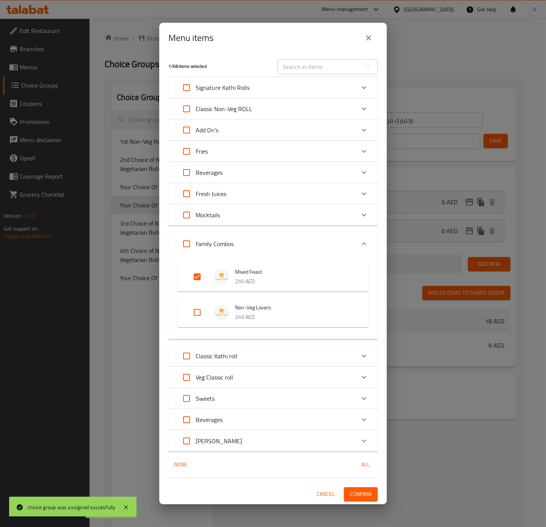
click at [199, 314] on input "Expand" at bounding box center [197, 312] width 18 height 18
checkbox input "true"
click at [365, 494] on span "Confirm" at bounding box center [361, 493] width 22 height 9
click at [365, 494] on div at bounding box center [273, 263] width 546 height 527
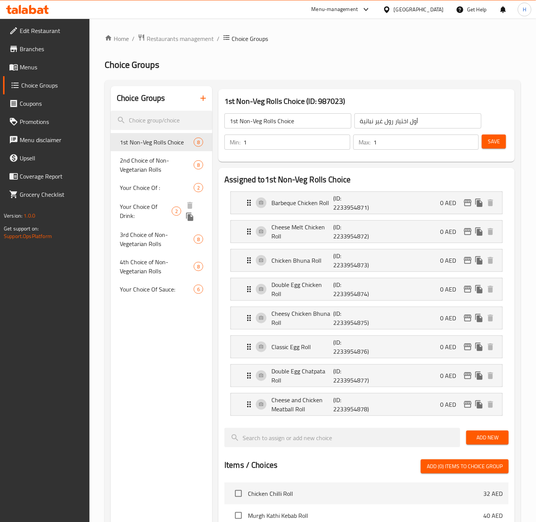
click at [161, 207] on span "Your Choice Of Drink:" at bounding box center [146, 211] width 52 height 18
type input "Your Choice Of Drink:"
type input "إختيارك من المشروب:"
type input "0"
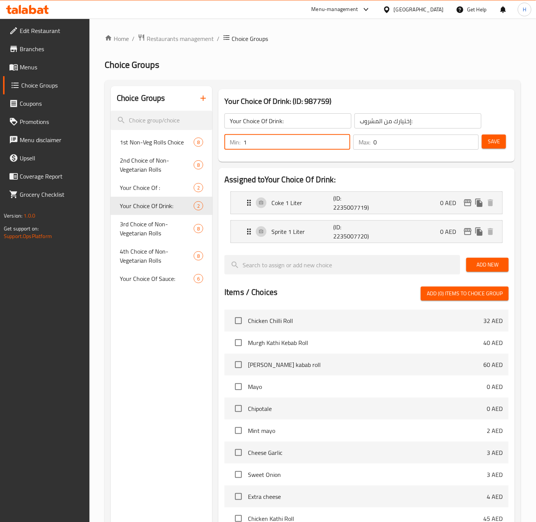
type input "1"
click at [343, 138] on input "1" at bounding box center [296, 142] width 107 height 15
click at [470, 140] on input "1" at bounding box center [426, 142] width 106 height 15
click at [470, 140] on input "2" at bounding box center [426, 142] width 106 height 15
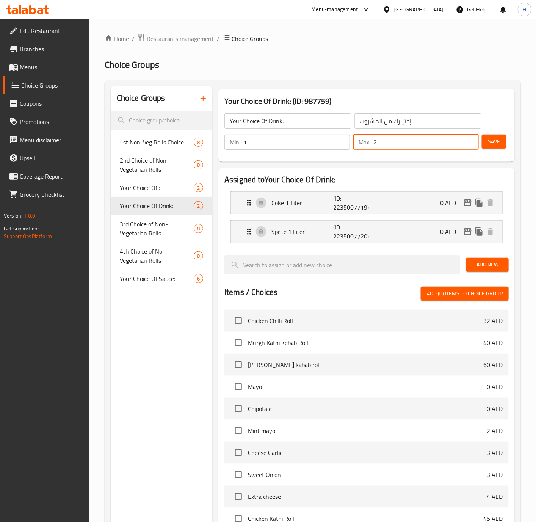
click at [497, 143] on span "Save" at bounding box center [494, 141] width 12 height 9
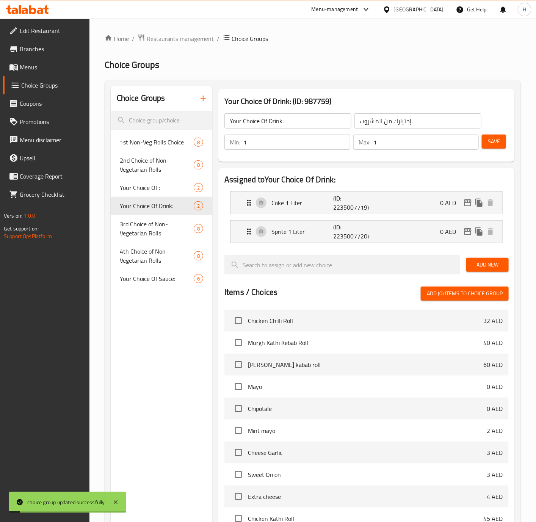
type input "1"
click at [471, 145] on input "1" at bounding box center [426, 142] width 106 height 15
click at [494, 144] on span "Save" at bounding box center [494, 141] width 12 height 9
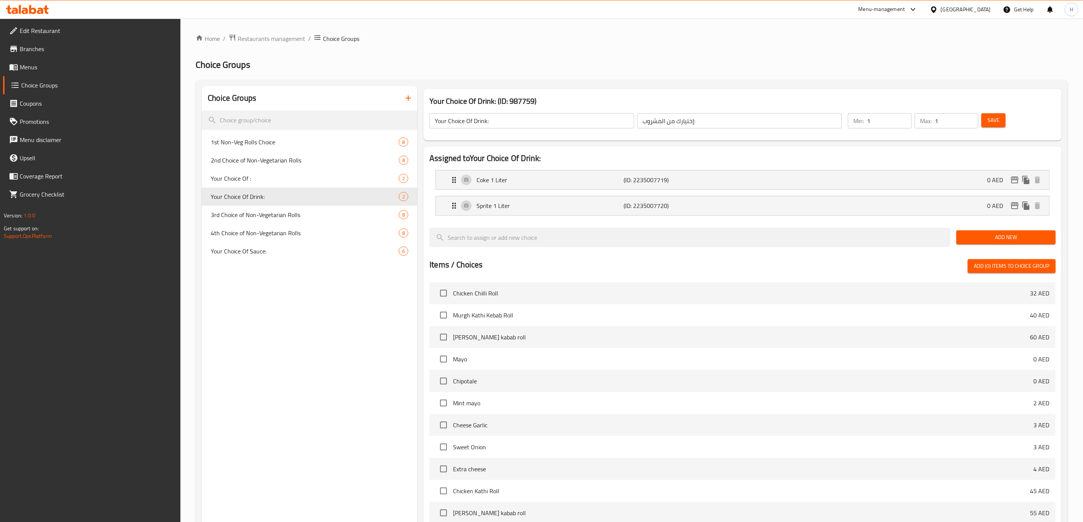
click at [964, 8] on div "[GEOGRAPHIC_DATA]" at bounding box center [966, 9] width 50 height 8
click at [970, 9] on div "[GEOGRAPHIC_DATA]" at bounding box center [966, 9] width 50 height 8
click at [953, 13] on div "[GEOGRAPHIC_DATA]" at bounding box center [966, 9] width 50 height 8
click at [954, 9] on div "[GEOGRAPHIC_DATA]" at bounding box center [966, 9] width 50 height 8
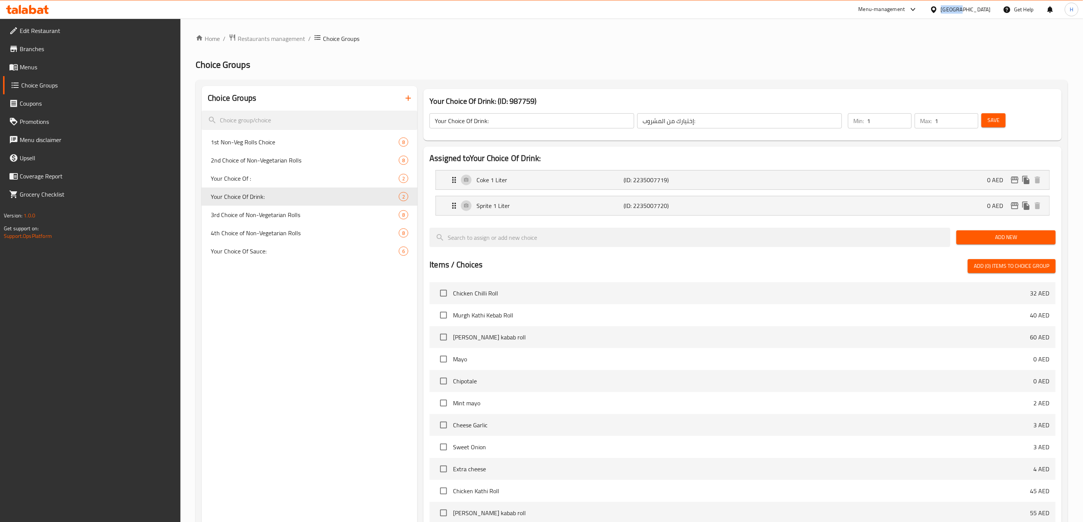
click at [954, 9] on div "[GEOGRAPHIC_DATA]" at bounding box center [966, 9] width 50 height 8
click at [957, 9] on div "[GEOGRAPHIC_DATA]" at bounding box center [966, 9] width 50 height 8
click at [953, 13] on div "[GEOGRAPHIC_DATA]" at bounding box center [966, 9] width 50 height 8
click at [897, 162] on div "Qatar" at bounding box center [934, 165] width 114 height 17
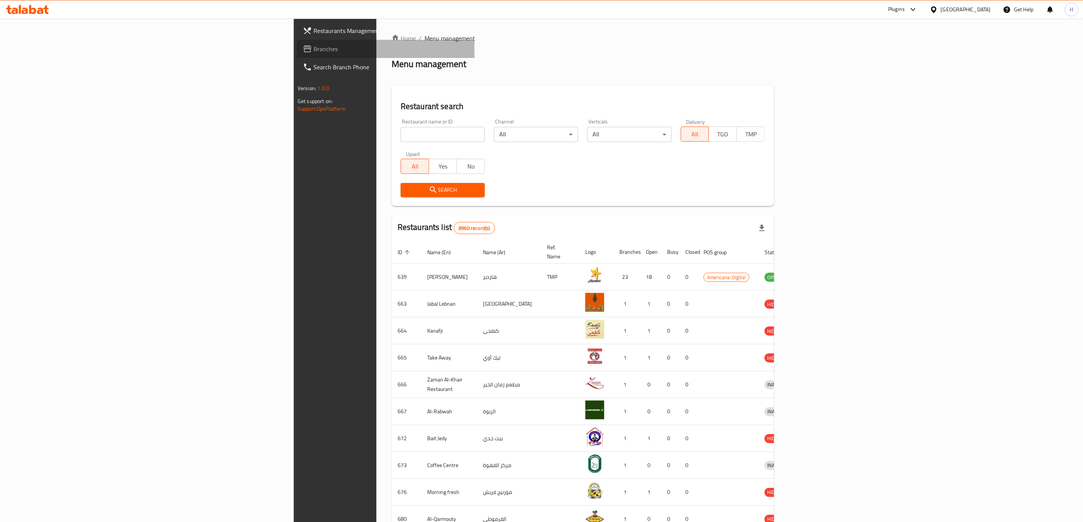
click at [313, 52] on span "Branches" at bounding box center [390, 48] width 155 height 9
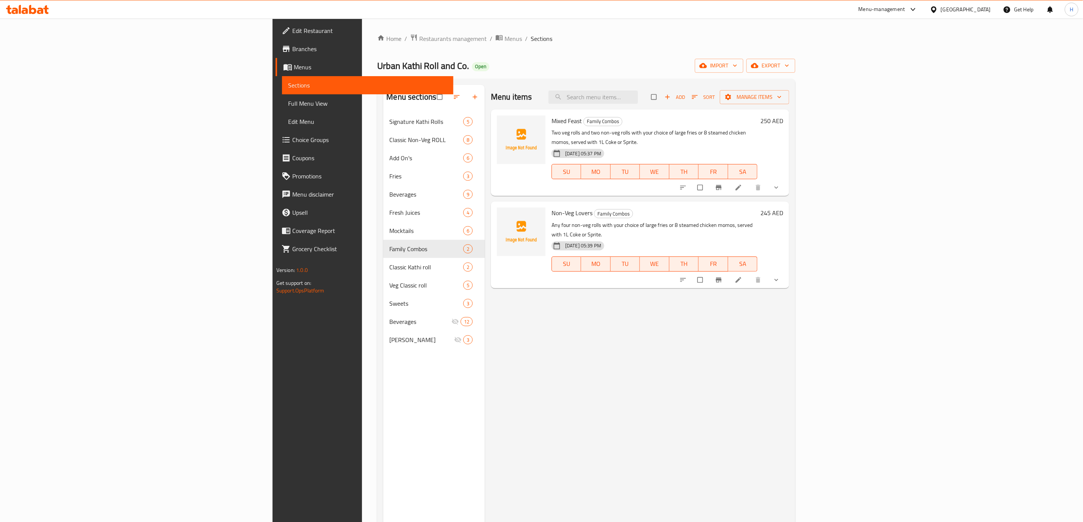
click at [795, 74] on div "Home / Restaurants management / Menus / Sections [PERSON_NAME] Roll and Co. Ope…" at bounding box center [586, 324] width 418 height 580
click at [789, 63] on span "export" at bounding box center [770, 65] width 37 height 9
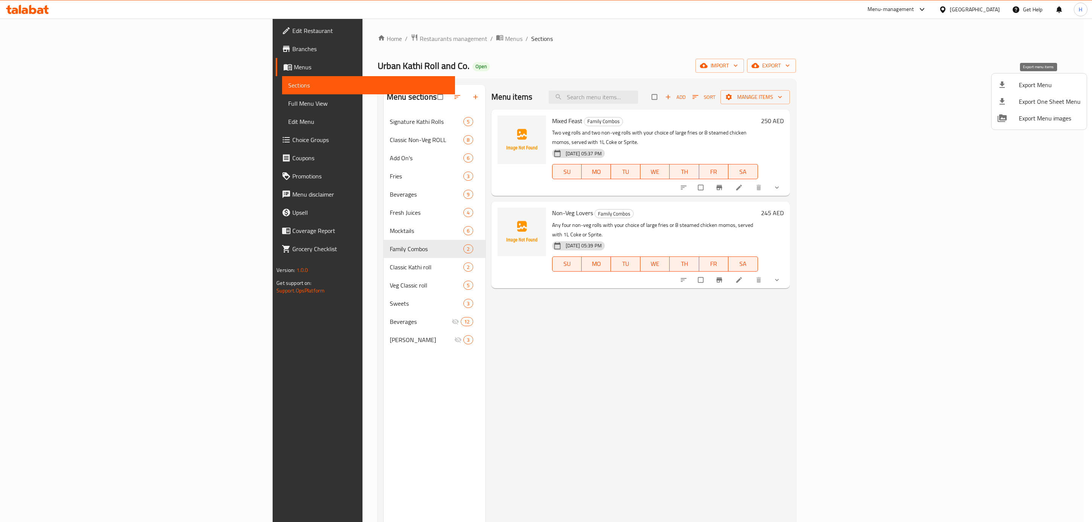
click at [1030, 85] on span "Export Menu" at bounding box center [1050, 84] width 62 height 9
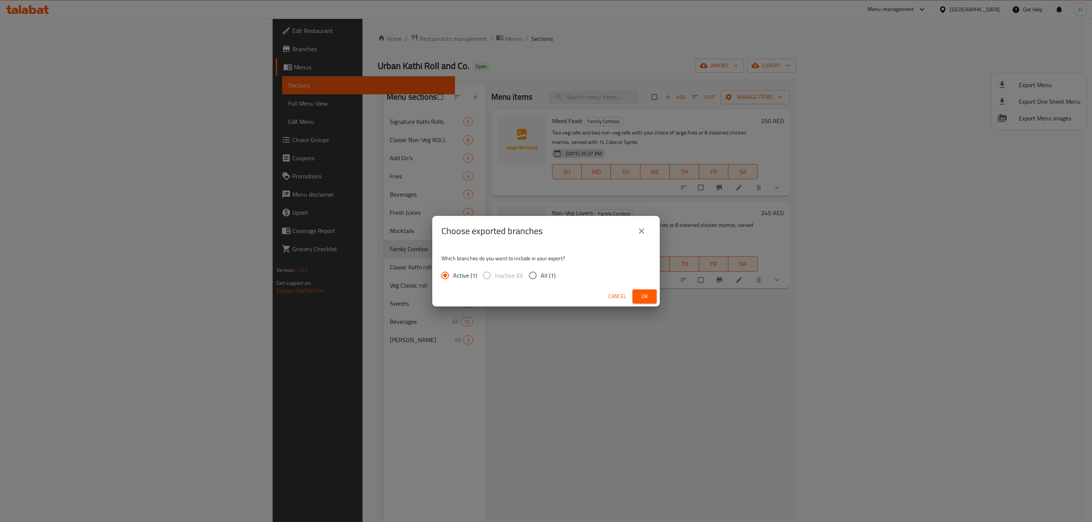
click at [643, 295] on span "Ok" at bounding box center [644, 296] width 12 height 9
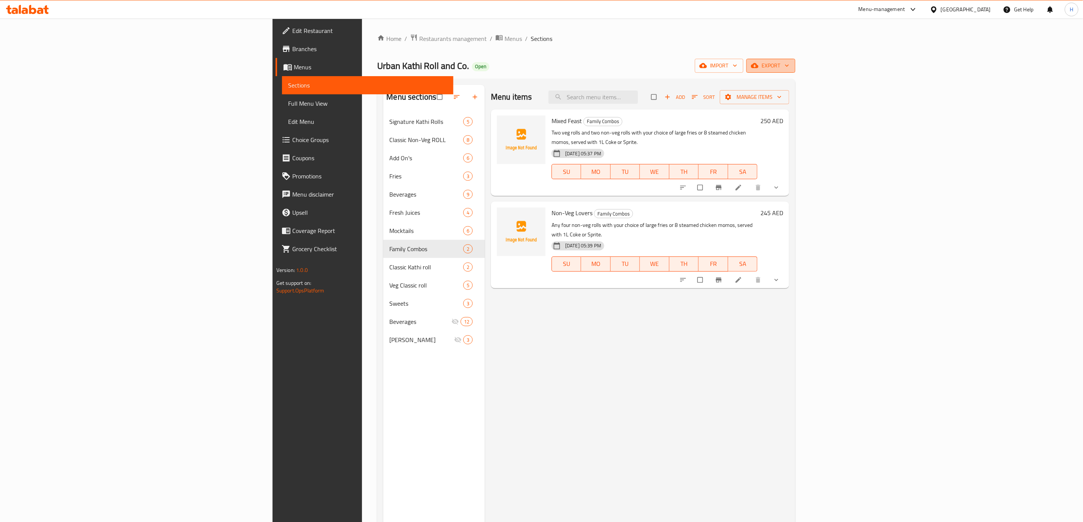
click at [789, 61] on span "export" at bounding box center [770, 65] width 37 height 9
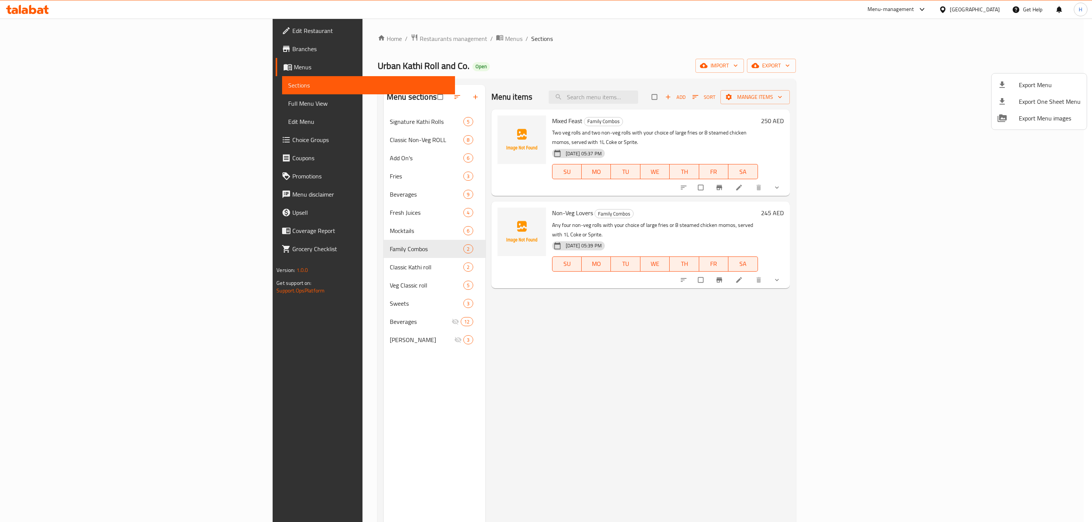
click at [302, 138] on div at bounding box center [546, 261] width 1092 height 522
click at [390, 138] on span "Classic Non-Veg ROLL" at bounding box center [427, 139] width 74 height 9
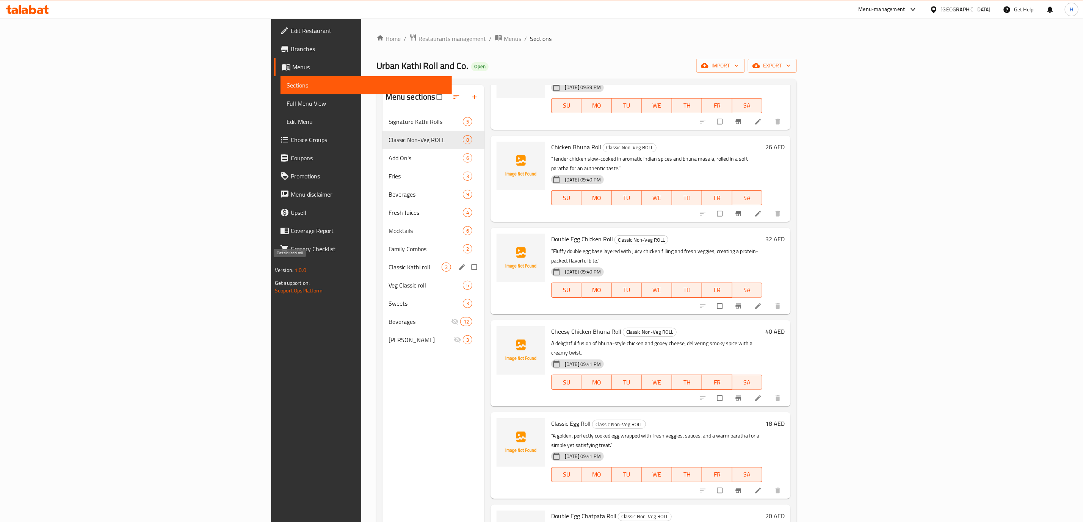
click at [389, 263] on span "Classic Kathi roll" at bounding box center [415, 267] width 53 height 9
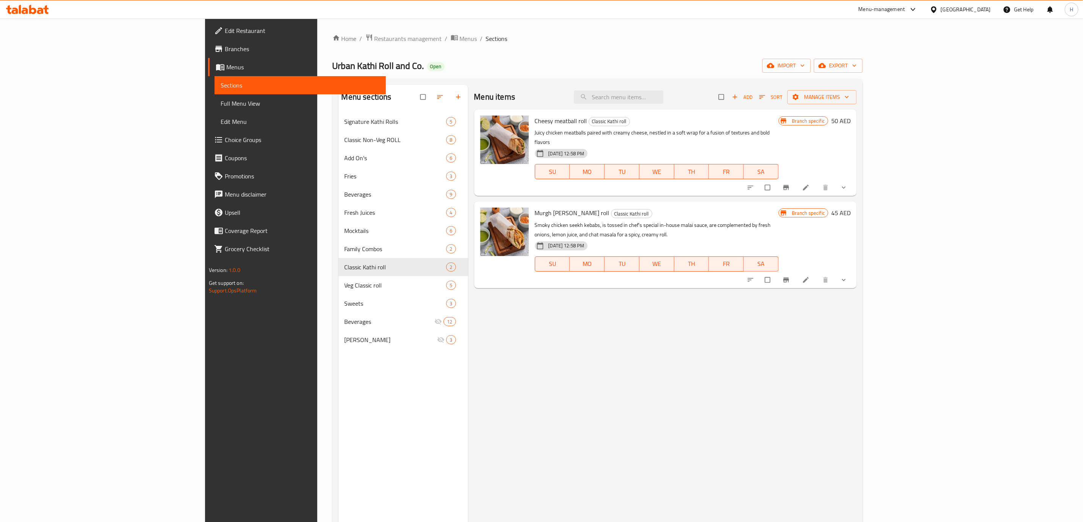
click at [221, 102] on span "Full Menu View" at bounding box center [300, 103] width 159 height 9
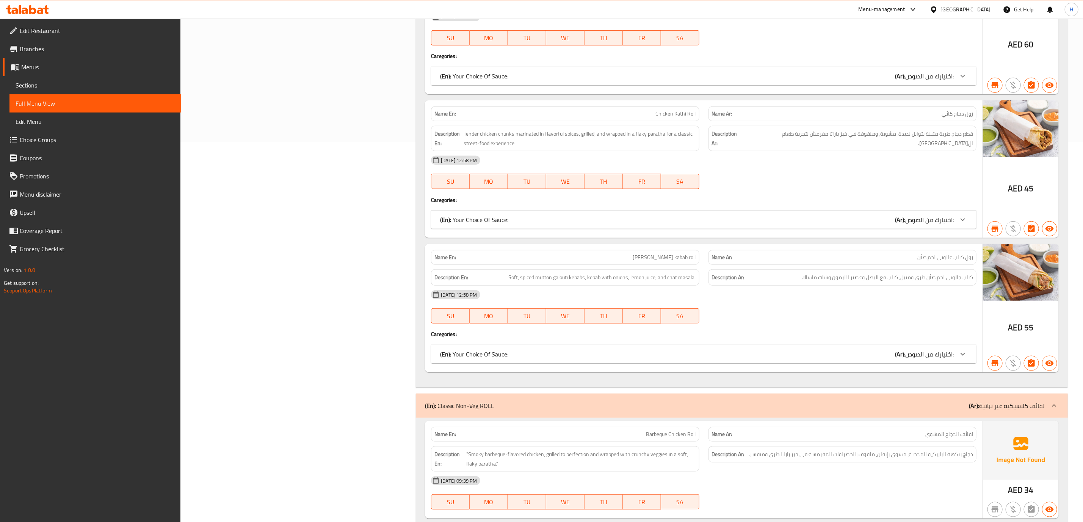
scroll to position [398, 0]
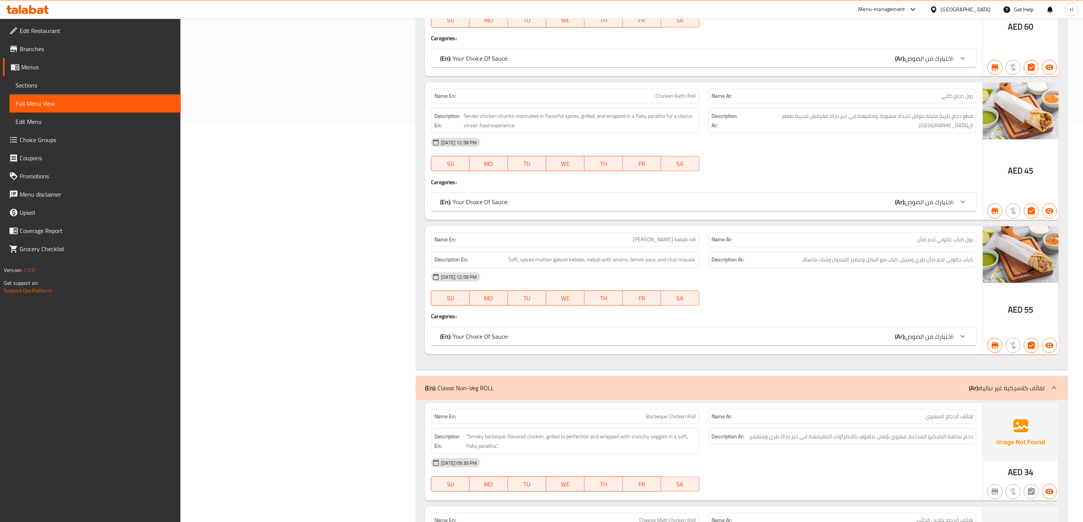
click at [933, 64] on span "اختيارك من الصوص:" at bounding box center [929, 58] width 49 height 11
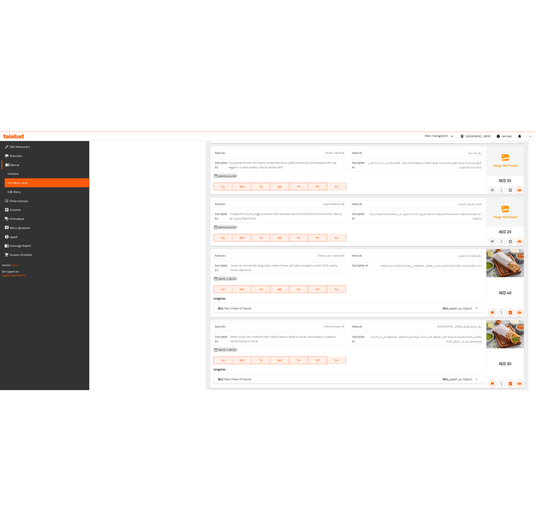
scroll to position [6100, 0]
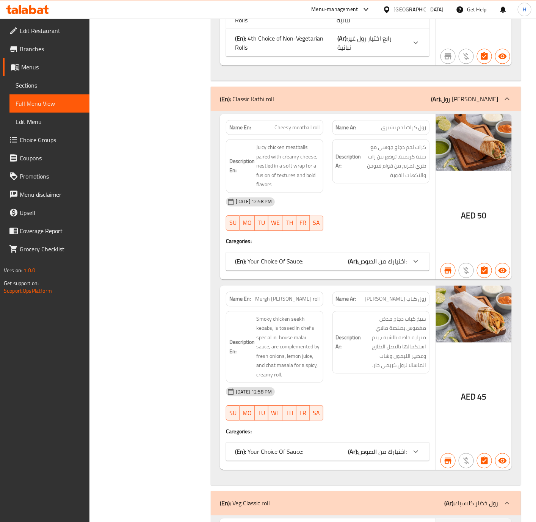
scroll to position [6839, 0]
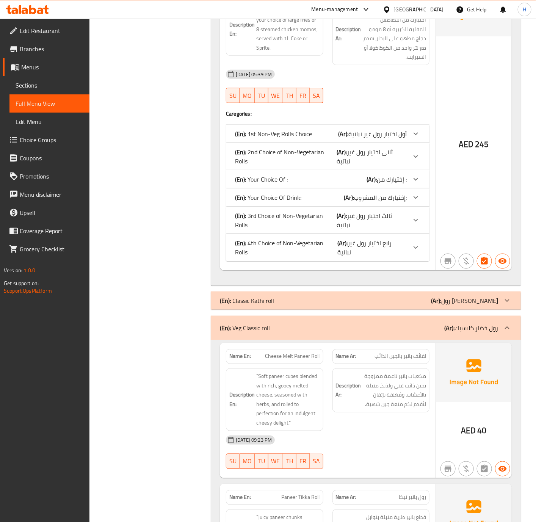
scroll to position [6669, 0]
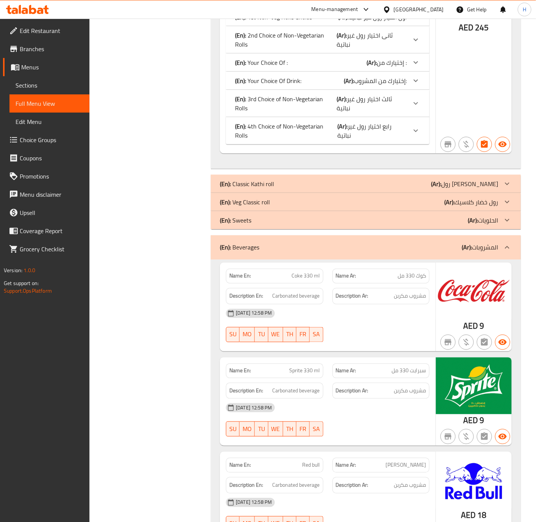
scroll to position [6839, 0]
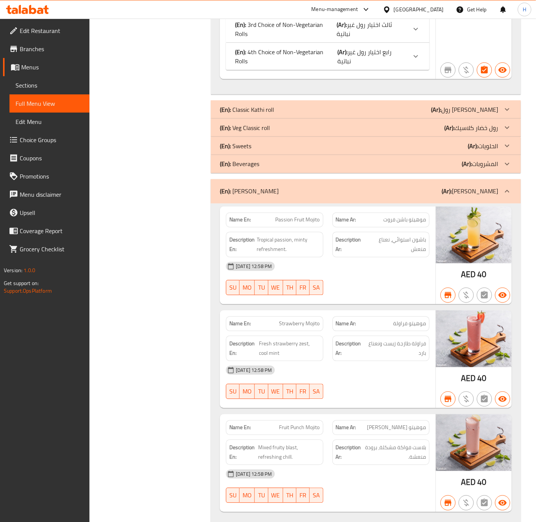
scroll to position [6858, 0]
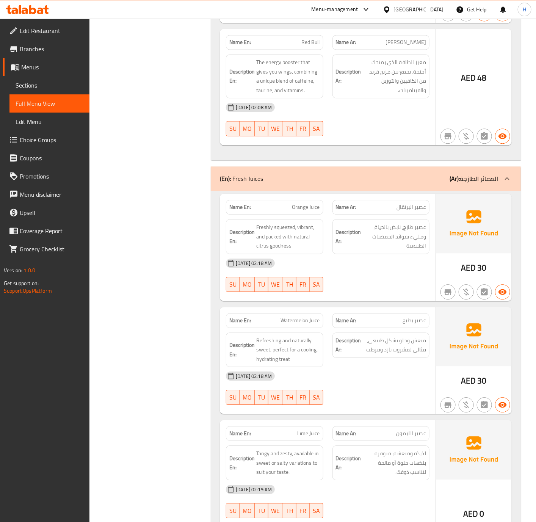
scroll to position [4871, 0]
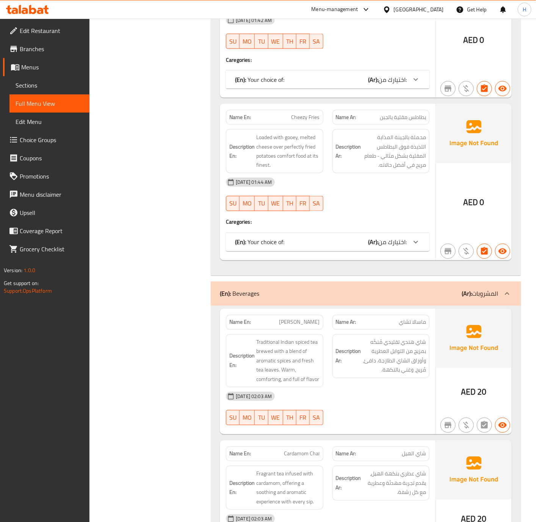
scroll to position [3620, 0]
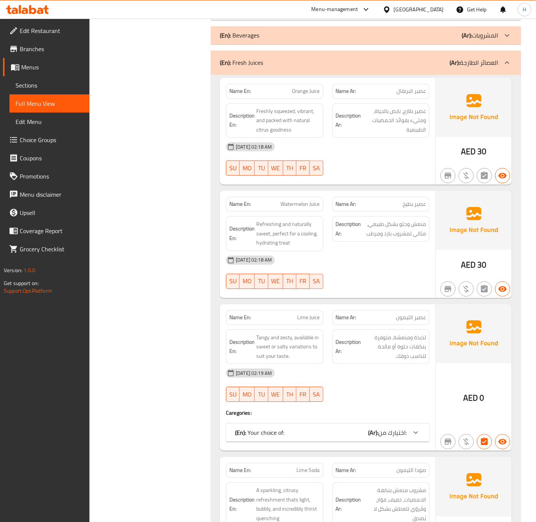
scroll to position [3847, 0]
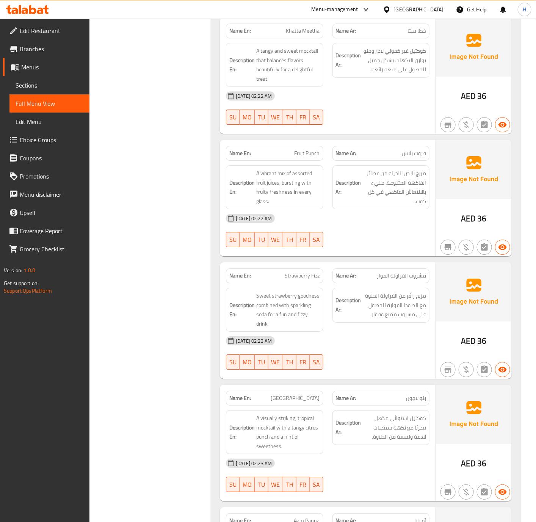
scroll to position [3904, 0]
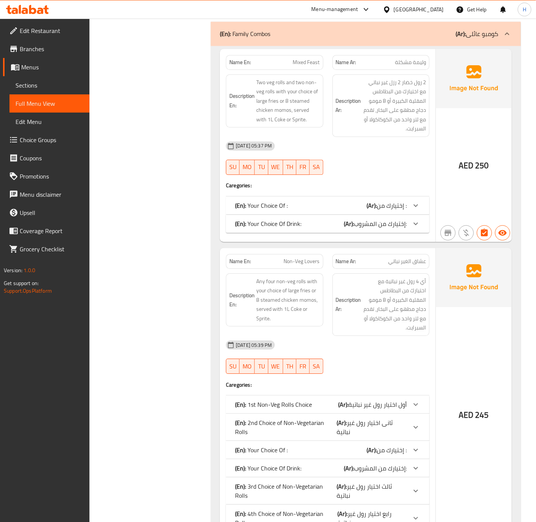
scroll to position [3851, 0]
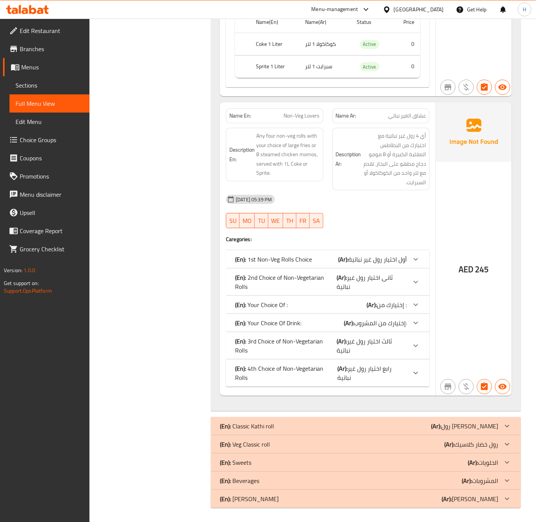
scroll to position [4248, 0]
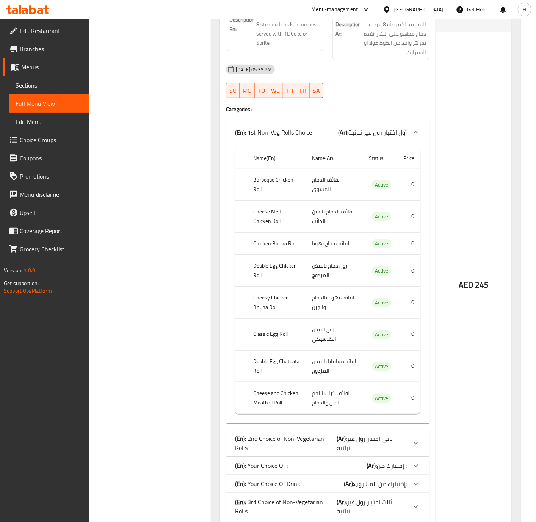
scroll to position [4476, 0]
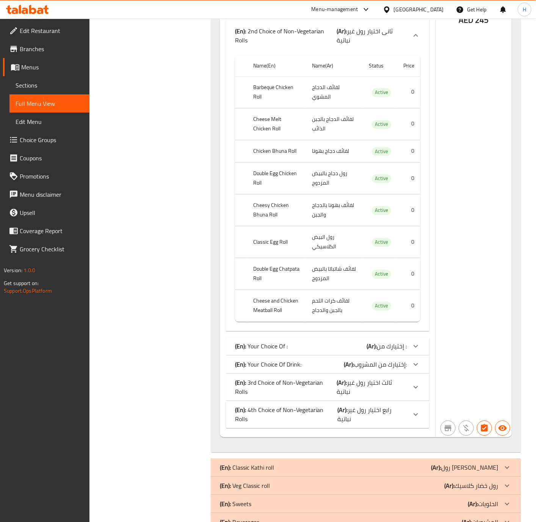
scroll to position [4837, 0]
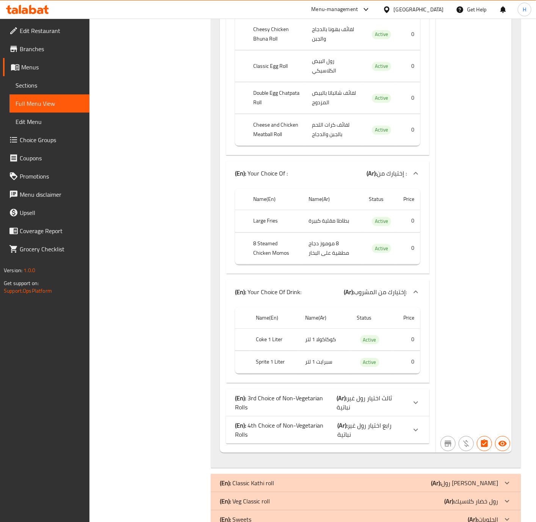
scroll to position [5029, 0]
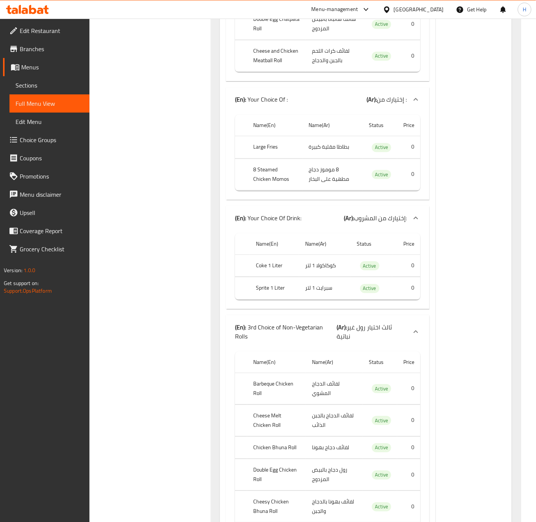
scroll to position [5256, 0]
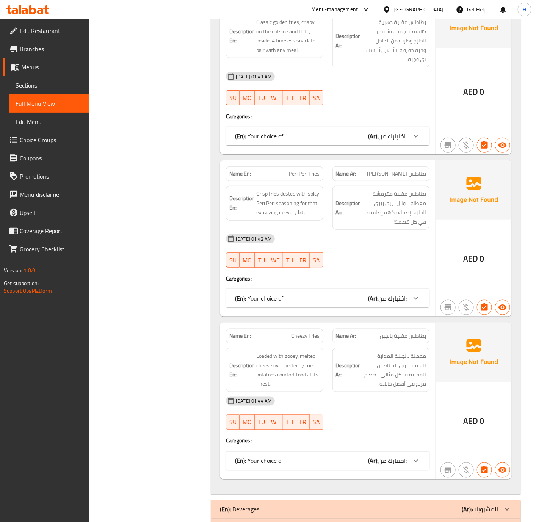
scroll to position [3266, 0]
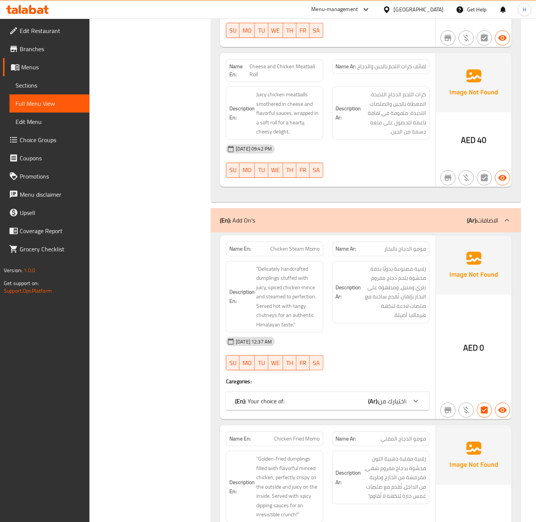
scroll to position [1959, 0]
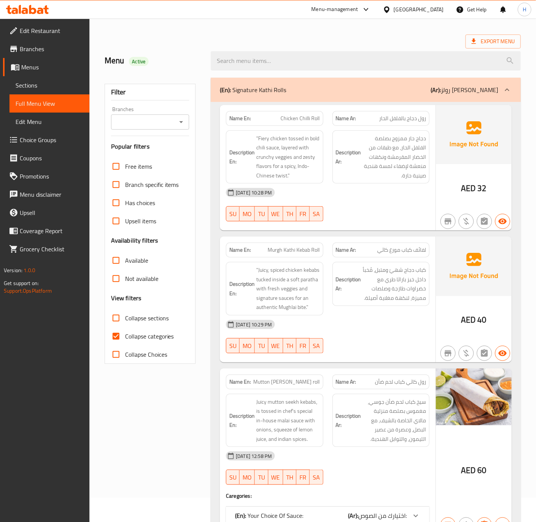
scroll to position [0, 0]
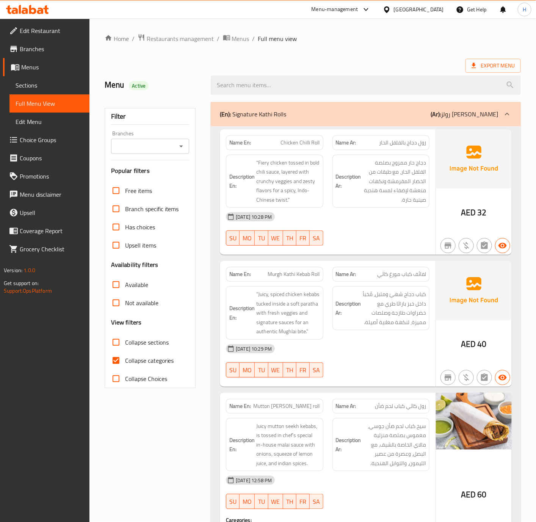
click at [169, 148] on input "Branches" at bounding box center [143, 146] width 61 height 11
click at [163, 143] on input "Branches" at bounding box center [143, 146] width 61 height 11
click at [129, 184] on span "Urban Kathi Roll and Co., Jebel Ali 1" at bounding box center [150, 184] width 66 height 18
click at [129, 184] on div at bounding box center [268, 261] width 536 height 522
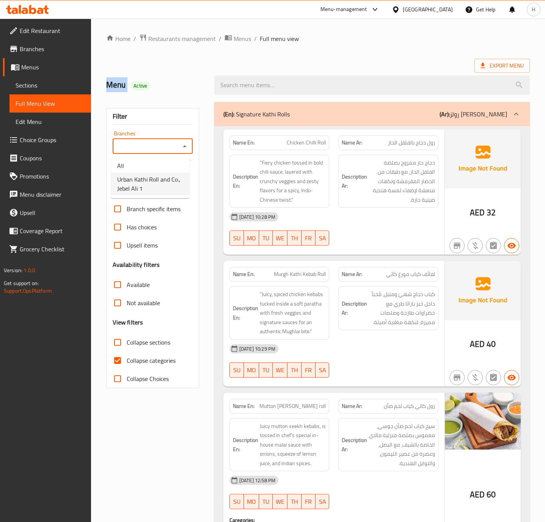
type input "Urban Kathi Roll and Co., Jebel Ali 1"
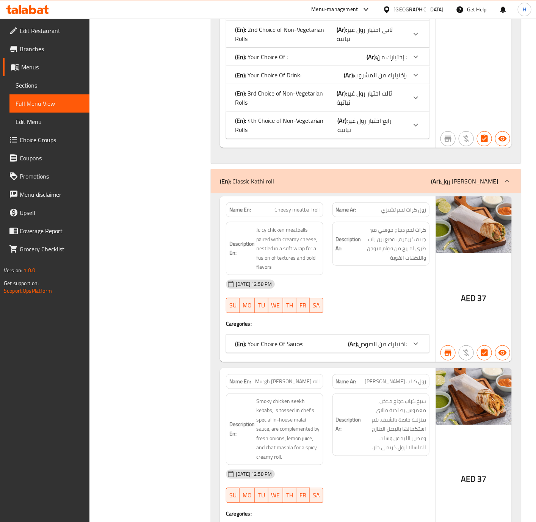
scroll to position [6630, 0]
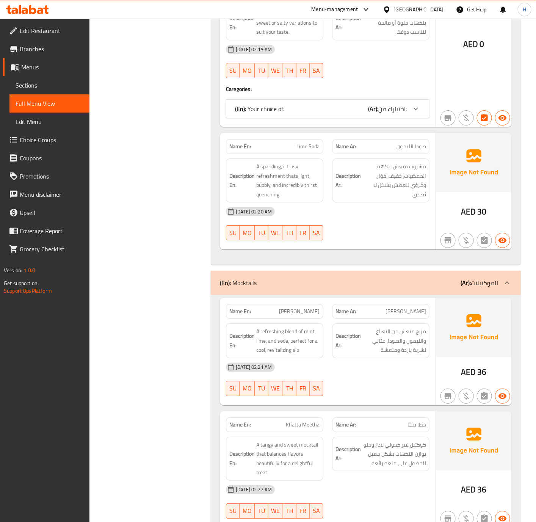
scroll to position [5152, 0]
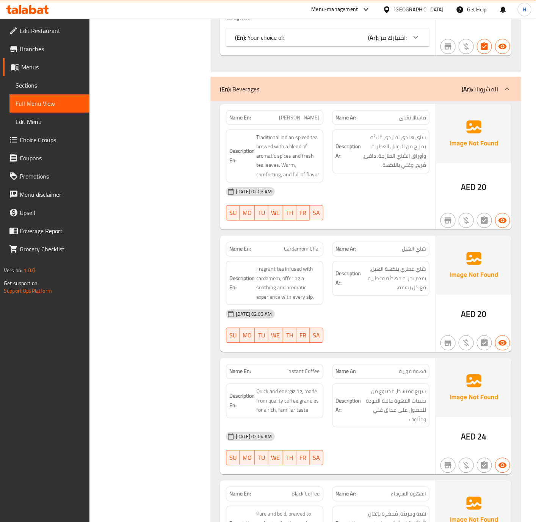
scroll to position [3560, 0]
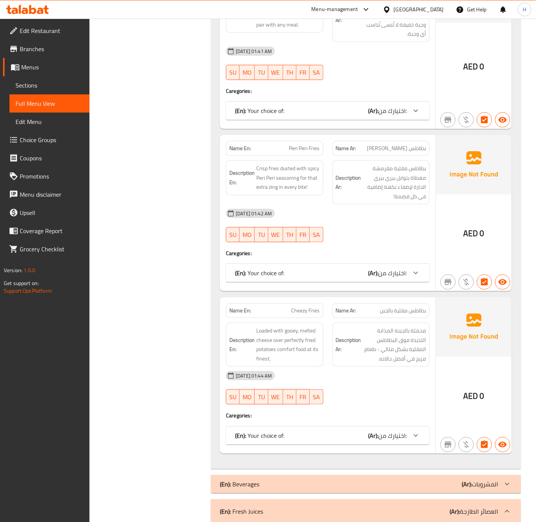
scroll to position [2991, 0]
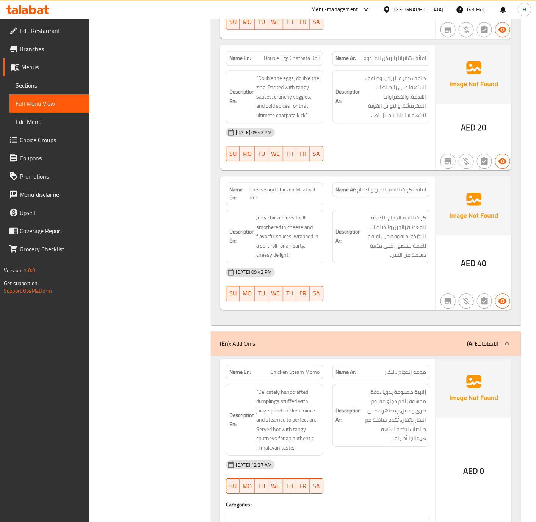
scroll to position [1683, 0]
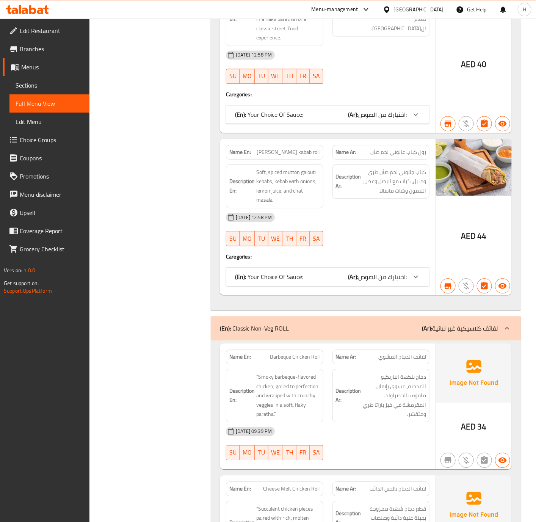
scroll to position [603, 0]
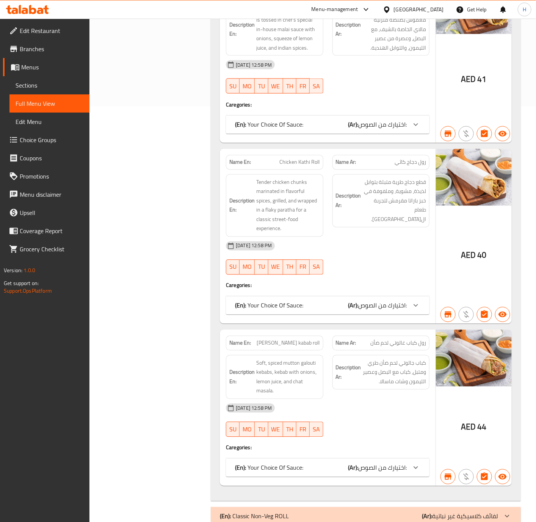
scroll to position [398, 0]
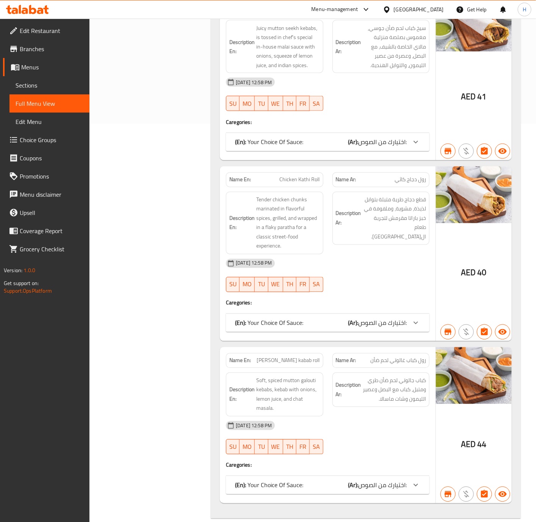
click at [417, 147] on icon at bounding box center [415, 142] width 9 height 9
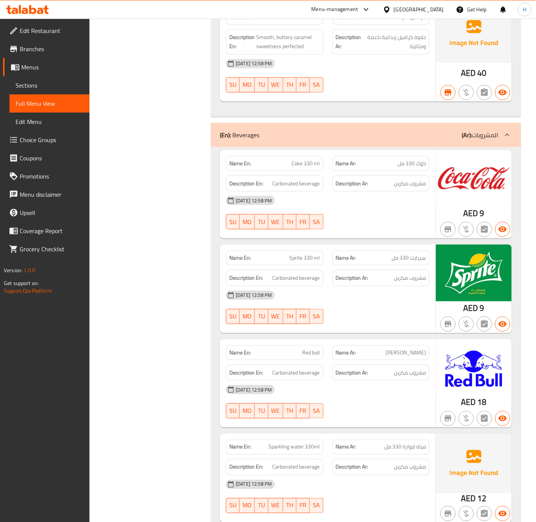
scroll to position [3017, 0]
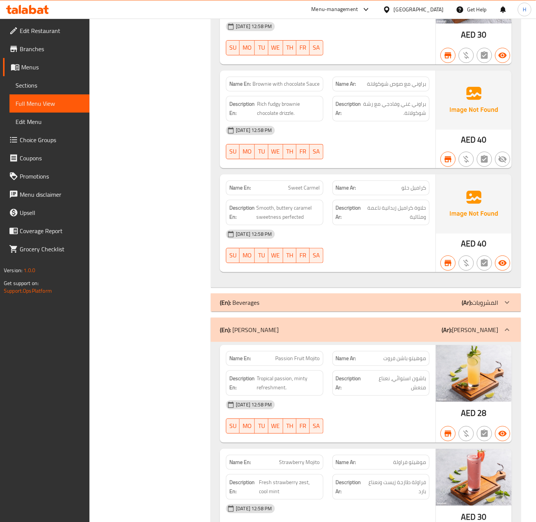
scroll to position [3346, 0]
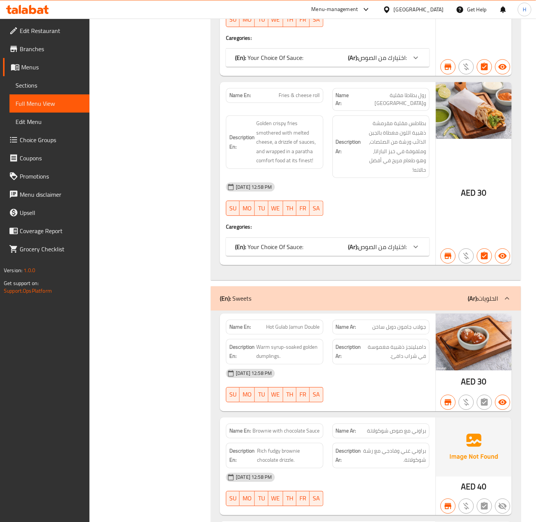
scroll to position [2837, 0]
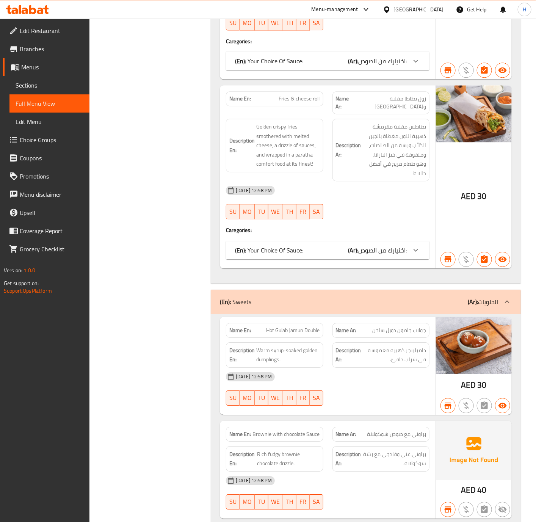
drag, startPoint x: 443, startPoint y: 291, endPoint x: 417, endPoint y: 314, distance: 34.4
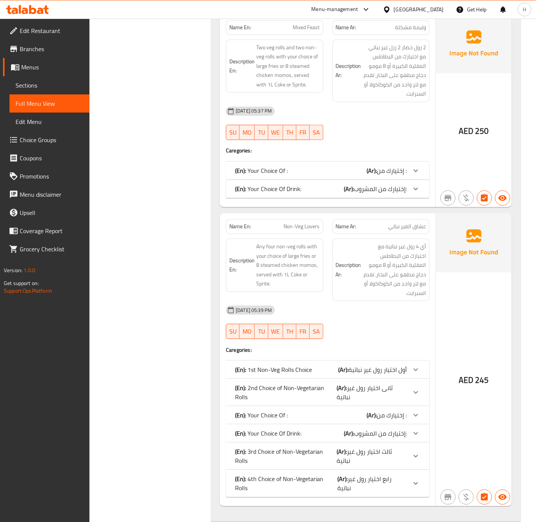
scroll to position [1646, 0]
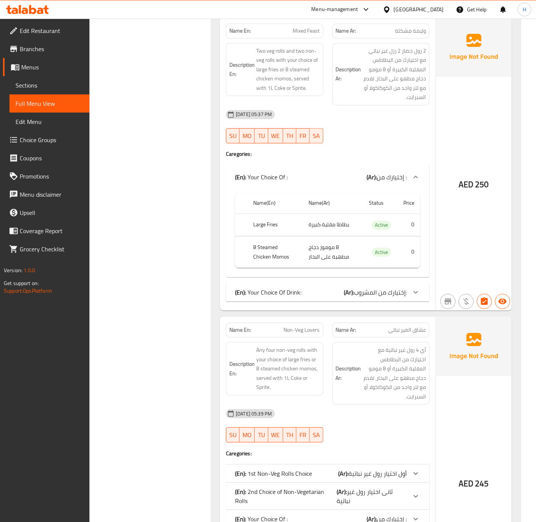
scroll to position [1760, 0]
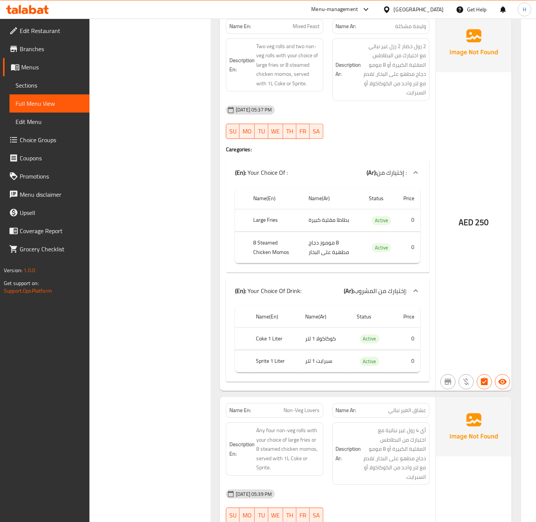
scroll to position [2044, 0]
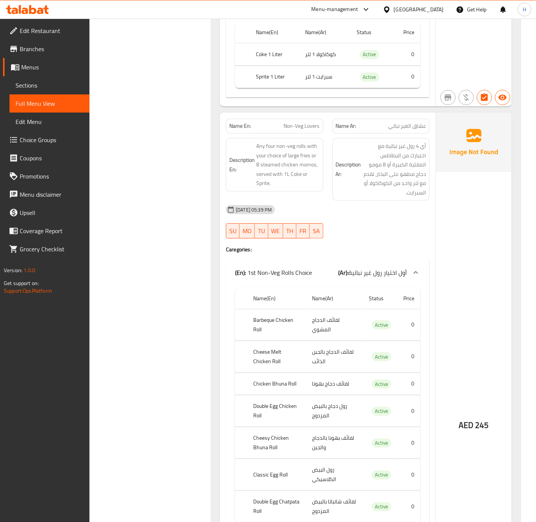
scroll to position [2271, 0]
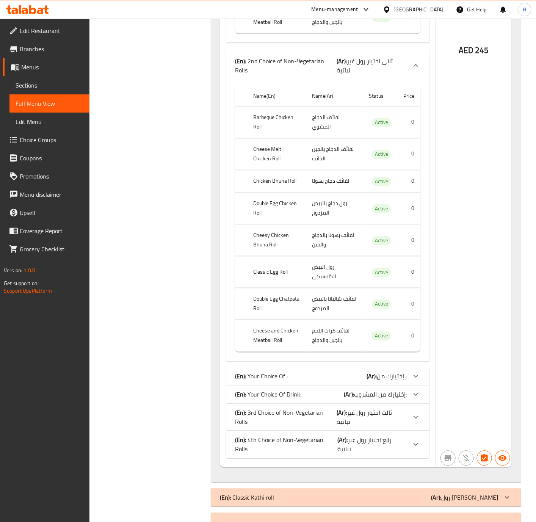
scroll to position [2669, 0]
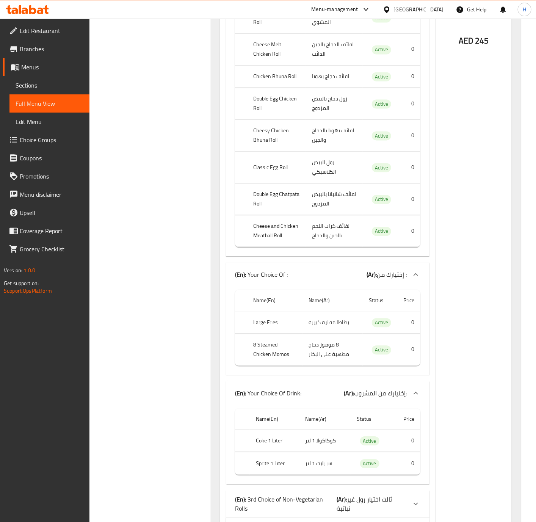
scroll to position [2897, 0]
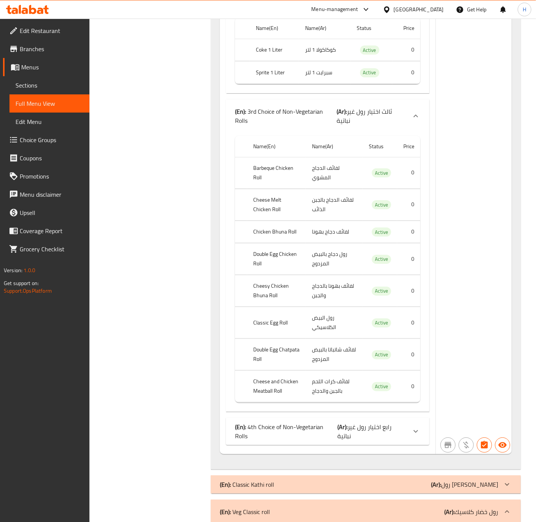
scroll to position [3124, 0]
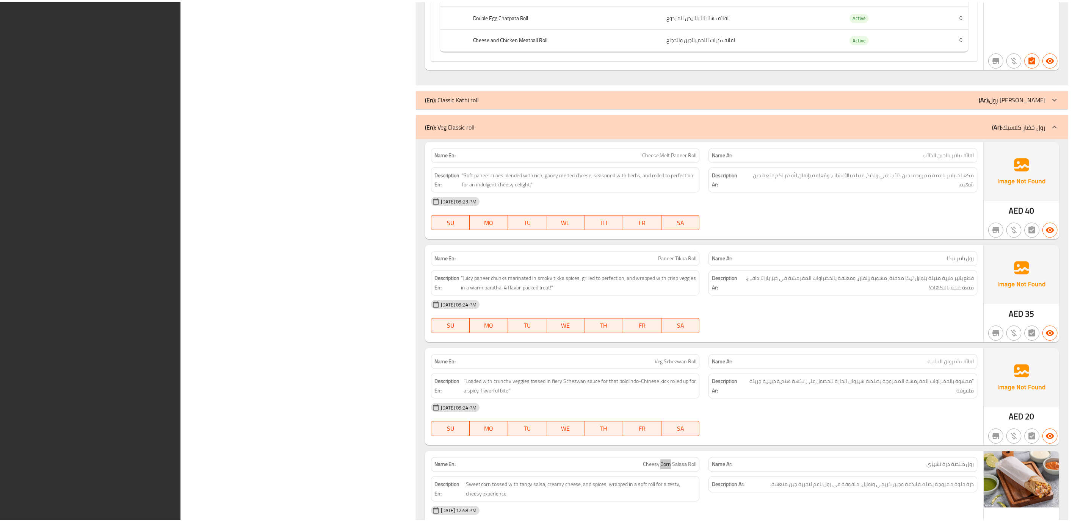
scroll to position [3443, 0]
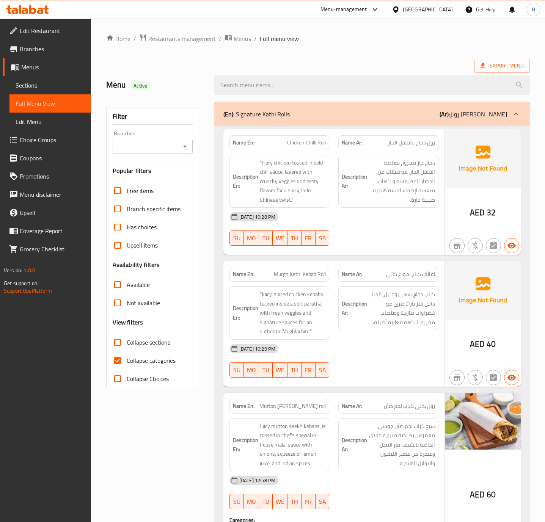
click at [34, 69] on span "Menus" at bounding box center [53, 67] width 64 height 9
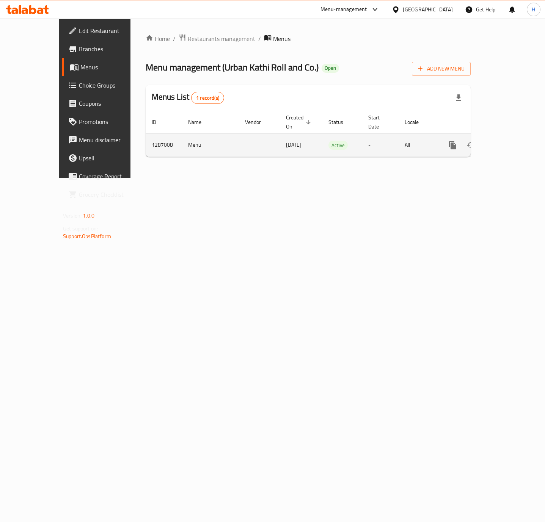
click at [509, 139] on link "enhanced table" at bounding box center [507, 145] width 18 height 18
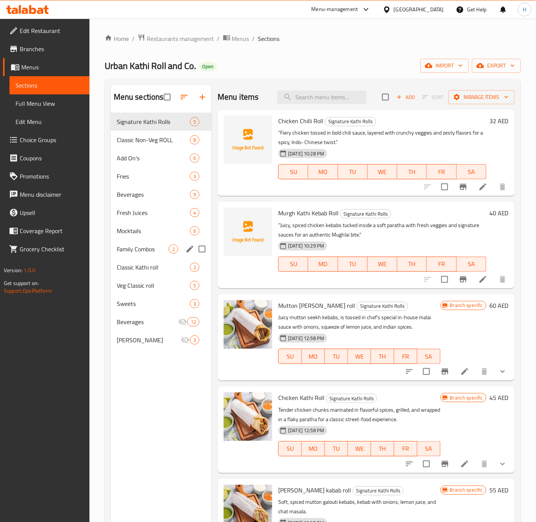
click at [135, 256] on div "Family Combos 2" at bounding box center [161, 249] width 101 height 18
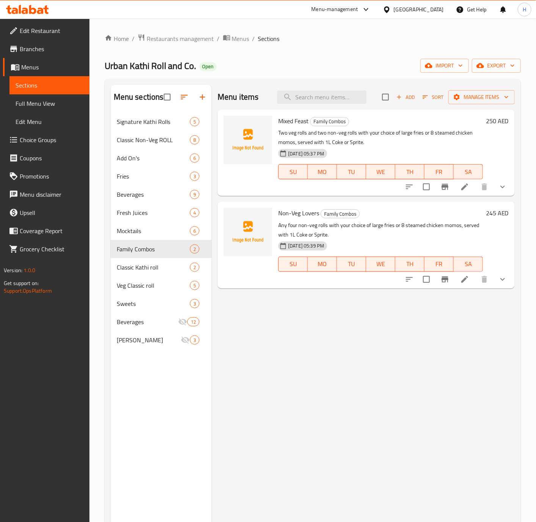
click at [464, 285] on li at bounding box center [464, 280] width 21 height 14
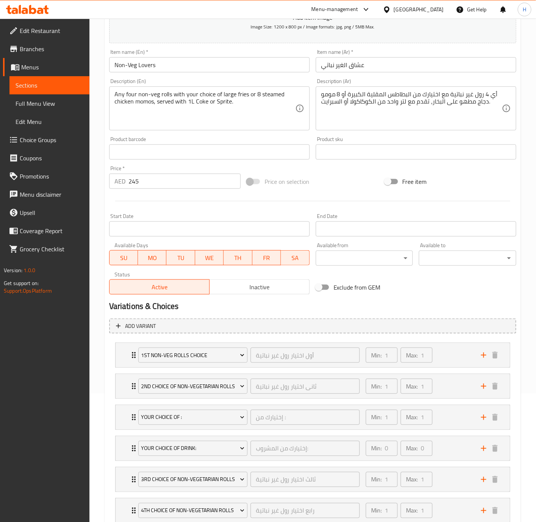
scroll to position [204, 0]
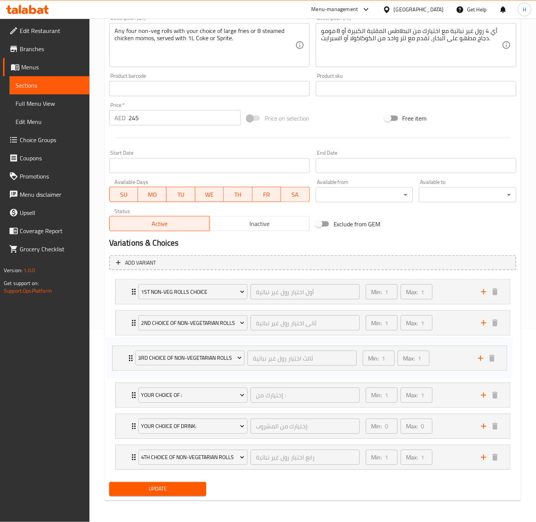
drag, startPoint x: 129, startPoint y: 421, endPoint x: 124, endPoint y: 353, distance: 68.8
click at [124, 353] on div "1st Non-Veg Rolls Choice أول اختيار رول غير نباتية ​ Min: 1 ​ Max: 1 ​ Barbeque…" at bounding box center [312, 374] width 407 height 197
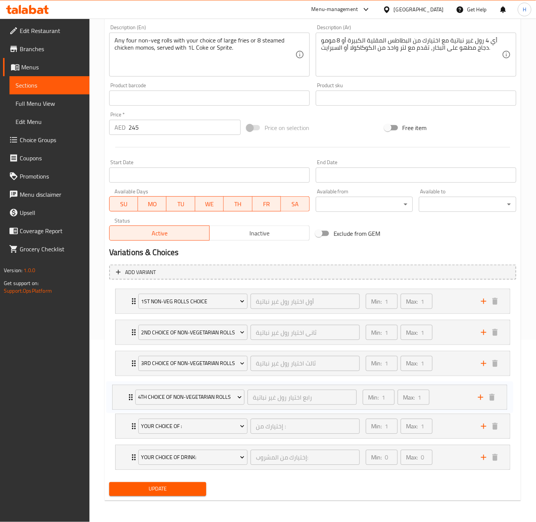
drag, startPoint x: 130, startPoint y: 459, endPoint x: 127, endPoint y: 394, distance: 65.7
click at [127, 394] on div "1st Non-Veg Rolls Choice أول اختيار رول غير نباتية ​ Min: 1 ​ Max: 1 ​ Barbeque…" at bounding box center [312, 379] width 407 height 187
click at [131, 428] on icon "Expand" at bounding box center [133, 426] width 9 height 9
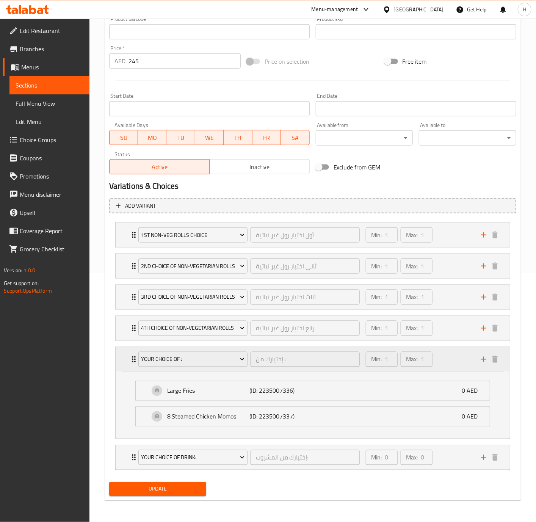
scroll to position [272, 0]
click at [124, 247] on div "Your Choice Of Drink: إختيارك من المشروب: ​ Min: 0 ​ Max: 0 ​" at bounding box center [313, 235] width 394 height 24
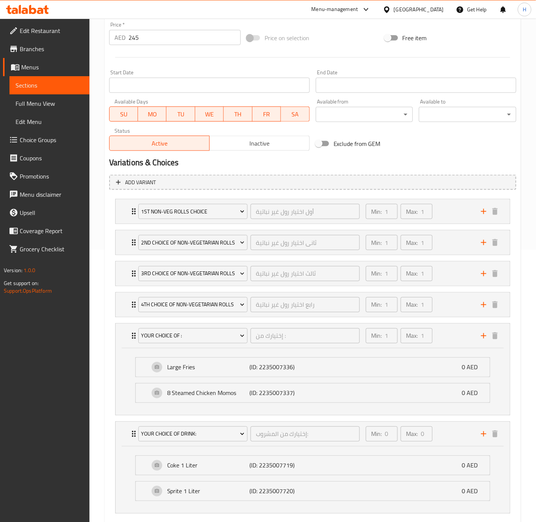
click at [127, 348] on div "Your Choice Of Drink: إختيارك من المشروب: ​ Min: 0 ​ Max: 0 ​" at bounding box center [313, 336] width 394 height 24
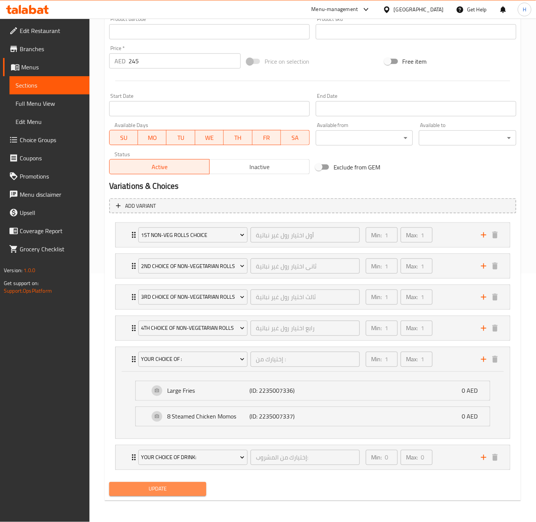
click at [162, 492] on span "Update" at bounding box center [157, 488] width 85 height 9
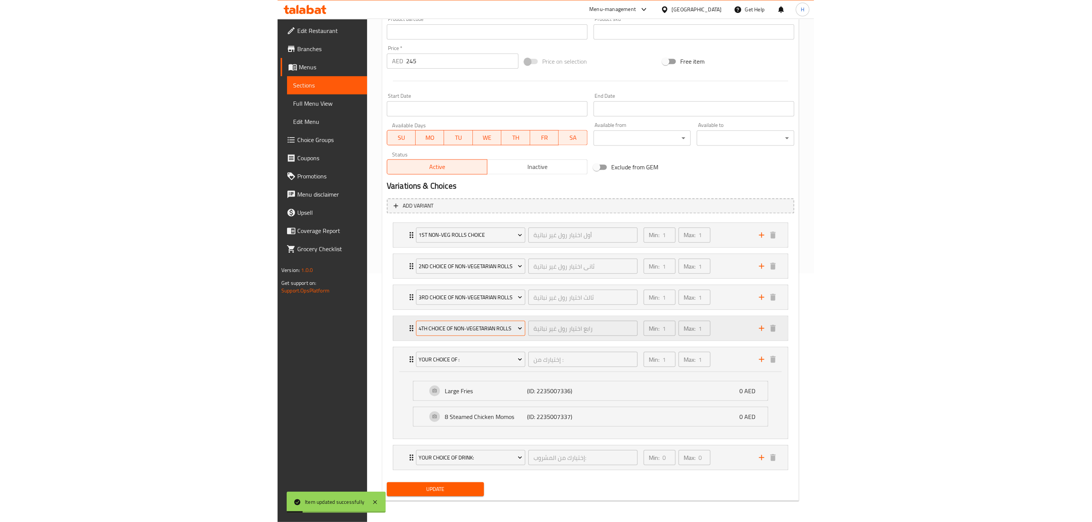
scroll to position [0, 0]
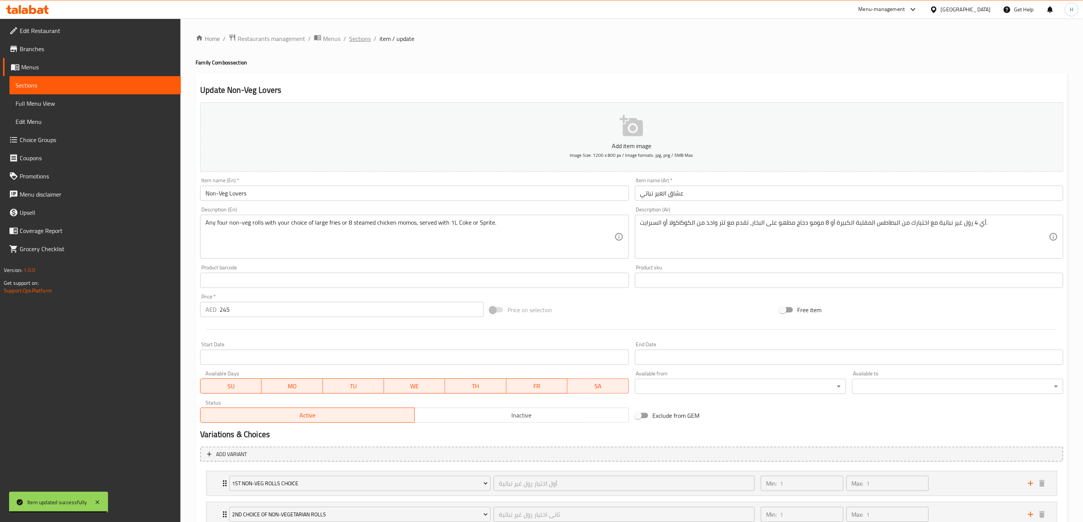
click at [365, 40] on span "Sections" at bounding box center [360, 38] width 22 height 9
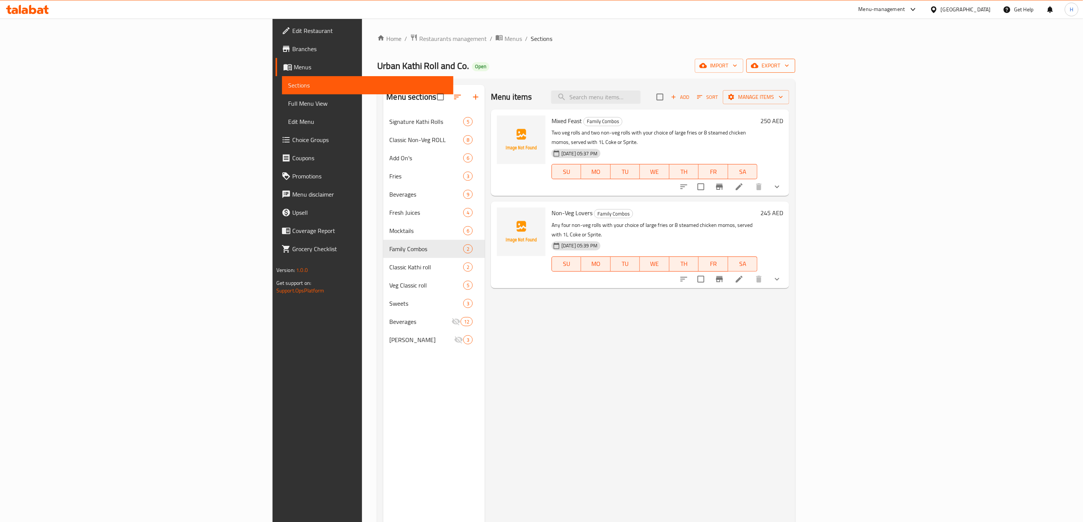
click at [544, 70] on span "export" at bounding box center [770, 65] width 37 height 9
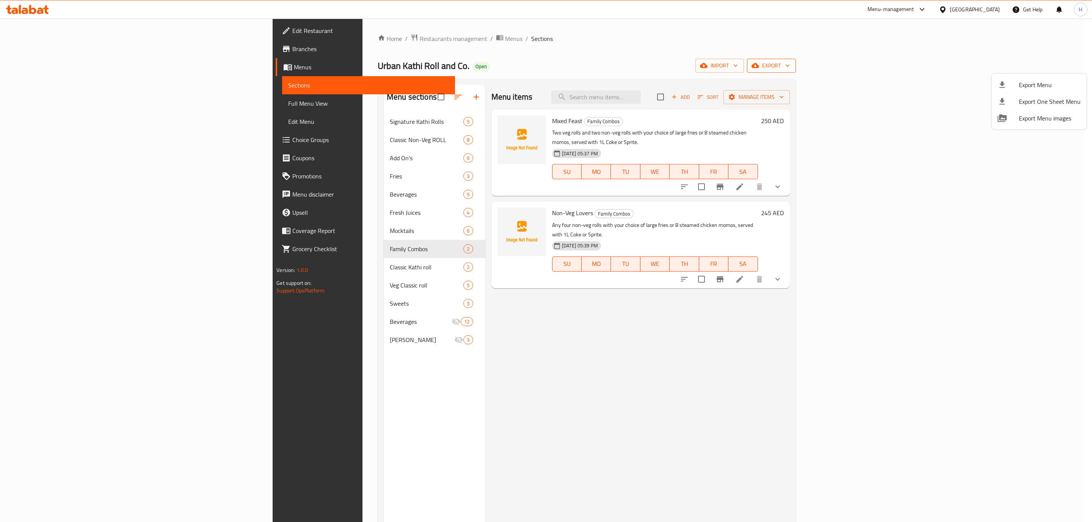
click at [544, 70] on div at bounding box center [546, 261] width 1092 height 522
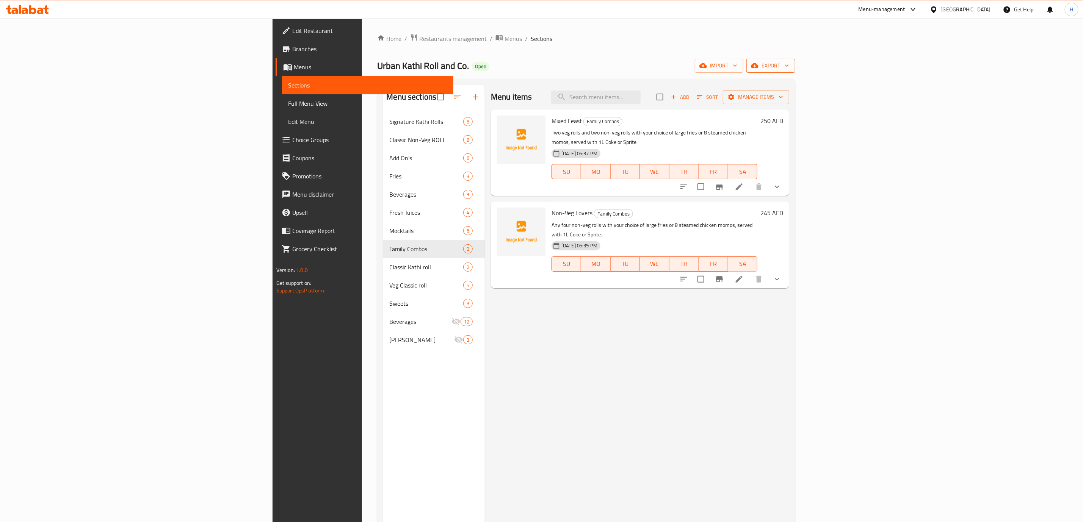
click at [544, 66] on span "export" at bounding box center [770, 65] width 37 height 9
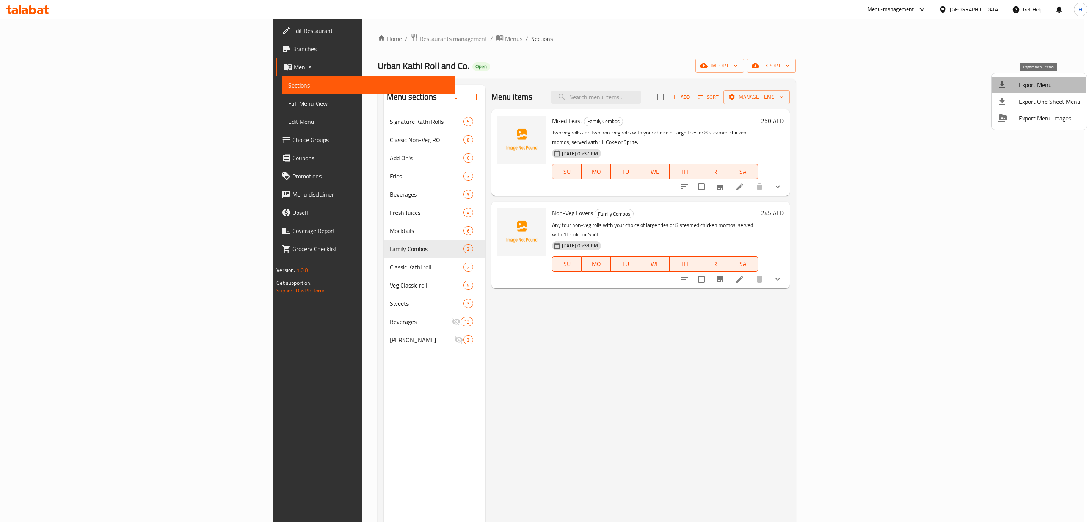
click at [544, 86] on div at bounding box center [1007, 84] width 21 height 9
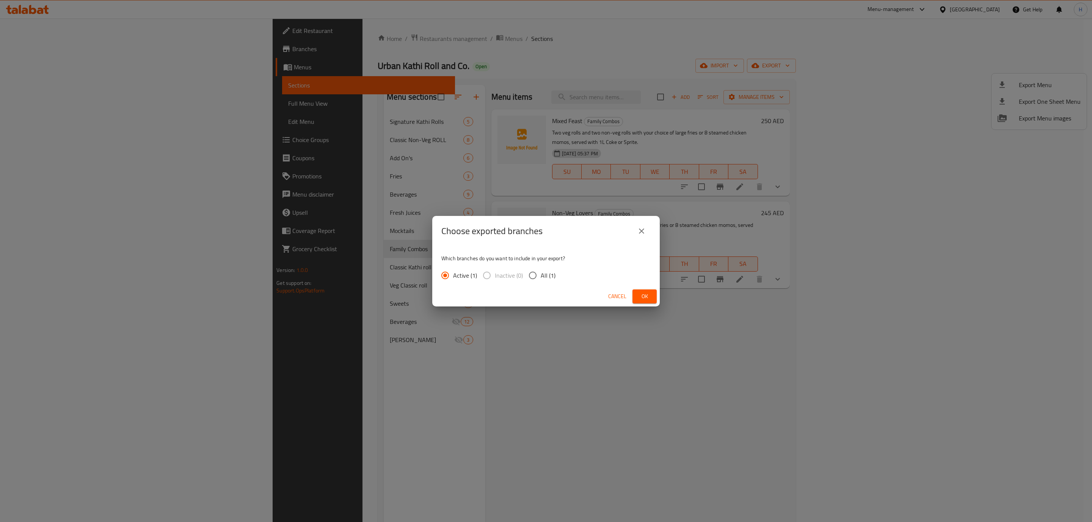
click at [544, 297] on button "Ok" at bounding box center [644, 297] width 24 height 14
